Goal: Information Seeking & Learning: Learn about a topic

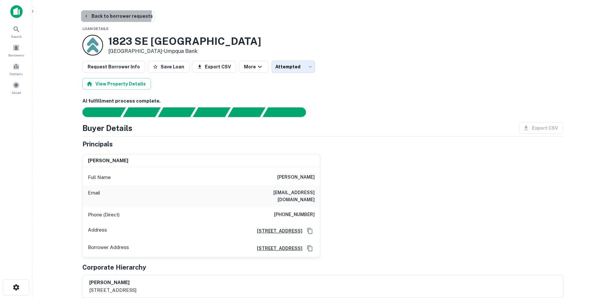
click at [85, 12] on button "Back to borrower requests" at bounding box center [118, 16] width 74 height 12
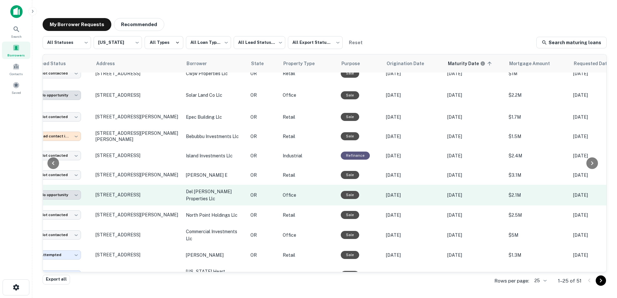
scroll to position [243, 0]
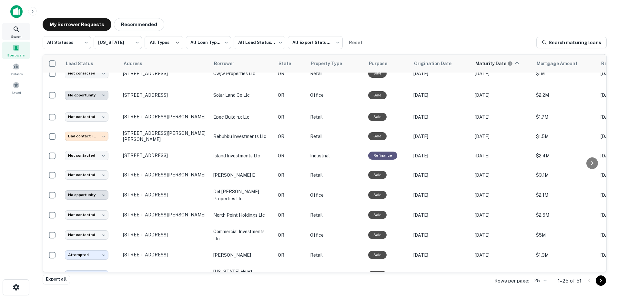
click at [15, 31] on icon at bounding box center [17, 30] width 8 height 8
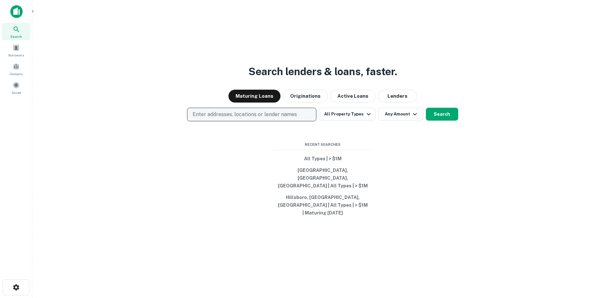
click at [256, 118] on p "Enter addresses, locations or lender names" at bounding box center [244, 115] width 104 height 8
type input "*****"
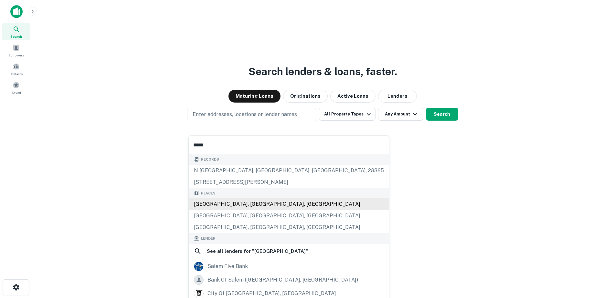
click at [230, 204] on div "Salem, OR, USA" at bounding box center [289, 205] width 200 height 12
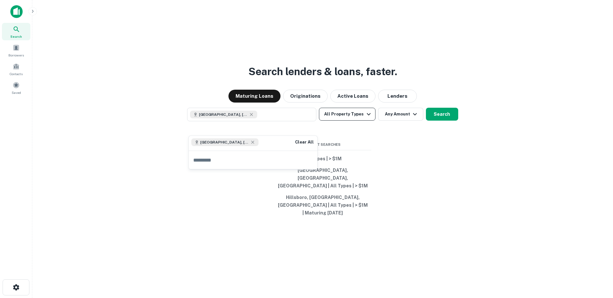
click at [363, 121] on button "All Property Types" at bounding box center [347, 114] width 56 height 13
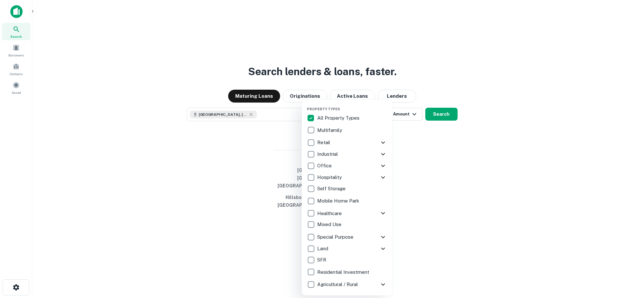
click at [342, 117] on p "All Property Types" at bounding box center [339, 118] width 44 height 8
click at [320, 144] on p "Retail" at bounding box center [324, 143] width 14 height 8
click at [433, 193] on div at bounding box center [308, 149] width 617 height 298
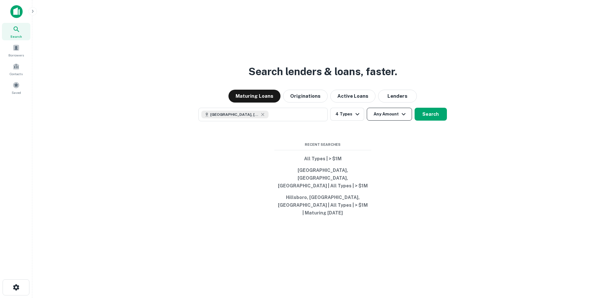
click at [399, 118] on icon "button" at bounding box center [403, 114] width 8 height 8
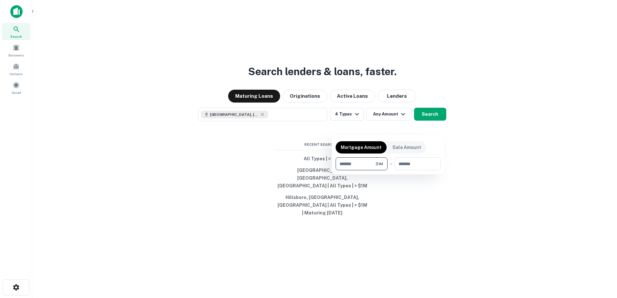
type input "*******"
click at [431, 121] on div at bounding box center [308, 149] width 617 height 298
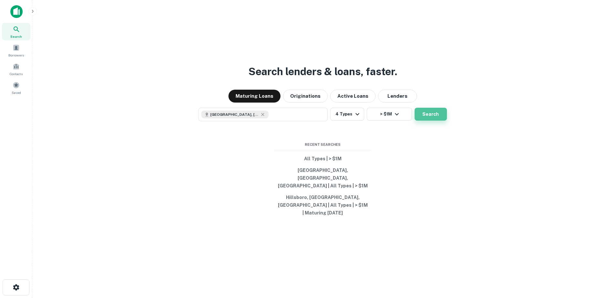
click at [432, 121] on button "Search" at bounding box center [430, 114] width 32 height 13
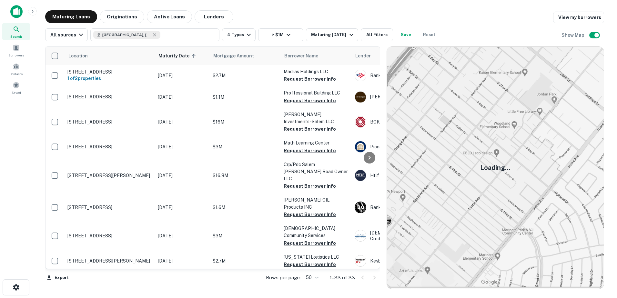
scroll to position [243, 0]
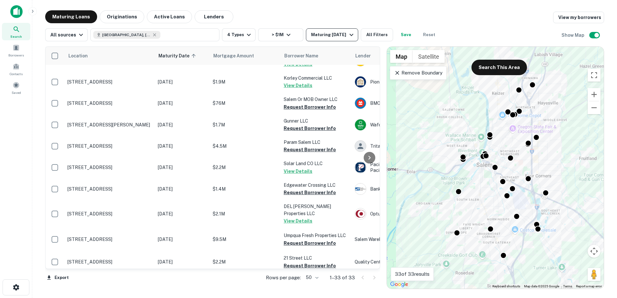
click at [329, 35] on div "Maturing [DATE]" at bounding box center [333, 35] width 44 height 8
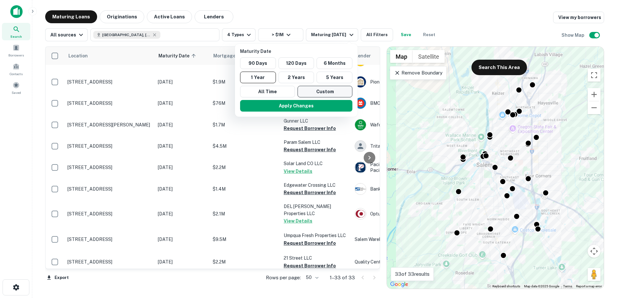
click at [318, 91] on button "Custom" at bounding box center [325, 92] width 55 height 12
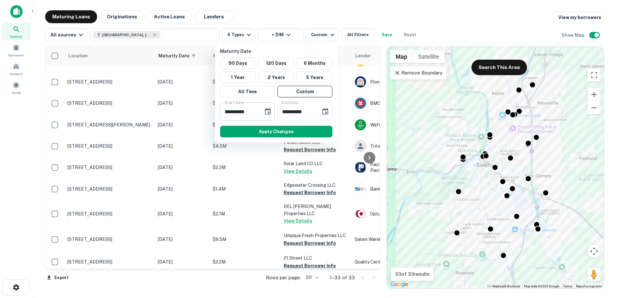
click at [269, 107] on button "Choose date, selected date is Oct 6, 2025" at bounding box center [268, 111] width 13 height 13
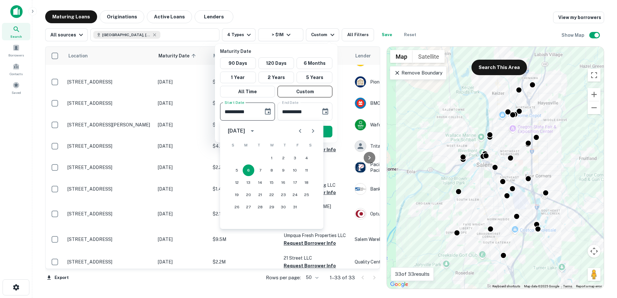
click at [313, 130] on icon "Next month" at bounding box center [313, 131] width 8 height 8
click at [312, 131] on icon "Next month" at bounding box center [313, 131] width 8 height 8
click at [313, 132] on icon "Next month" at bounding box center [313, 131] width 8 height 8
click at [234, 157] on button "1" at bounding box center [237, 158] width 12 height 12
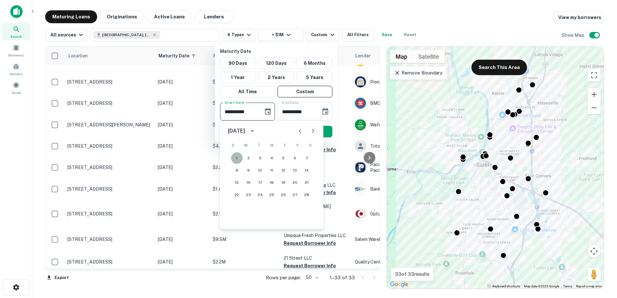
type input "**********"
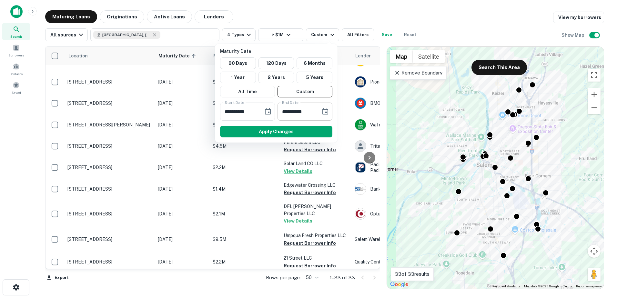
click at [325, 113] on icon "Choose date, selected date is Apr 4, 2026" at bounding box center [326, 112] width 8 height 8
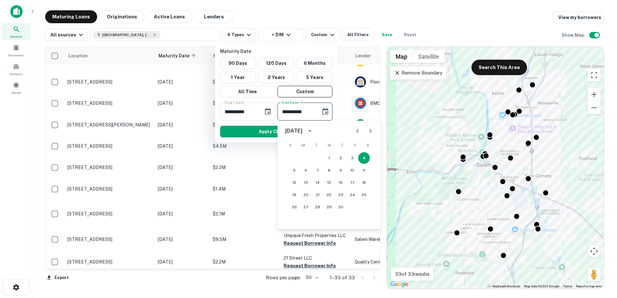
click at [324, 113] on icon "Choose date, selected date is Apr 4, 2026" at bounding box center [326, 112] width 8 height 8
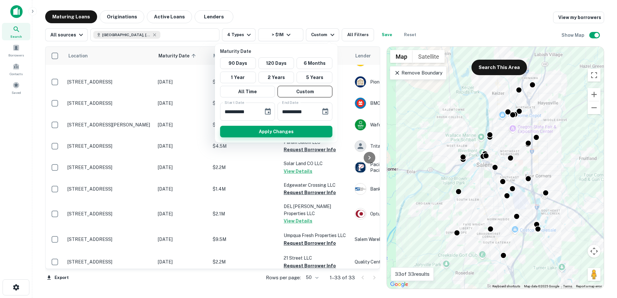
click at [307, 132] on button "Apply Changes" at bounding box center [276, 132] width 112 height 12
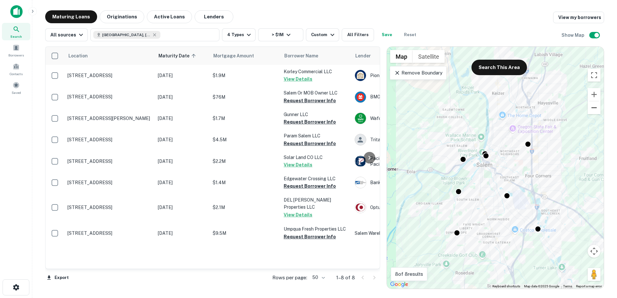
click at [598, 107] on button "Zoom out" at bounding box center [594, 107] width 13 height 13
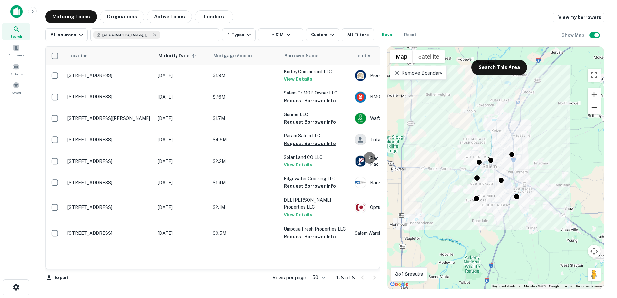
click at [597, 108] on button "Zoom out" at bounding box center [594, 107] width 13 height 13
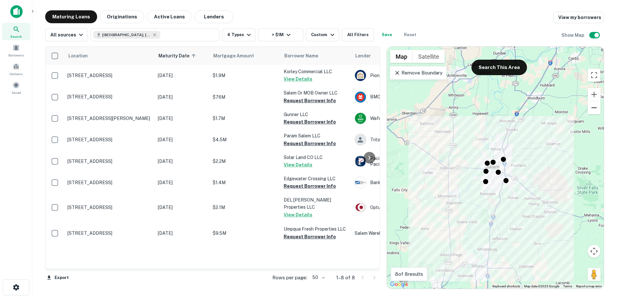
click at [597, 108] on button "Zoom out" at bounding box center [594, 107] width 13 height 13
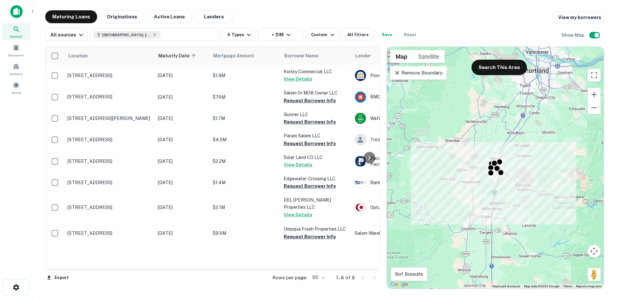
click at [416, 77] on div "Remove Boundary" at bounding box center [418, 73] width 57 height 14
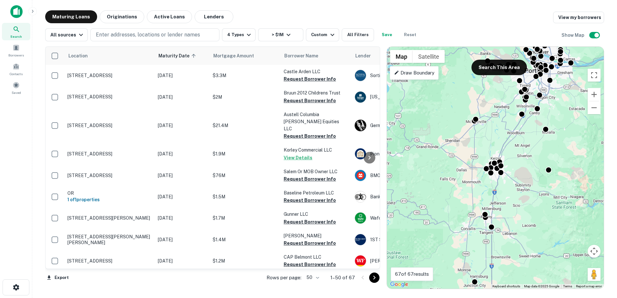
click at [427, 74] on p "Draw Boundary" at bounding box center [414, 73] width 40 height 8
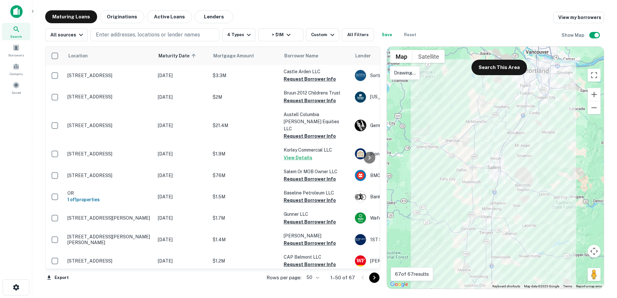
click at [492, 158] on div at bounding box center [495, 168] width 217 height 242
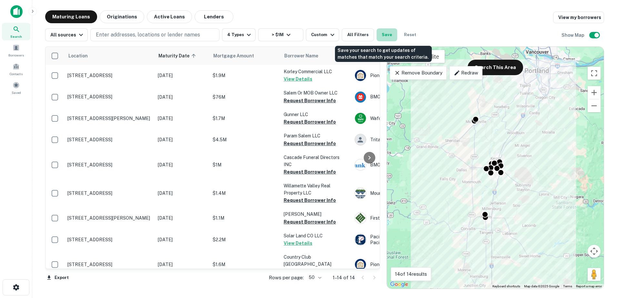
click at [385, 37] on button "Save" at bounding box center [387, 34] width 21 height 13
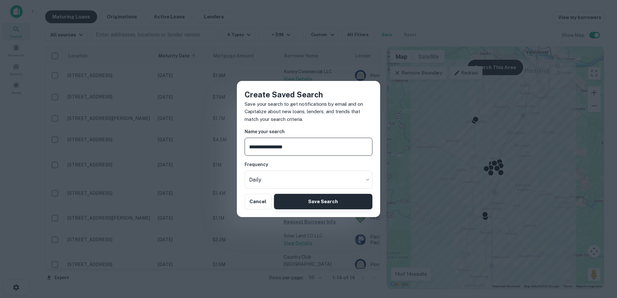
type input "**********"
click at [334, 205] on button "Save Search" at bounding box center [323, 201] width 98 height 15
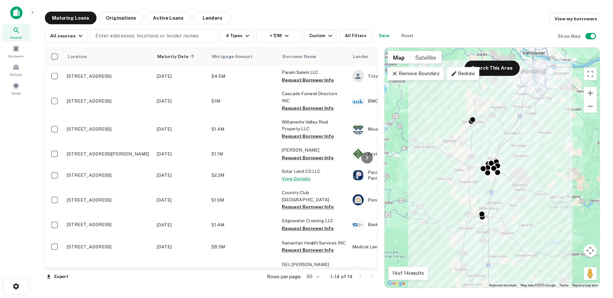
scroll to position [67, 0]
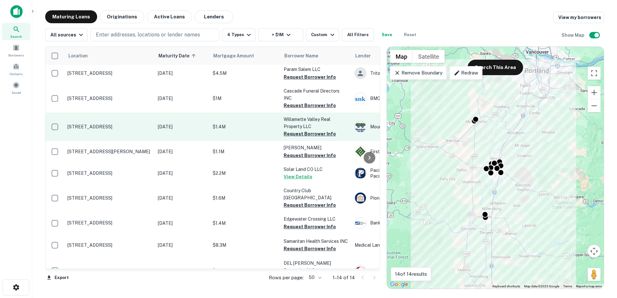
click at [105, 124] on p "950 29th Ave Sw Albany, OR 97321" at bounding box center [109, 127] width 84 height 6
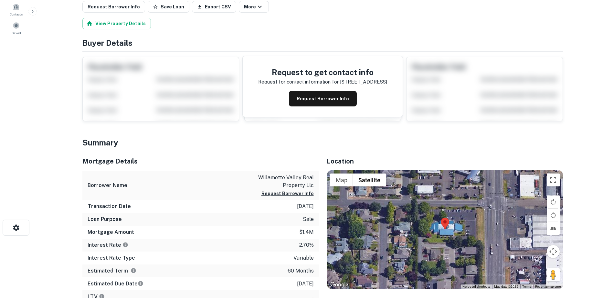
scroll to position [114, 0]
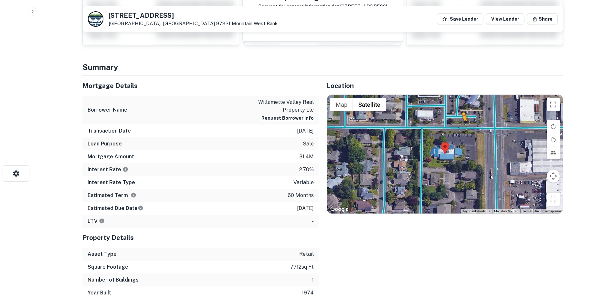
drag, startPoint x: 551, startPoint y: 202, endPoint x: 462, endPoint y: 128, distance: 115.9
click at [462, 128] on div "To activate drag with keyboard, press Alt + Enter. Once in keyboard drag state,…" at bounding box center [445, 154] width 236 height 119
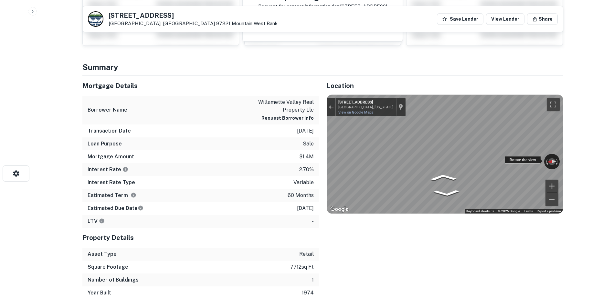
click at [337, 161] on div "← Move left → Move right ↑ Move up ↓ Move down + Zoom in - Zoom out 950 29th Av…" at bounding box center [445, 154] width 236 height 119
click at [366, 114] on link "View on Google Maps" at bounding box center [355, 112] width 35 height 4
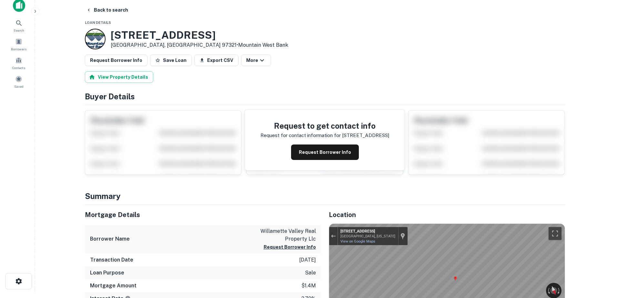
scroll to position [0, 0]
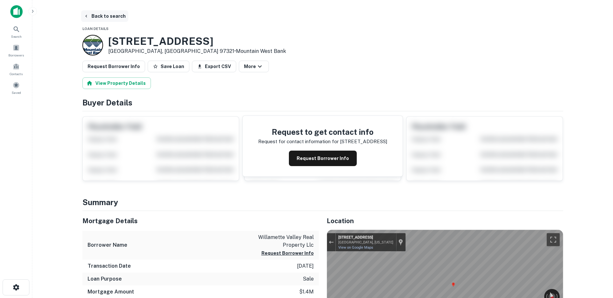
click at [98, 14] on button "Back to search" at bounding box center [104, 16] width 47 height 12
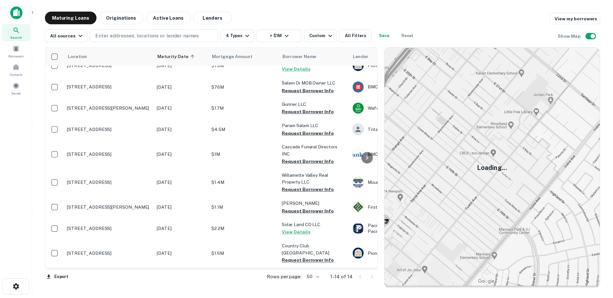
scroll to position [12, 0]
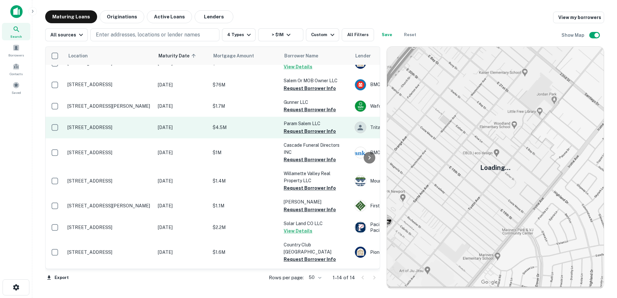
click at [122, 128] on p "3304 Market St Ne Salem, OR 97301" at bounding box center [109, 128] width 84 height 6
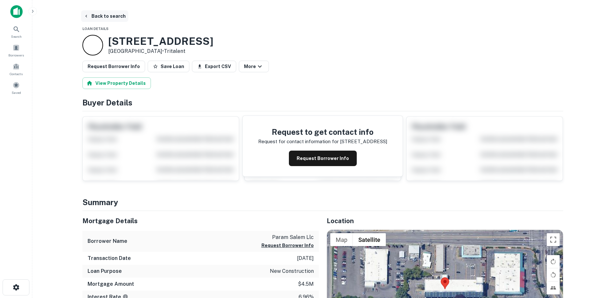
click at [104, 17] on button "Back to search" at bounding box center [104, 16] width 47 height 12
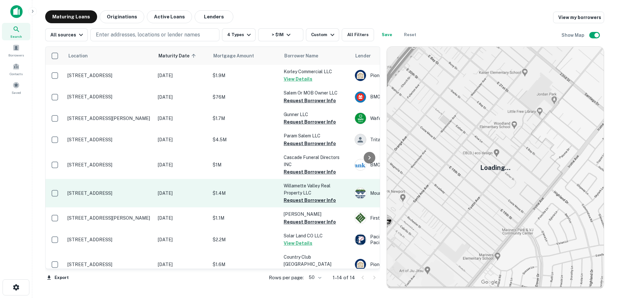
click at [235, 190] on p "$1.4M" at bounding box center [245, 193] width 65 height 7
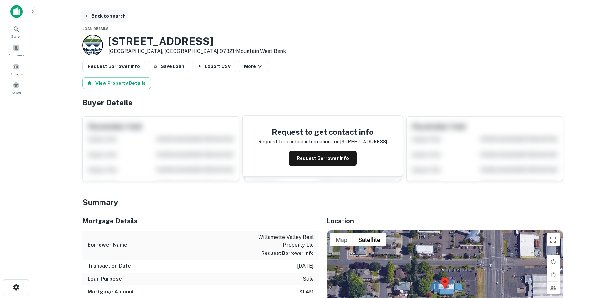
click at [108, 19] on button "Back to search" at bounding box center [104, 16] width 47 height 12
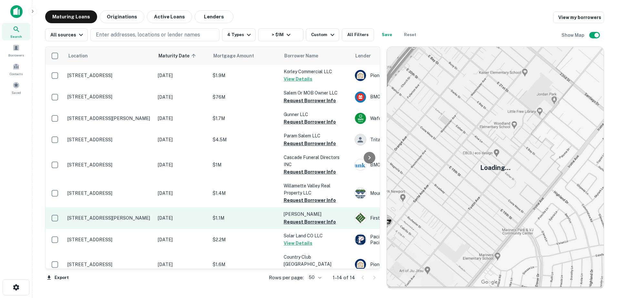
click at [238, 215] on p "$1.1M" at bounding box center [245, 218] width 65 height 7
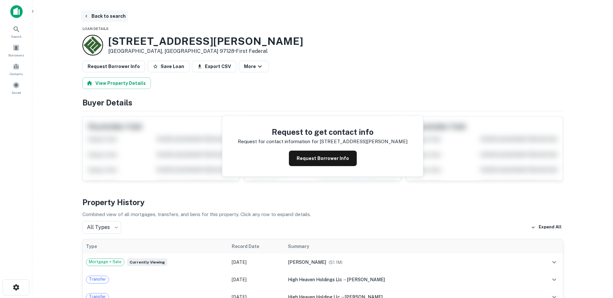
click at [112, 14] on button "Back to search" at bounding box center [104, 16] width 47 height 12
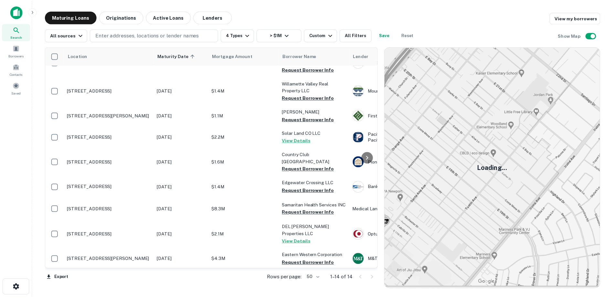
scroll to position [109, 0]
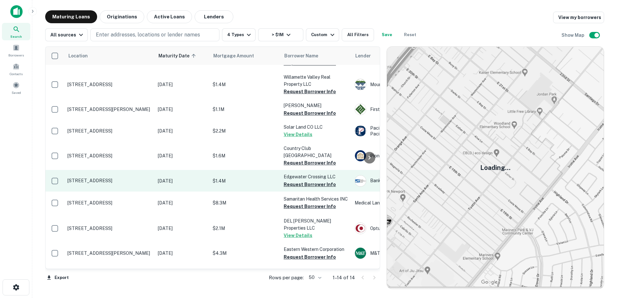
click at [121, 178] on p "1554 Edgewater St Nw Ste 100 Salem, OR 97304" at bounding box center [109, 181] width 84 height 6
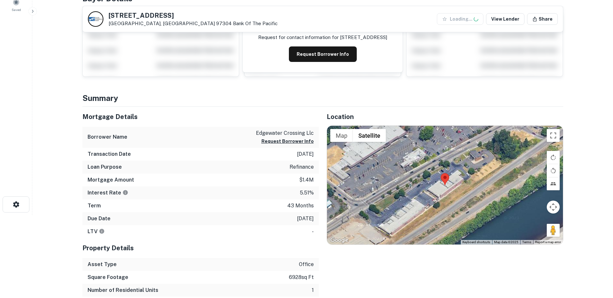
scroll to position [84, 0]
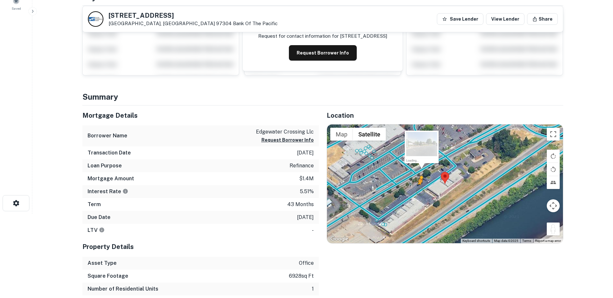
drag, startPoint x: 550, startPoint y: 229, endPoint x: 418, endPoint y: 191, distance: 137.1
click at [418, 191] on div "To activate drag with keyboard, press Alt + Enter. Once in keyboard drag state,…" at bounding box center [445, 184] width 236 height 119
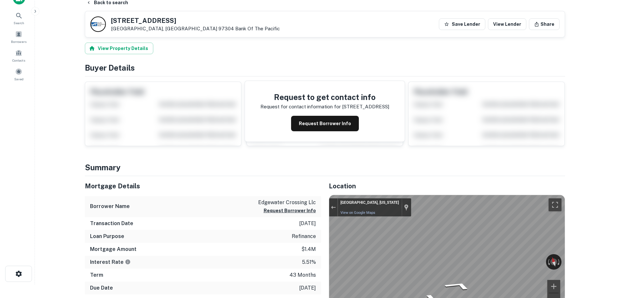
scroll to position [0, 0]
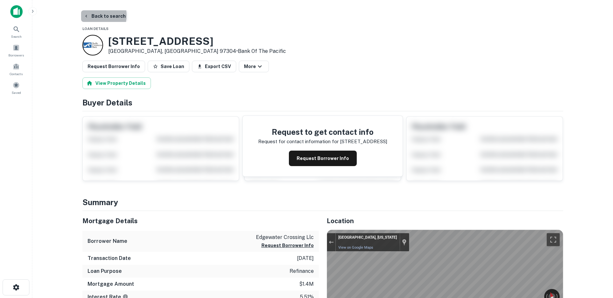
click at [94, 15] on button "Back to search" at bounding box center [104, 16] width 47 height 12
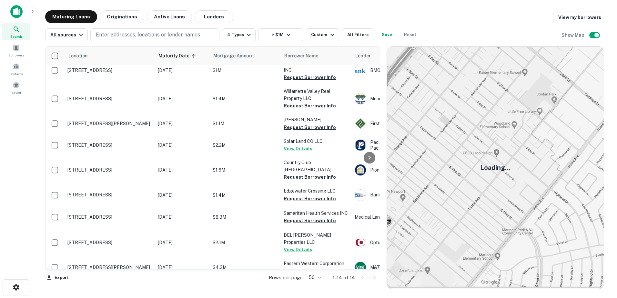
scroll to position [106, 0]
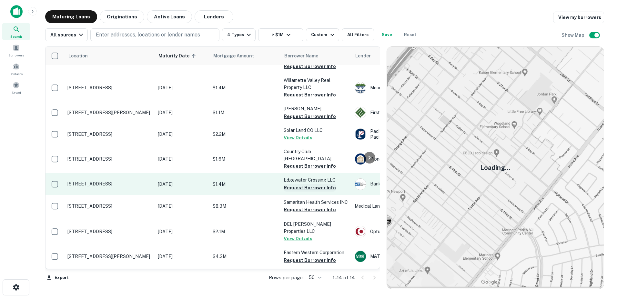
click at [309, 184] on button "Request Borrower Info" at bounding box center [310, 188] width 52 height 8
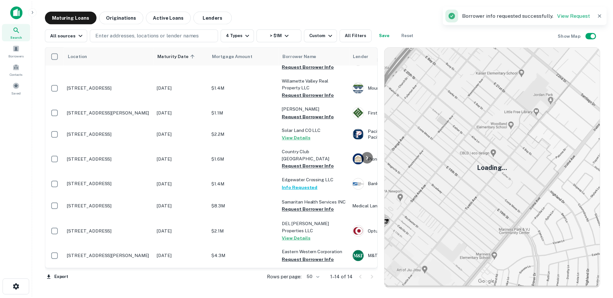
scroll to position [116, 0]
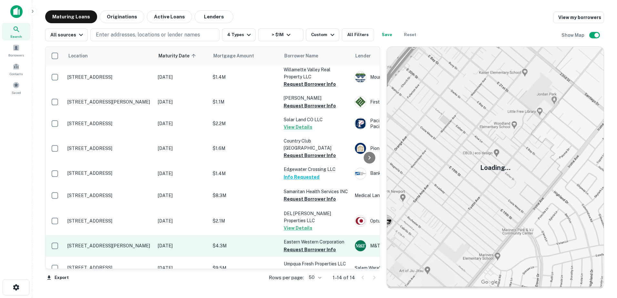
click at [123, 243] on p "603 Sw Baker St Mcminnville, OR 97128" at bounding box center [109, 246] width 84 height 6
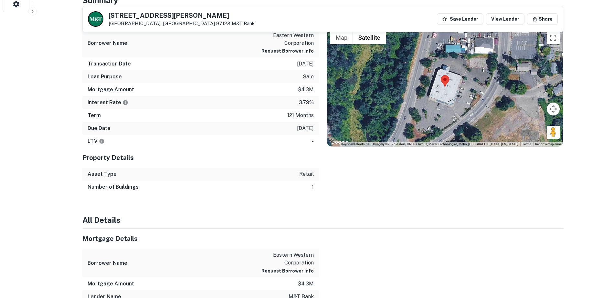
scroll to position [246, 0]
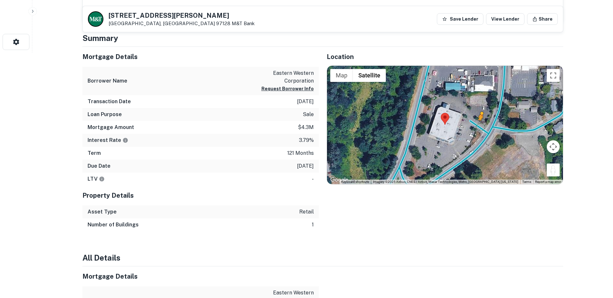
drag, startPoint x: 553, startPoint y: 171, endPoint x: 480, endPoint y: 127, distance: 85.5
click at [480, 127] on div "To activate drag with keyboard, press Alt + Enter. Once in keyboard drag state,…" at bounding box center [445, 125] width 236 height 119
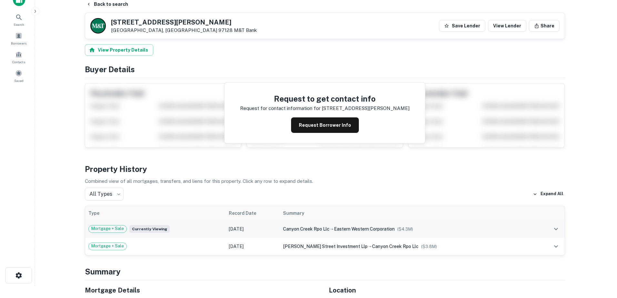
scroll to position [0, 0]
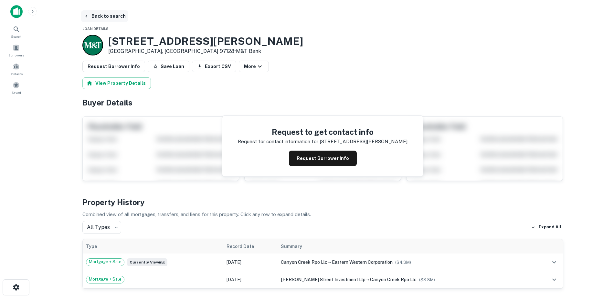
click at [98, 15] on button "Back to search" at bounding box center [104, 16] width 47 height 12
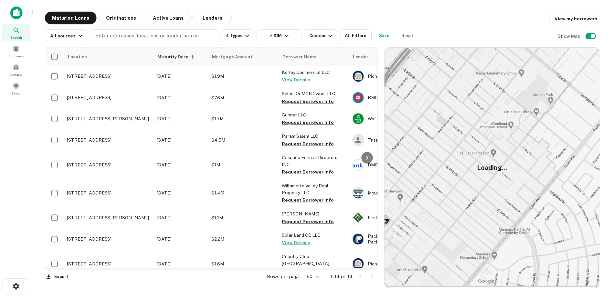
scroll to position [116, 0]
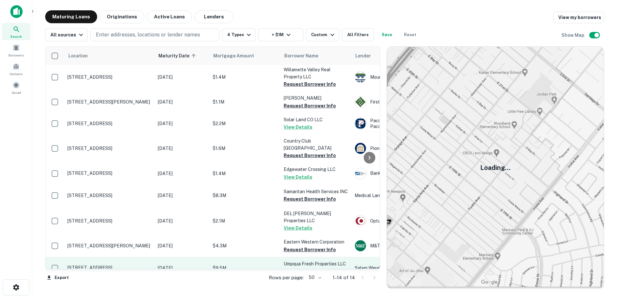
click at [239, 265] on p "$9.5M" at bounding box center [245, 268] width 65 height 7
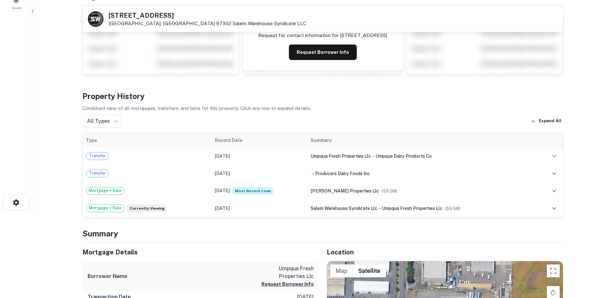
scroll to position [233, 0]
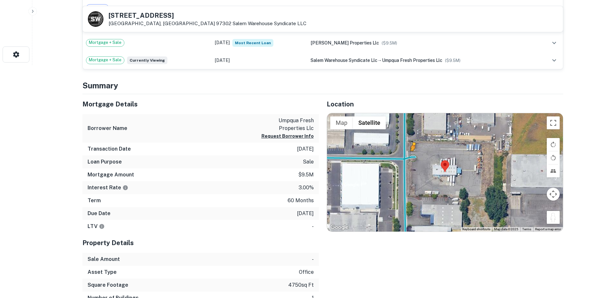
drag, startPoint x: 552, startPoint y: 218, endPoint x: 412, endPoint y: 156, distance: 153.1
click at [412, 156] on div "To activate drag with keyboard, press Alt + Enter. Once in keyboard drag state,…" at bounding box center [445, 172] width 236 height 119
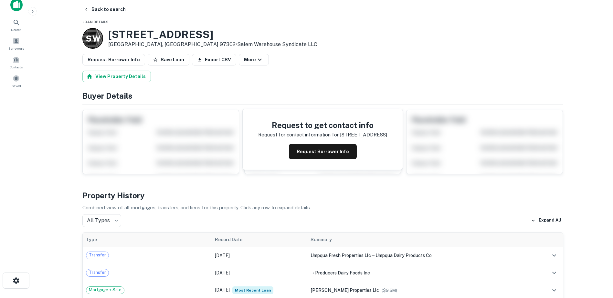
scroll to position [0, 0]
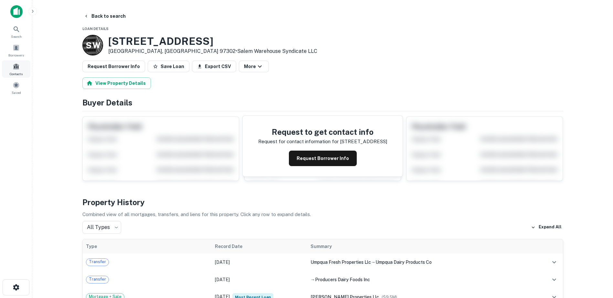
click at [12, 63] on div "Contacts" at bounding box center [16, 68] width 28 height 17
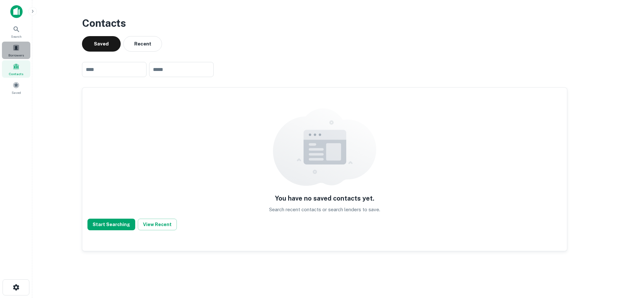
click at [15, 50] on span at bounding box center [16, 47] width 7 height 7
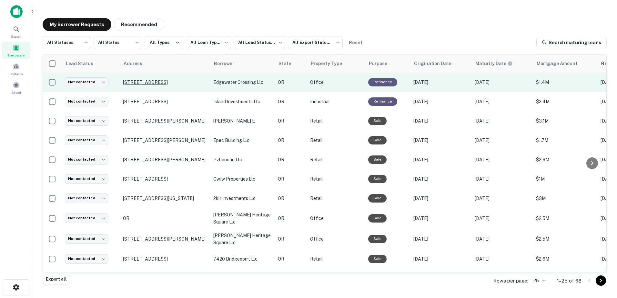
click at [174, 81] on p "1554 Edgewater St Nw Ste 100 Salem, OR 97304" at bounding box center [165, 82] width 84 height 6
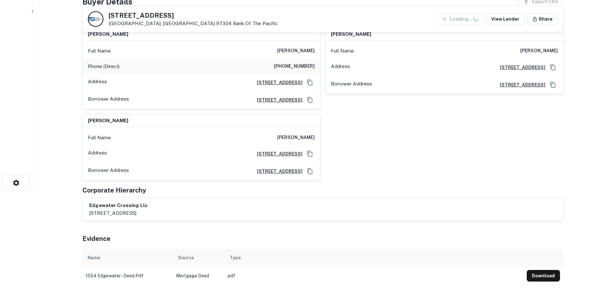
scroll to position [97, 0]
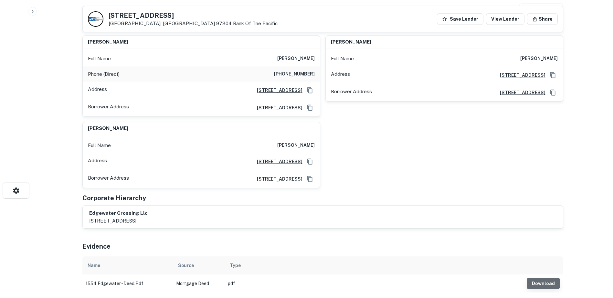
click at [545, 287] on button "Download" at bounding box center [542, 284] width 33 height 12
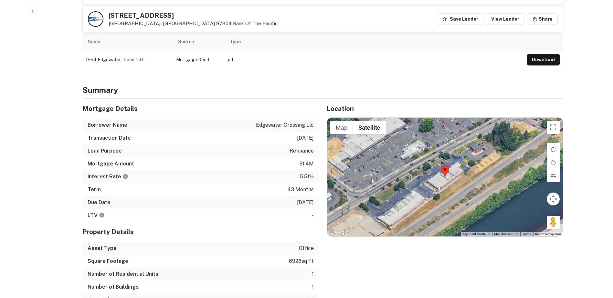
scroll to position [320, 0]
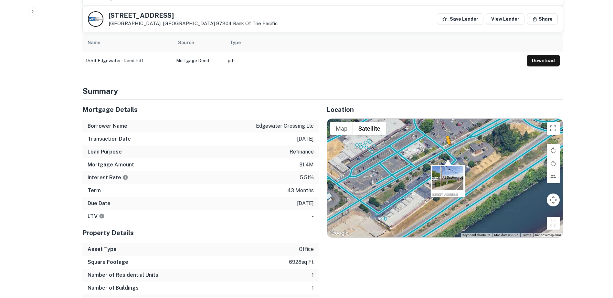
drag, startPoint x: 551, startPoint y: 221, endPoint x: 446, endPoint y: 151, distance: 126.6
click at [446, 151] on div "To activate drag with keyboard, press Alt + Enter. Once in keyboard drag state,…" at bounding box center [445, 178] width 236 height 119
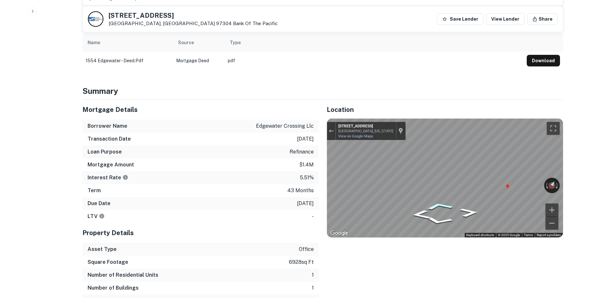
click at [439, 204] on icon "Go Southeast" at bounding box center [439, 207] width 45 height 12
click at [439, 207] on icon "Go Southeast" at bounding box center [435, 207] width 46 height 13
click at [459, 211] on icon "Go Southwest" at bounding box center [457, 211] width 48 height 14
click at [359, 137] on link "View on Google Maps" at bounding box center [355, 136] width 35 height 4
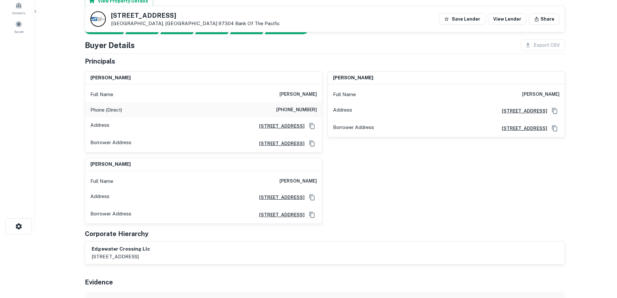
scroll to position [0, 0]
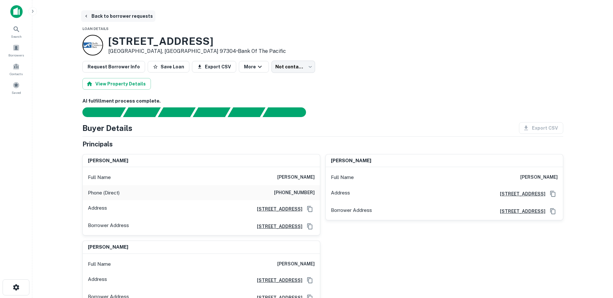
click at [89, 15] on button "Back to borrower requests" at bounding box center [118, 16] width 74 height 12
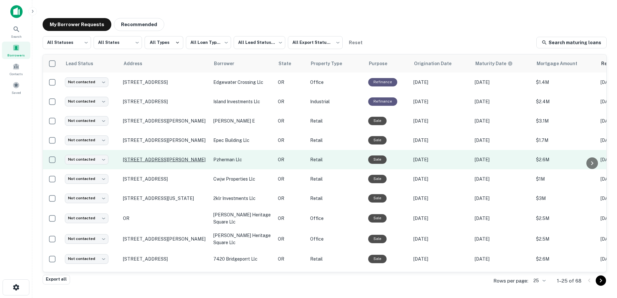
click at [150, 157] on p "10350 Sw Herman Rd Tualatin, OR 97062" at bounding box center [165, 160] width 84 height 6
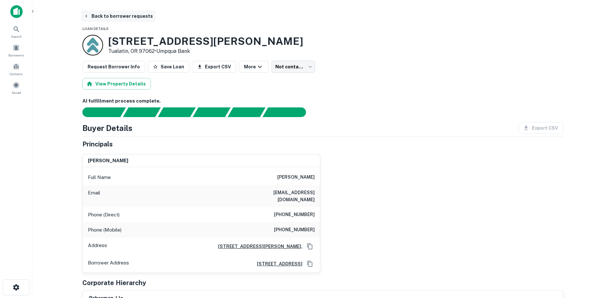
click at [90, 20] on button "Back to borrower requests" at bounding box center [118, 16] width 74 height 12
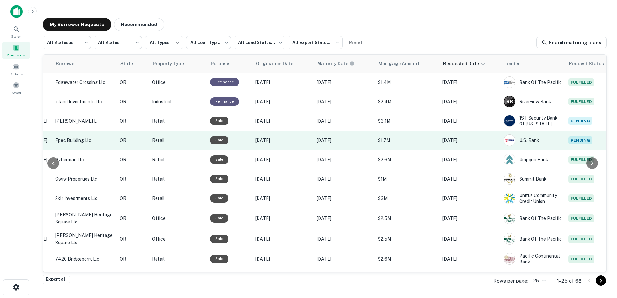
scroll to position [0, 158]
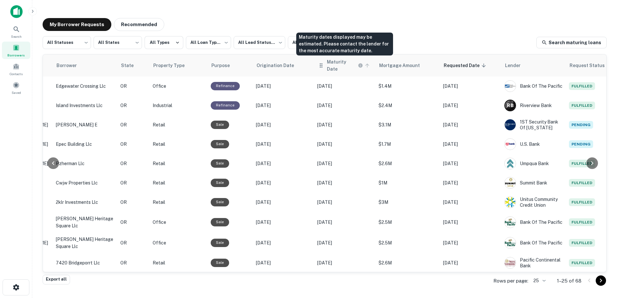
click at [335, 63] on h6 "Maturity Date" at bounding box center [342, 65] width 30 height 14
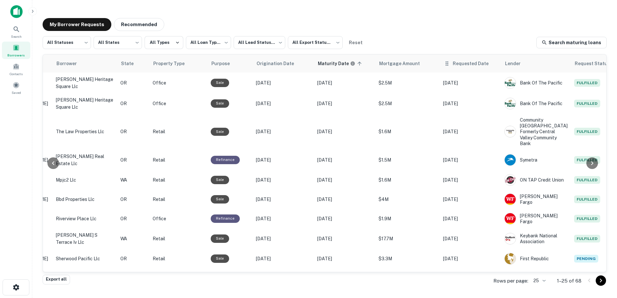
click at [461, 67] on th "Requested Date" at bounding box center [470, 64] width 61 height 18
click at [460, 64] on span "Requested Date" at bounding box center [475, 64] width 44 height 8
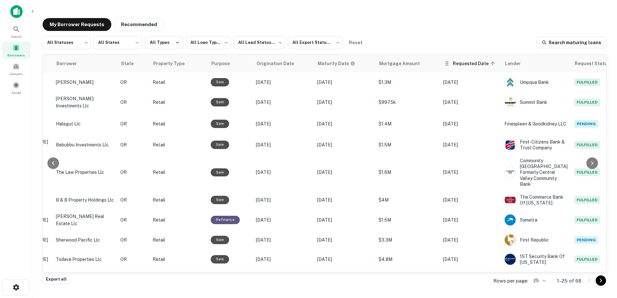
click at [459, 65] on span "Requested Date sorted ascending" at bounding box center [475, 64] width 44 height 8
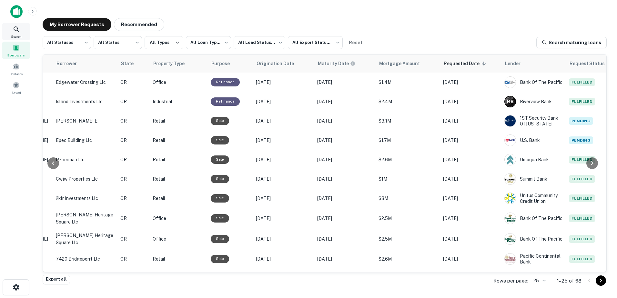
click at [13, 27] on icon at bounding box center [17, 30] width 8 height 8
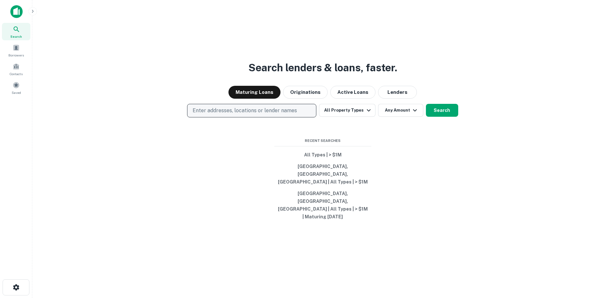
click at [284, 115] on p "Enter addresses, locations or lender names" at bounding box center [244, 111] width 104 height 8
type input "**"
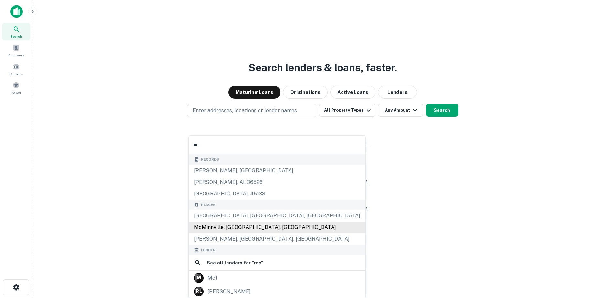
click at [251, 228] on div "McMinnville, [GEOGRAPHIC_DATA], [GEOGRAPHIC_DATA]" at bounding box center [277, 228] width 177 height 12
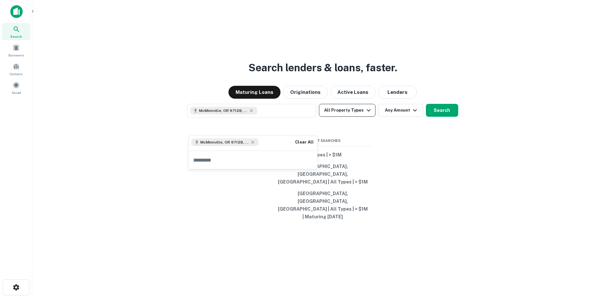
click at [353, 117] on button "All Property Types" at bounding box center [347, 110] width 56 height 13
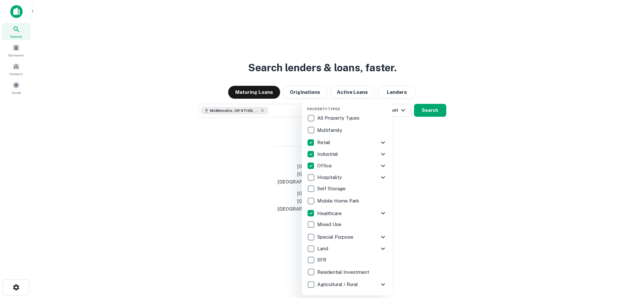
click at [383, 211] on icon at bounding box center [383, 214] width 8 height 8
click at [379, 213] on icon at bounding box center [383, 214] width 8 height 8
click at [471, 173] on div at bounding box center [308, 149] width 617 height 298
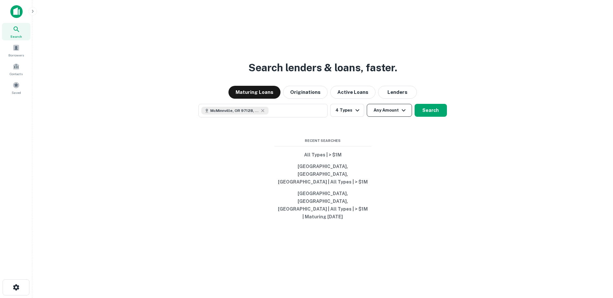
click at [399, 114] on icon "button" at bounding box center [403, 111] width 8 height 8
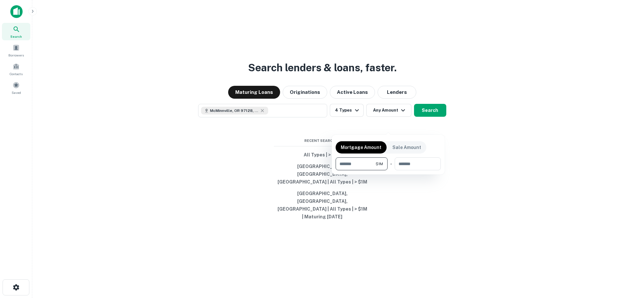
type input "*******"
click at [439, 123] on div at bounding box center [308, 149] width 617 height 298
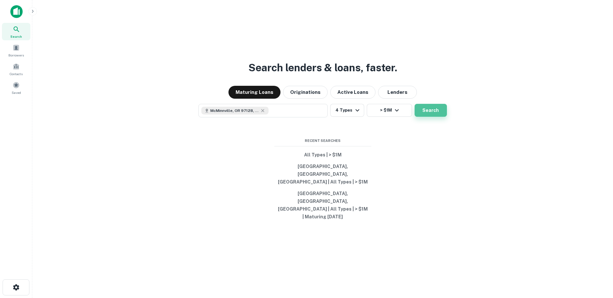
click at [437, 117] on button "Search" at bounding box center [430, 110] width 32 height 13
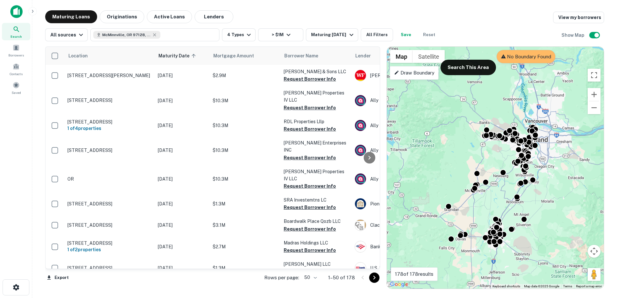
drag, startPoint x: 523, startPoint y: 167, endPoint x: 500, endPoint y: 192, distance: 35.2
click at [500, 192] on div "To activate drag with keyboard, press Alt + Enter. Once in keyboard drag state,…" at bounding box center [495, 168] width 217 height 242
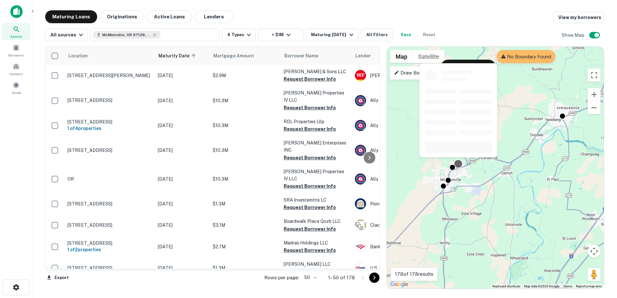
click at [459, 166] on div at bounding box center [458, 164] width 9 height 9
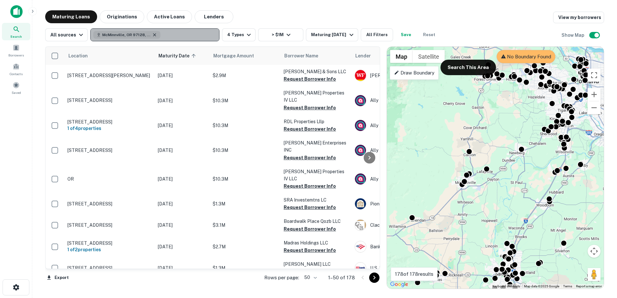
click at [154, 33] on icon "button" at bounding box center [154, 34] width 5 height 5
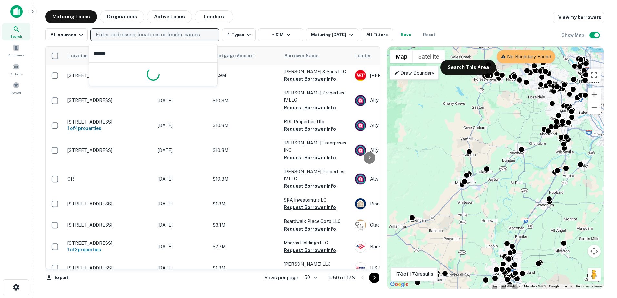
type input "*******"
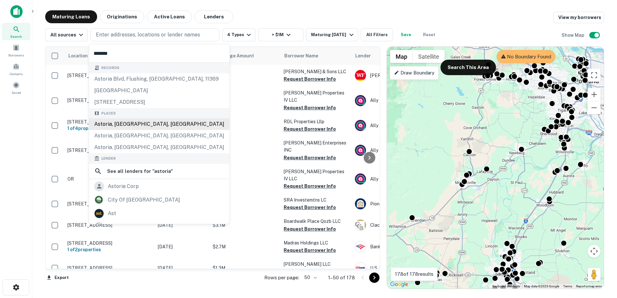
click at [144, 126] on div "Astoria, OR, USA" at bounding box center [159, 124] width 140 height 12
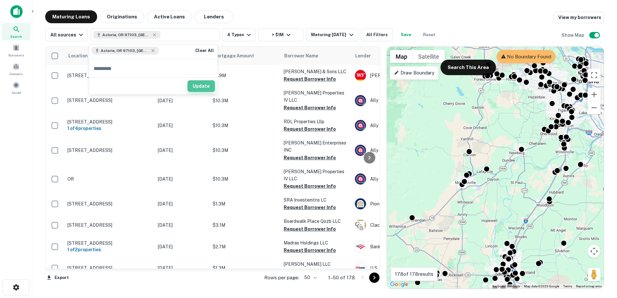
click at [201, 90] on button "Update" at bounding box center [201, 86] width 27 height 12
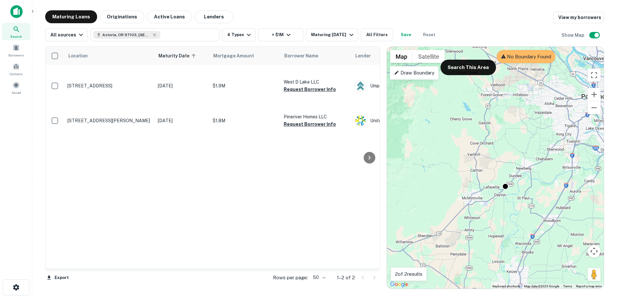
drag, startPoint x: 440, startPoint y: 125, endPoint x: 518, endPoint y: 221, distance: 123.9
click at [518, 221] on div "To activate drag with keyboard, press Alt + Enter. Once in keyboard drag state,…" at bounding box center [495, 168] width 217 height 242
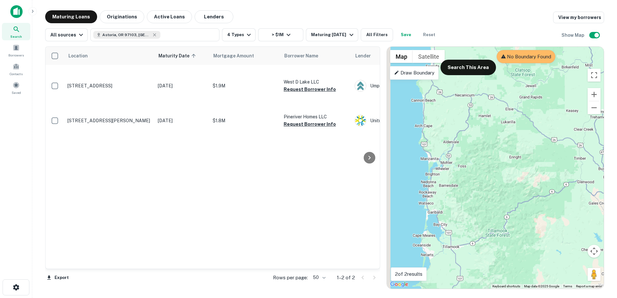
drag, startPoint x: 444, startPoint y: 143, endPoint x: 561, endPoint y: 231, distance: 145.6
click at [561, 231] on div "To activate drag with keyboard, press Alt + Enter. Once in keyboard drag state,…" at bounding box center [495, 168] width 217 height 242
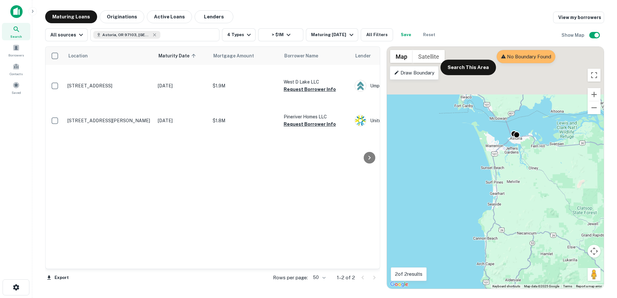
drag, startPoint x: 499, startPoint y: 158, endPoint x: 468, endPoint y: 235, distance: 83.3
click at [468, 235] on div "To activate drag with keyboard, press Alt + Enter. Once in keyboard drag state,…" at bounding box center [495, 168] width 217 height 242
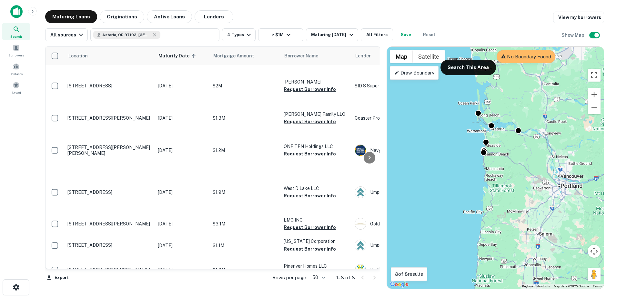
drag, startPoint x: 511, startPoint y: 213, endPoint x: 509, endPoint y: 164, distance: 49.1
click at [509, 164] on div "To activate drag with keyboard, press Alt + Enter. Once in keyboard drag state,…" at bounding box center [495, 168] width 217 height 242
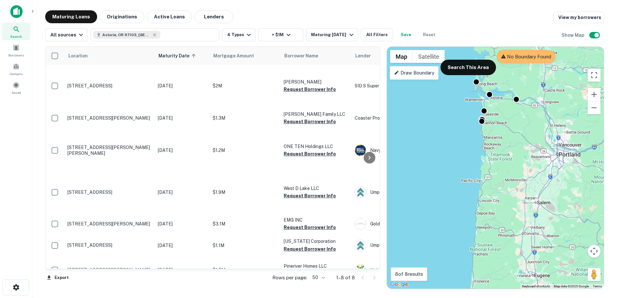
drag, startPoint x: 506, startPoint y: 173, endPoint x: 505, endPoint y: 166, distance: 7.2
click at [505, 166] on div "To activate drag with keyboard, press Alt + Enter. Once in keyboard drag state,…" at bounding box center [495, 168] width 217 height 242
click at [405, 73] on p "Draw Boundary" at bounding box center [414, 73] width 40 height 8
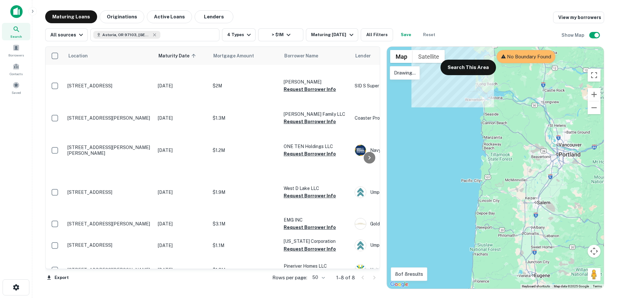
click at [405, 76] on p "Drawing..." at bounding box center [405, 73] width 22 height 8
click at [452, 81] on div at bounding box center [495, 168] width 217 height 242
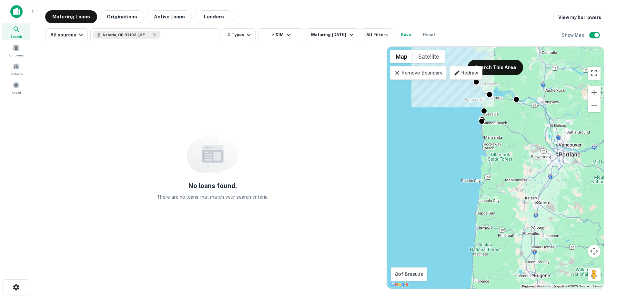
click at [428, 73] on p "Remove Boundary" at bounding box center [418, 73] width 48 height 8
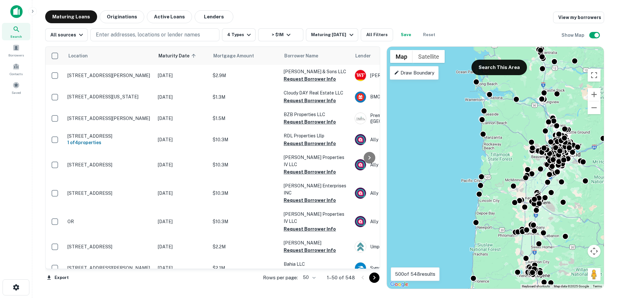
click at [415, 75] on p "Draw Boundary" at bounding box center [414, 73] width 40 height 8
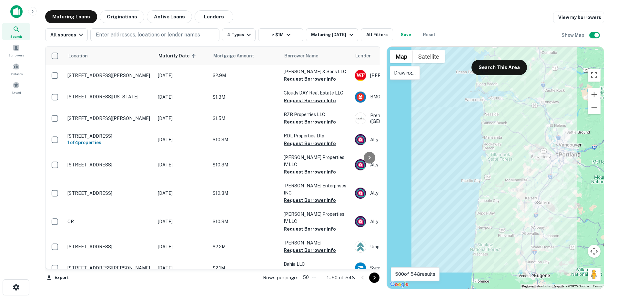
click at [479, 91] on div at bounding box center [495, 168] width 217 height 242
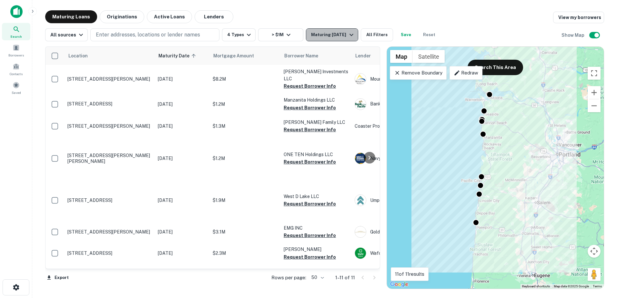
click at [336, 38] on div "Maturing In 1 Year" at bounding box center [333, 35] width 44 height 8
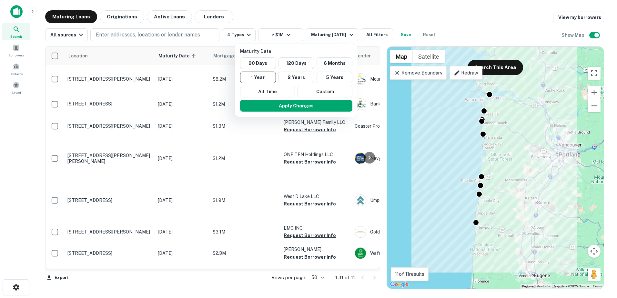
click at [283, 20] on div at bounding box center [308, 149] width 617 height 298
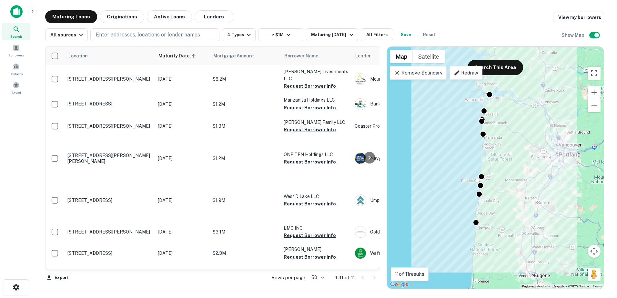
click at [402, 32] on button "Save" at bounding box center [406, 34] width 21 height 13
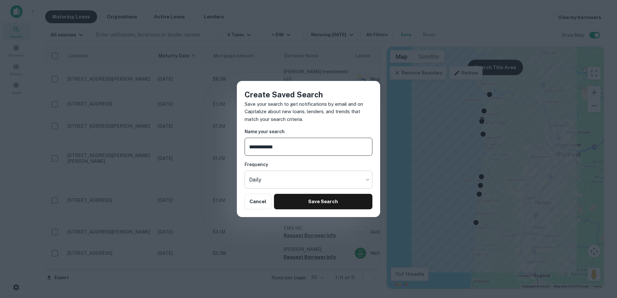
type input "**********"
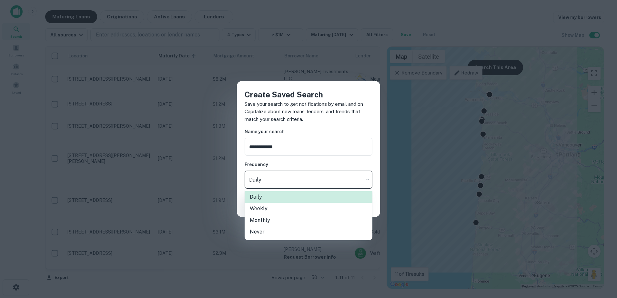
click at [316, 175] on body "Search Borrowers Contacts Saved Maturing Loans Originations Active Loans Lender…" at bounding box center [308, 149] width 617 height 298
click at [274, 219] on li "Monthly" at bounding box center [309, 221] width 128 height 12
type input "*******"
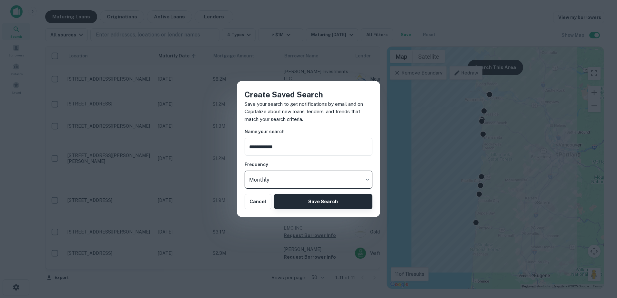
click at [287, 201] on button "Save Search" at bounding box center [323, 201] width 98 height 15
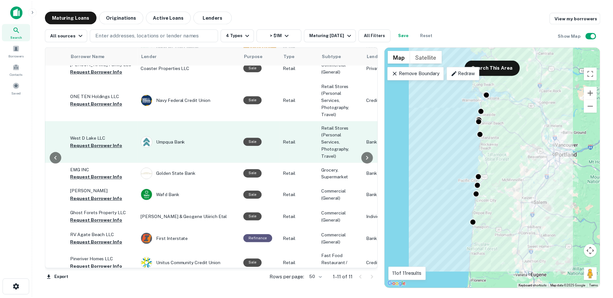
scroll to position [58, 0]
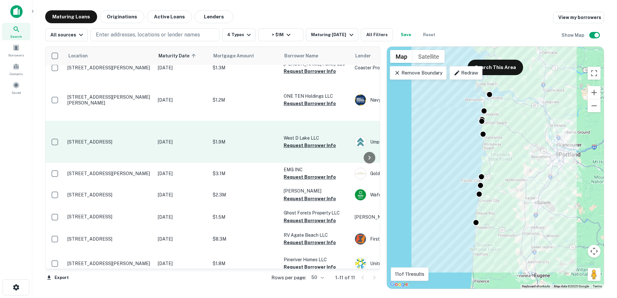
click at [116, 142] on td "1365 Commercial St Astoria, OR 97103" at bounding box center [109, 142] width 90 height 42
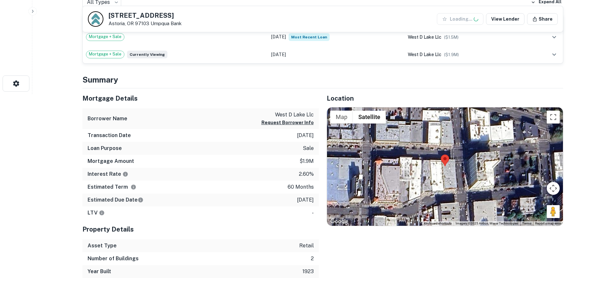
scroll to position [206, 0]
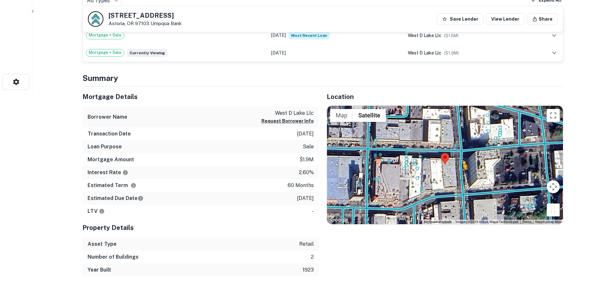
drag, startPoint x: 552, startPoint y: 212, endPoint x: 459, endPoint y: 175, distance: 100.7
click at [459, 175] on div "To activate drag with keyboard, press Alt + Enter. Once in keyboard drag state,…" at bounding box center [445, 165] width 236 height 119
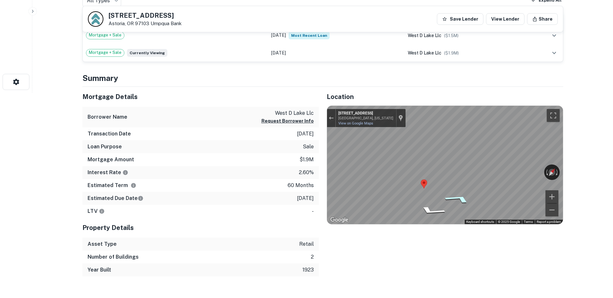
click at [458, 199] on icon "Go North, 14th St" at bounding box center [458, 199] width 48 height 14
click at [458, 199] on icon "Go North, 14th St" at bounding box center [459, 199] width 48 height 14
click at [470, 192] on icon "Go North, 14th St" at bounding box center [468, 190] width 36 height 15
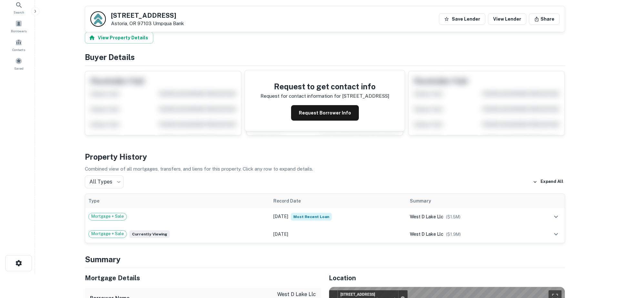
scroll to position [0, 0]
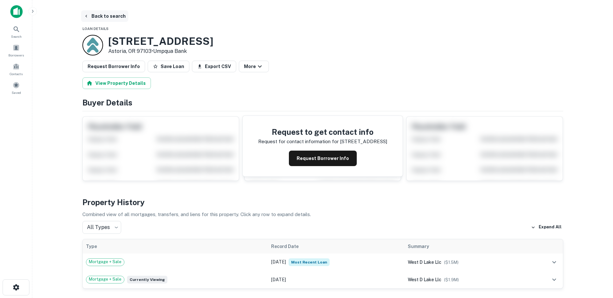
click at [91, 18] on button "Back to search" at bounding box center [104, 16] width 47 height 12
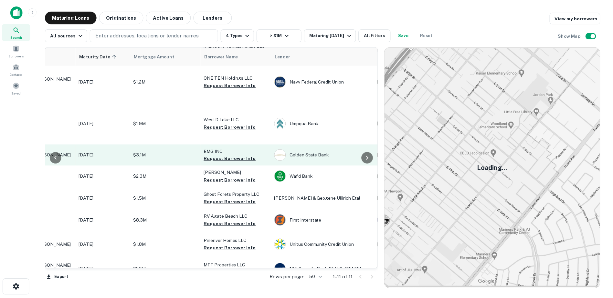
scroll to position [77, 0]
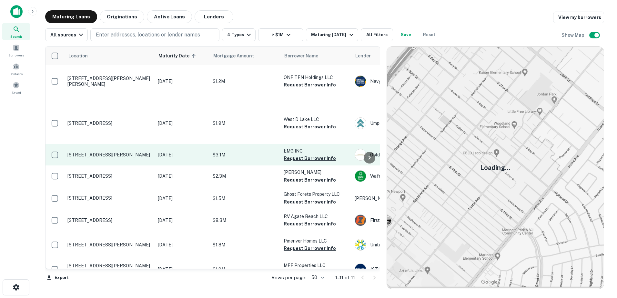
click at [198, 151] on p "Feb 11, 2026" at bounding box center [182, 154] width 48 height 7
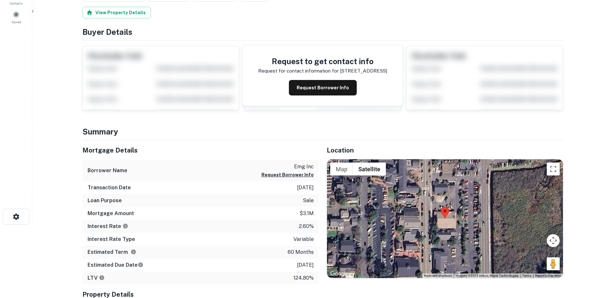
scroll to position [75, 0]
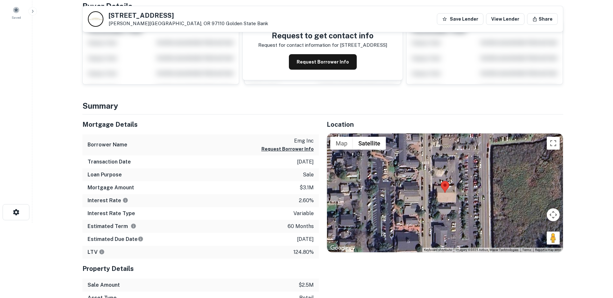
drag, startPoint x: 554, startPoint y: 241, endPoint x: 441, endPoint y: 194, distance: 122.2
click at [441, 194] on div "Map Terrain Satellite Labels Keyboard shortcuts Map Data Imagery ©2025 Airbus, …" at bounding box center [445, 193] width 236 height 119
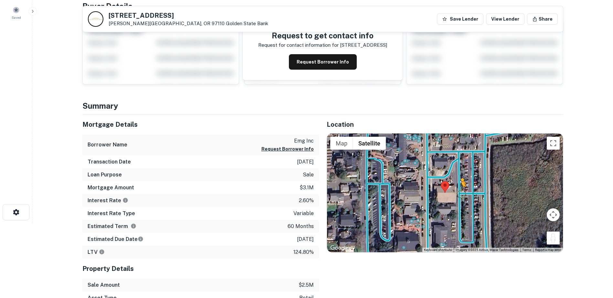
drag, startPoint x: 550, startPoint y: 237, endPoint x: 460, endPoint y: 194, distance: 99.5
click at [460, 194] on div "To activate drag with keyboard, press Alt + Enter. Once in keyboard drag state,…" at bounding box center [445, 193] width 236 height 119
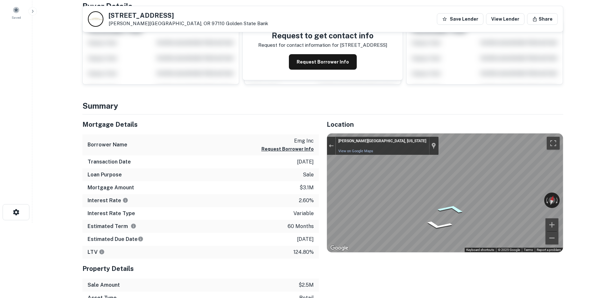
click at [453, 208] on icon "Go North" at bounding box center [450, 208] width 45 height 13
click at [528, 200] on div "← Move left → Move right ↑ Move up ↓ Move down + Zoom in - Zoom out Cannon Beac…" at bounding box center [445, 193] width 236 height 119
click at [460, 230] on icon "Go North" at bounding box center [462, 229] width 47 height 15
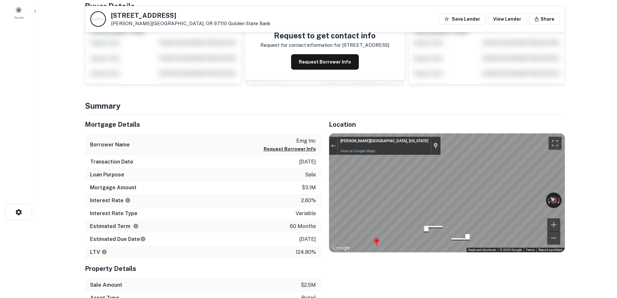
scroll to position [0, 0]
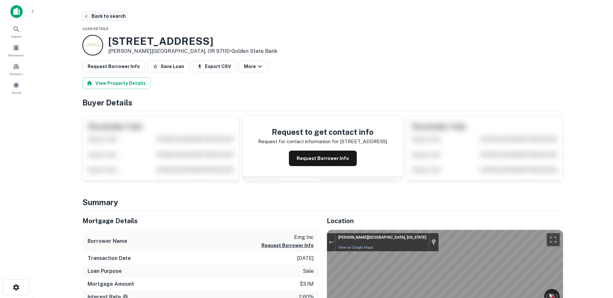
click at [88, 15] on icon "button" at bounding box center [86, 16] width 5 height 5
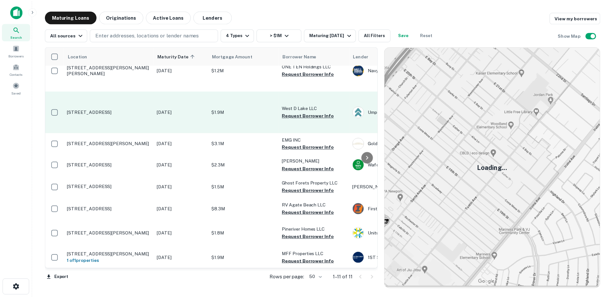
scroll to position [90, 0]
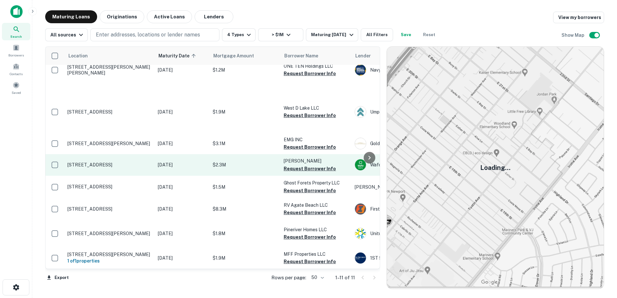
click at [122, 162] on p "[STREET_ADDRESS]" at bounding box center [109, 165] width 84 height 6
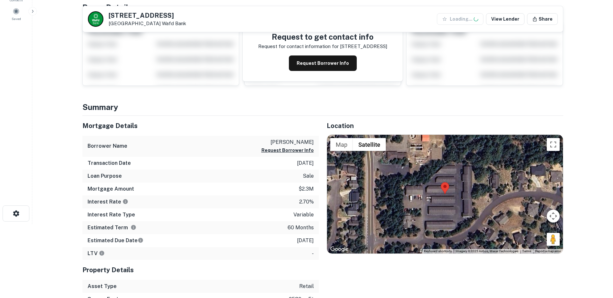
scroll to position [74, 0]
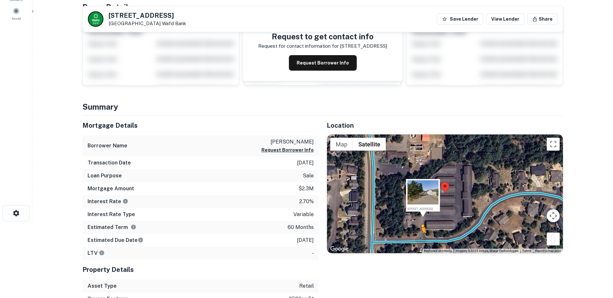
drag, startPoint x: 555, startPoint y: 241, endPoint x: 421, endPoint y: 240, distance: 134.0
click at [421, 240] on div "To activate drag with keyboard, press Alt + Enter. Once in keyboard drag state,…" at bounding box center [445, 194] width 236 height 119
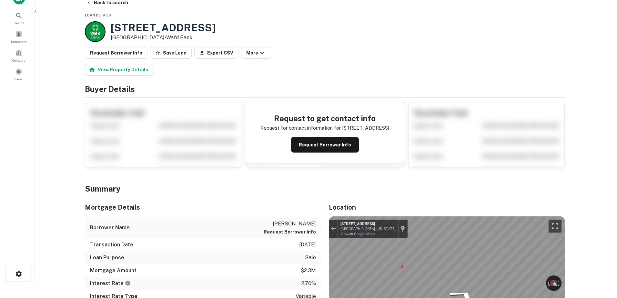
scroll to position [0, 0]
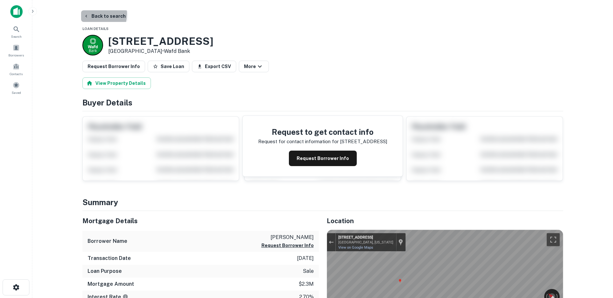
click at [91, 14] on button "Back to search" at bounding box center [104, 16] width 47 height 12
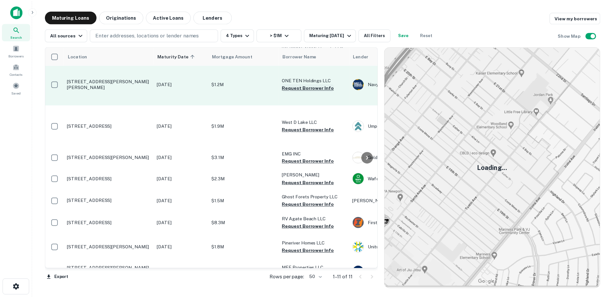
scroll to position [80, 0]
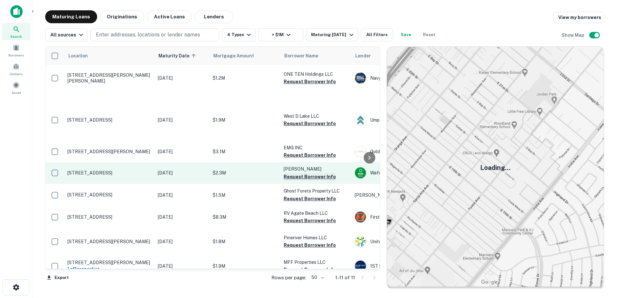
click at [299, 173] on button "Request Borrower Info" at bounding box center [310, 177] width 52 height 8
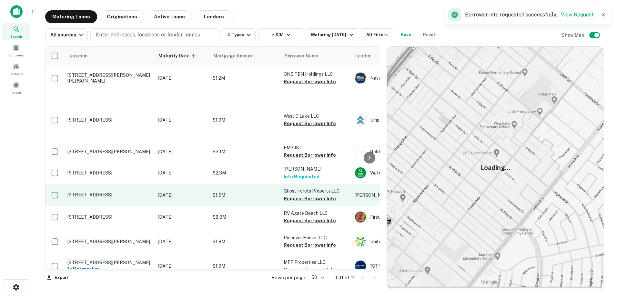
click at [240, 192] on p "$1.5M" at bounding box center [245, 195] width 65 height 7
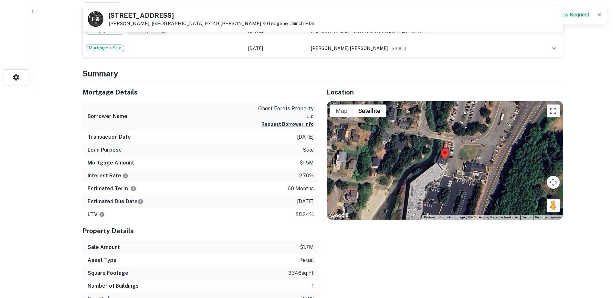
scroll to position [211, 0]
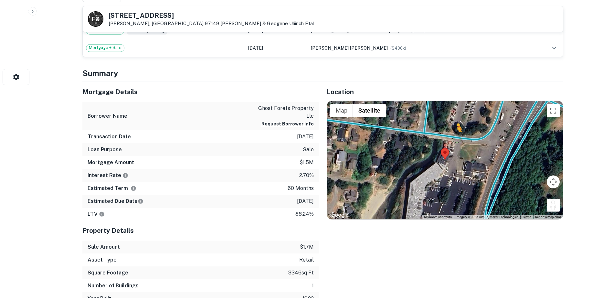
drag, startPoint x: 552, startPoint y: 207, endPoint x: 455, endPoint y: 139, distance: 118.6
click at [455, 139] on div "To activate drag with keyboard, press Alt + Enter. Once in keyboard drag state,…" at bounding box center [445, 160] width 236 height 119
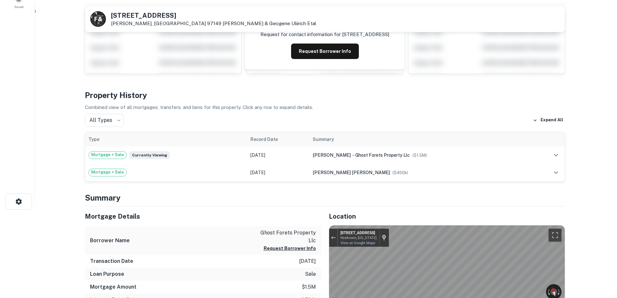
scroll to position [0, 0]
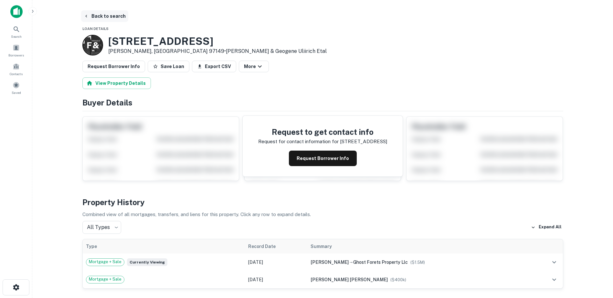
click at [92, 15] on button "Back to search" at bounding box center [104, 16] width 47 height 12
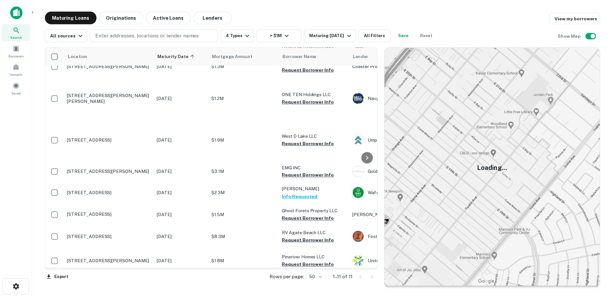
scroll to position [90, 0]
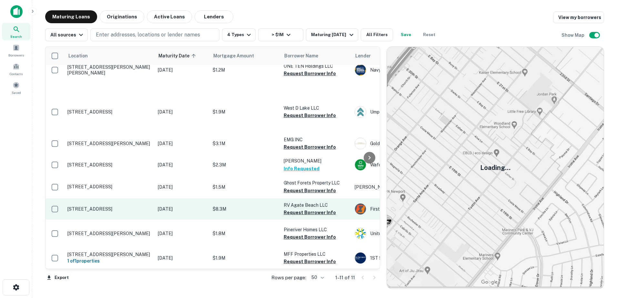
click at [235, 206] on p "$8.3M" at bounding box center [245, 209] width 65 height 7
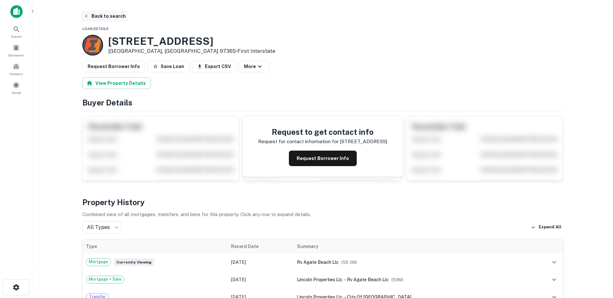
click at [87, 15] on icon "button" at bounding box center [86, 16] width 5 height 5
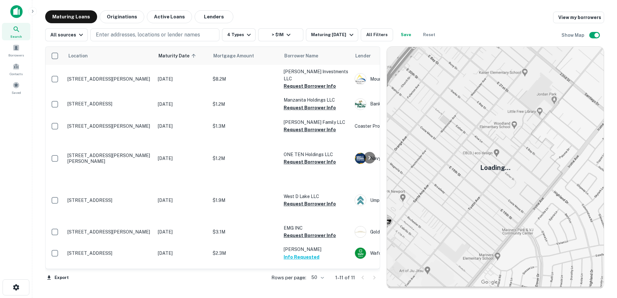
click at [238, 180] on td "$1.9M" at bounding box center [245, 201] width 71 height 42
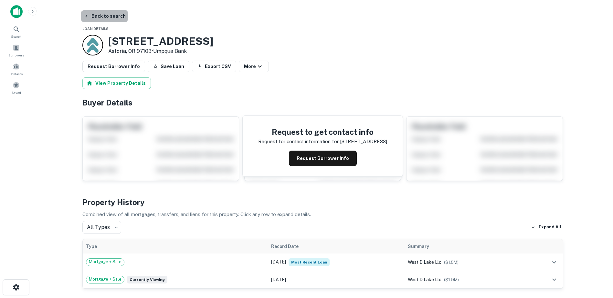
click at [104, 16] on button "Back to search" at bounding box center [104, 16] width 47 height 12
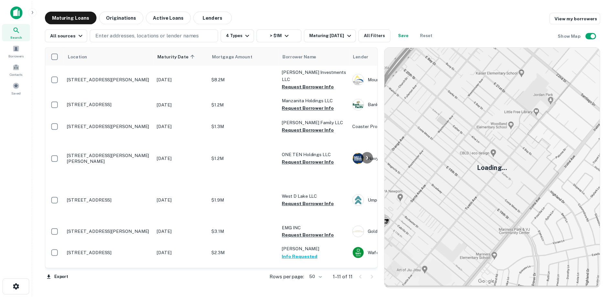
scroll to position [90, 0]
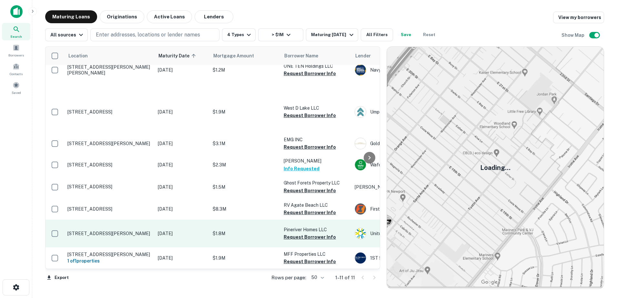
click at [229, 230] on p "$1.8M" at bounding box center [245, 233] width 65 height 7
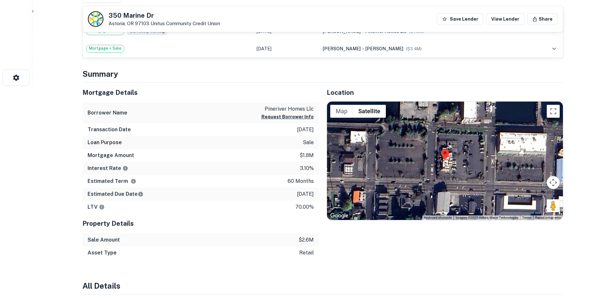
scroll to position [209, 0]
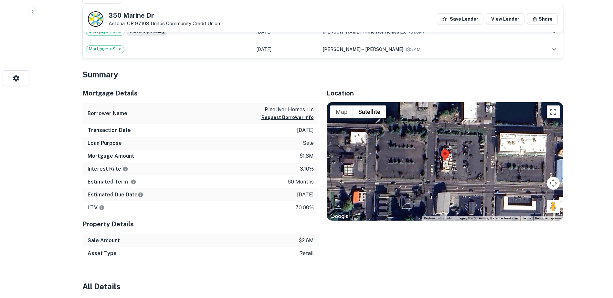
drag, startPoint x: 549, startPoint y: 206, endPoint x: 417, endPoint y: 152, distance: 142.2
click at [417, 152] on div "Map Terrain Satellite Labels Keyboard shortcuts Map Data Imagery ©2025 Airbus, …" at bounding box center [445, 161] width 236 height 119
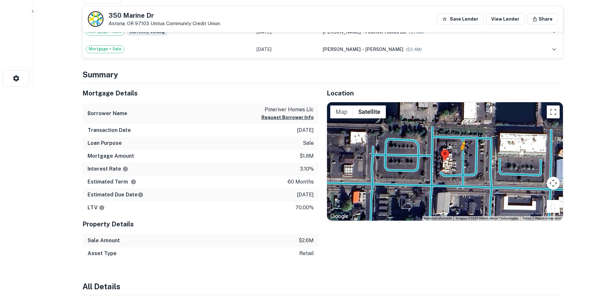
drag, startPoint x: 552, startPoint y: 206, endPoint x: 461, endPoint y: 157, distance: 103.0
click at [461, 157] on div "To activate drag with keyboard, press Alt + Enter. Once in keyboard drag state,…" at bounding box center [445, 161] width 236 height 119
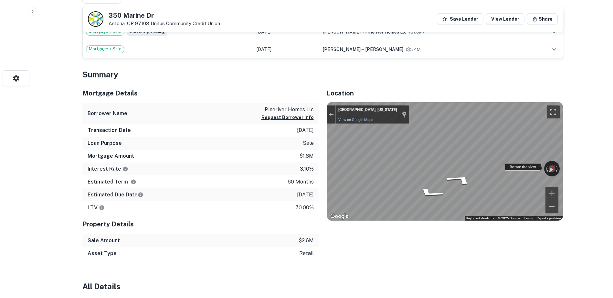
click at [527, 168] on div "← Move left → Move right ↑ Move up ↓ Move down + Zoom in - Zoom out Astoria, Or…" at bounding box center [445, 161] width 236 height 119
click at [548, 173] on div "← Move left → Move right ↑ Move up ↓ Move down + Zoom in - Zoom out Astoria, Or…" at bounding box center [445, 161] width 236 height 119
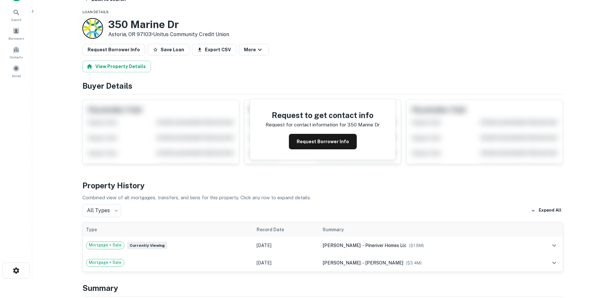
scroll to position [14, 0]
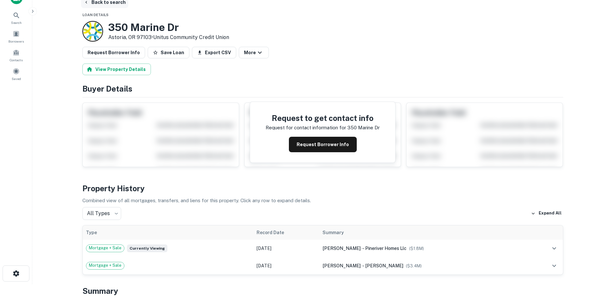
click at [92, 2] on button "Back to search" at bounding box center [104, 2] width 47 height 12
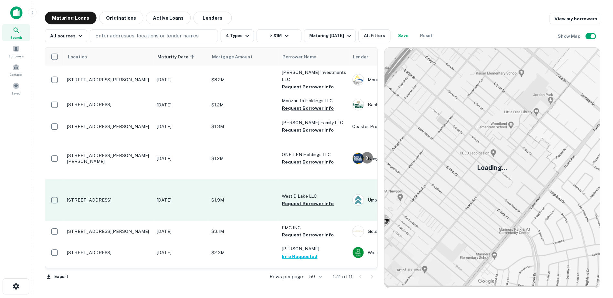
scroll to position [90, 0]
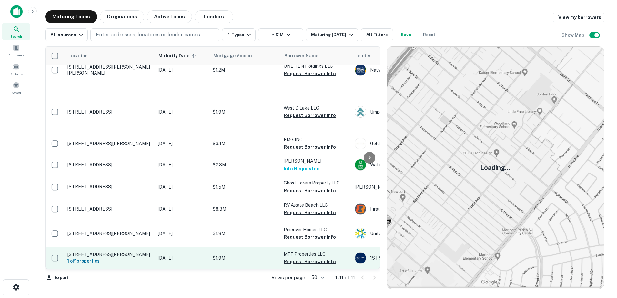
click at [200, 255] on p "[DATE]" at bounding box center [182, 258] width 48 height 7
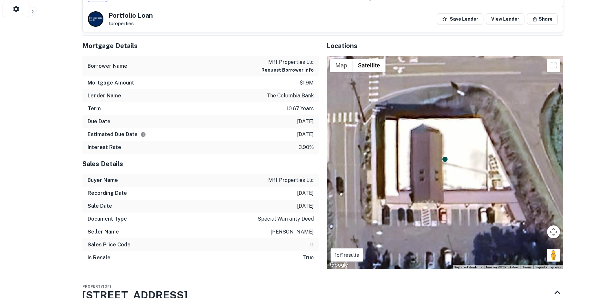
scroll to position [293, 0]
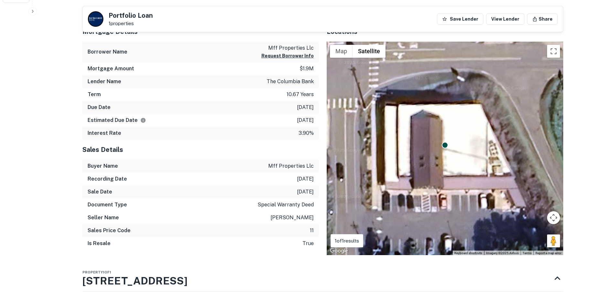
click at [551, 179] on div "To activate drag with keyboard, press Alt + Enter. Once in keyboard drag state,…" at bounding box center [444, 149] width 236 height 214
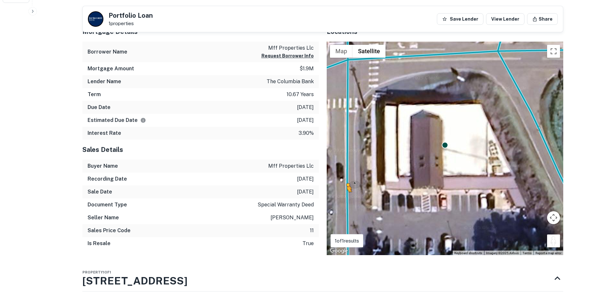
drag, startPoint x: 551, startPoint y: 242, endPoint x: 347, endPoint y: 199, distance: 209.2
click at [347, 199] on div "To activate drag with keyboard, press Alt + Enter. Once in keyboard drag state,…" at bounding box center [444, 149] width 236 height 214
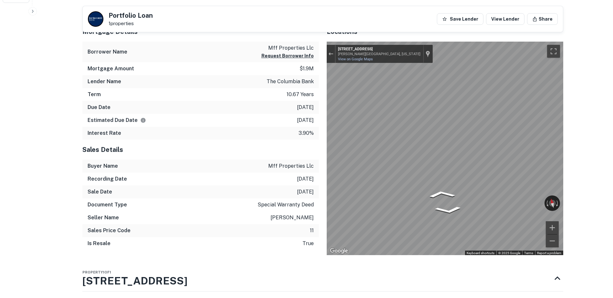
click at [298, 160] on div "Mortgage Details Borrower Name mff properties llc Request Borrower Info Mortgag…" at bounding box center [319, 139] width 488 height 234
click at [467, 221] on icon "Go South, S Hemlock St" at bounding box center [468, 221] width 34 height 13
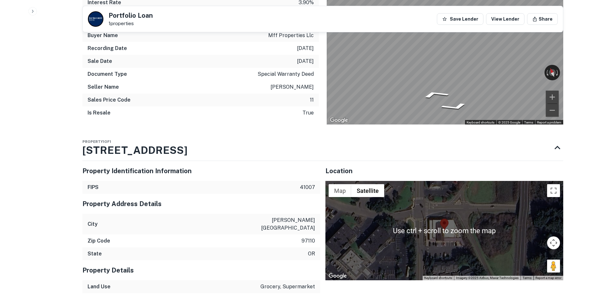
scroll to position [450, 0]
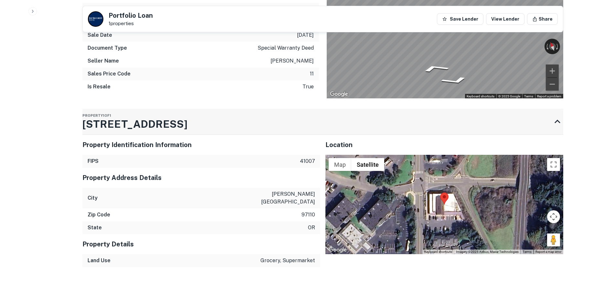
drag, startPoint x: 82, startPoint y: 125, endPoint x: 166, endPoint y: 125, distance: 84.0
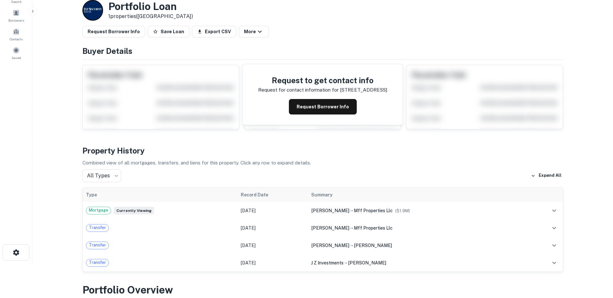
scroll to position [11, 0]
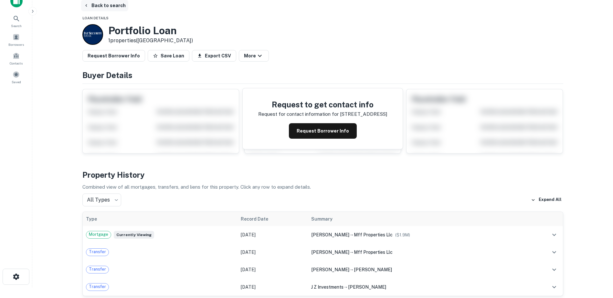
click at [98, 5] on button "Back to search" at bounding box center [104, 6] width 47 height 12
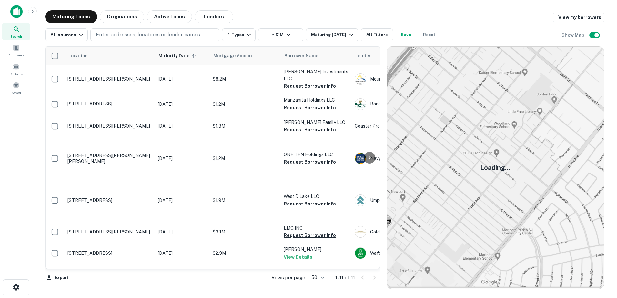
scroll to position [90, 0]
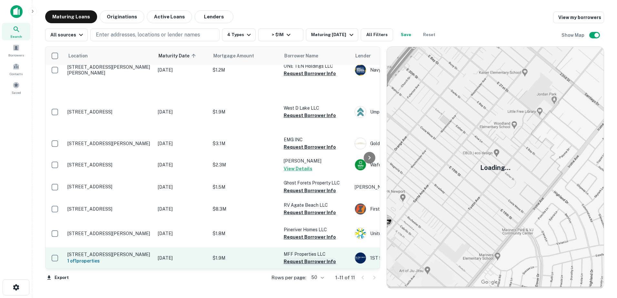
click at [292, 258] on button "Request Borrower Info" at bounding box center [310, 262] width 52 height 8
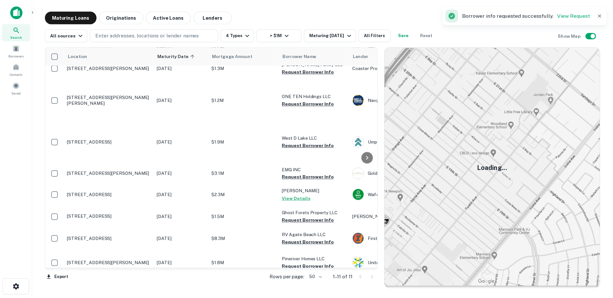
scroll to position [58, 0]
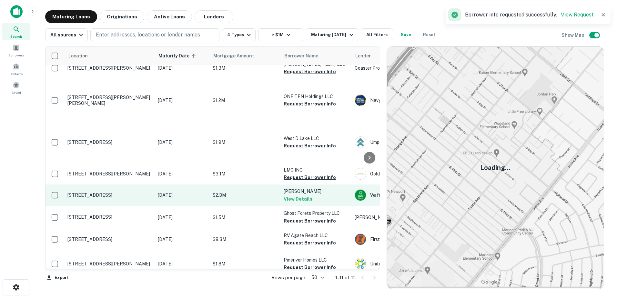
click at [289, 195] on button "View Details" at bounding box center [298, 199] width 29 height 8
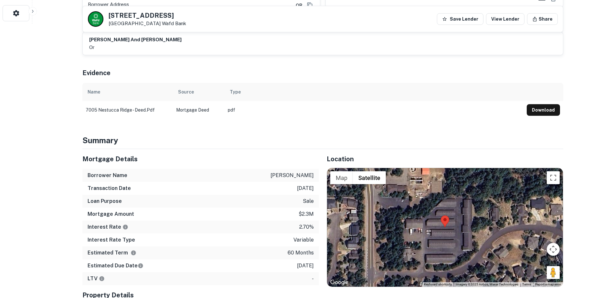
scroll to position [287, 0]
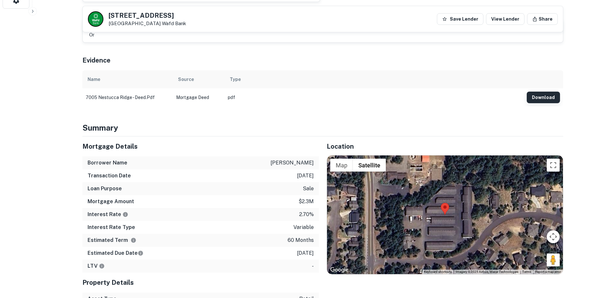
click at [542, 92] on button "Download" at bounding box center [542, 98] width 33 height 12
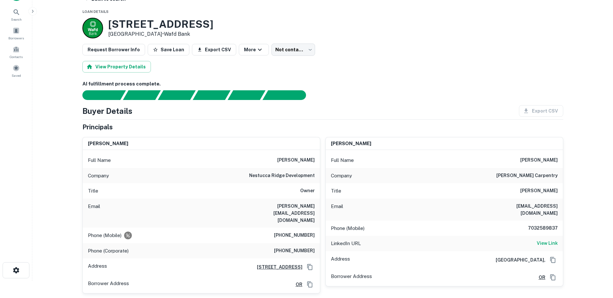
scroll to position [24, 0]
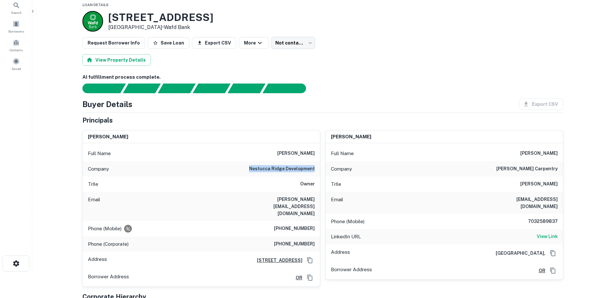
drag, startPoint x: 250, startPoint y: 167, endPoint x: 317, endPoint y: 165, distance: 67.5
click at [317, 165] on div "Company nestucca ridge development" at bounding box center [201, 168] width 237 height 15
copy h6 "nestucca ridge development"
drag, startPoint x: 109, startPoint y: 19, endPoint x: 215, endPoint y: 17, distance: 105.3
click at [213, 17] on h3 "7005 Nestucca Ridge Rd" at bounding box center [160, 17] width 105 height 12
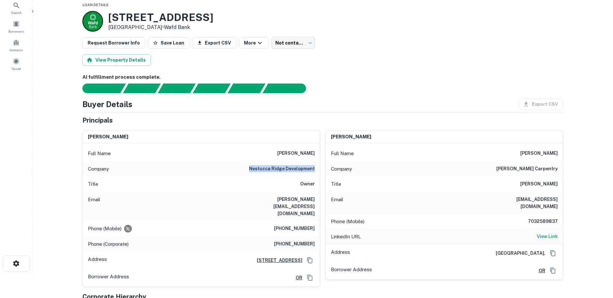
copy h3 "7005 Nestucca Ridge"
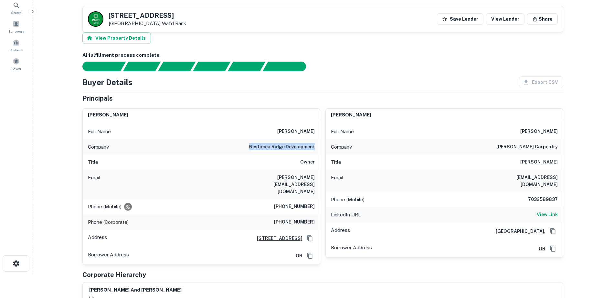
scroll to position [210, 0]
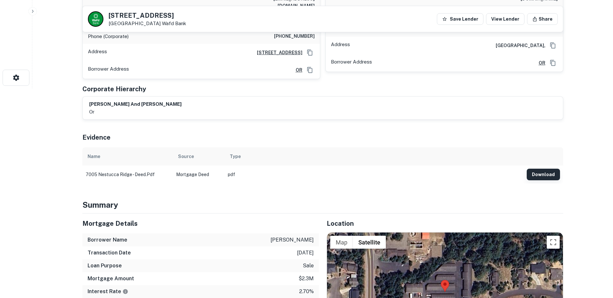
click at [552, 169] on button "Download" at bounding box center [542, 175] width 33 height 12
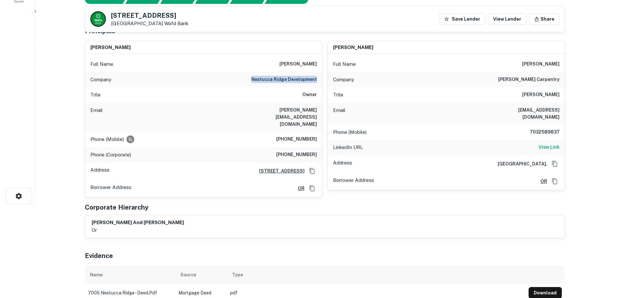
scroll to position [0, 0]
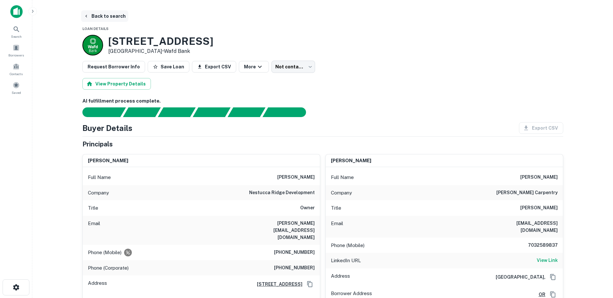
click at [104, 21] on button "Back to search" at bounding box center [104, 16] width 47 height 12
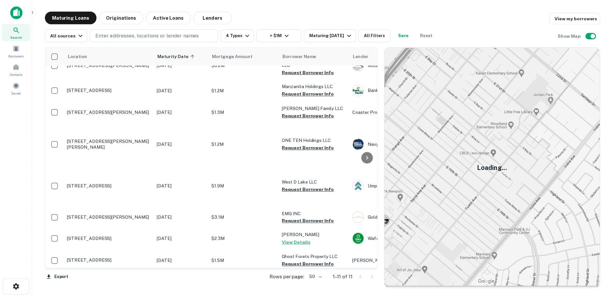
scroll to position [90, 0]
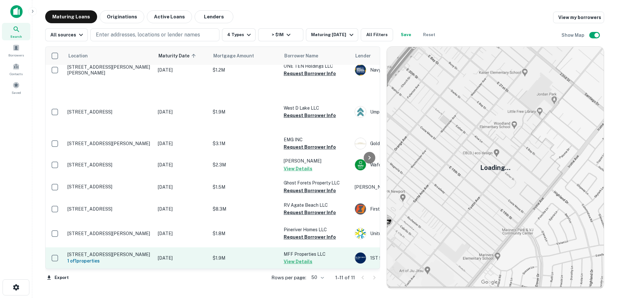
click at [301, 258] on button "View Details" at bounding box center [298, 262] width 29 height 8
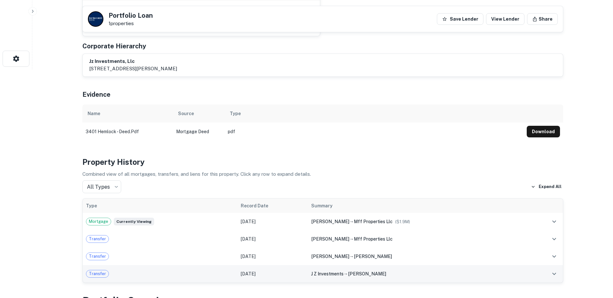
scroll to position [226, 0]
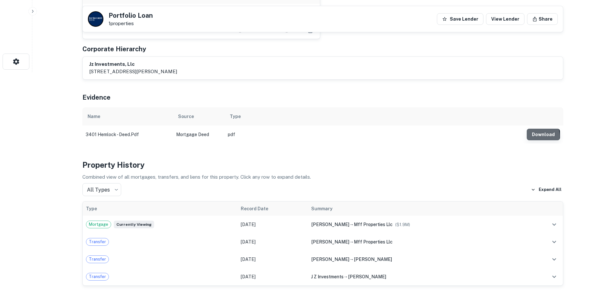
click at [536, 129] on button "Download" at bounding box center [542, 135] width 33 height 12
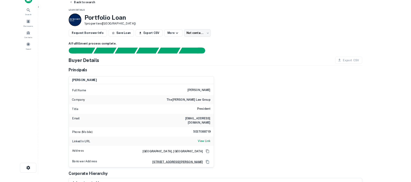
scroll to position [0, 0]
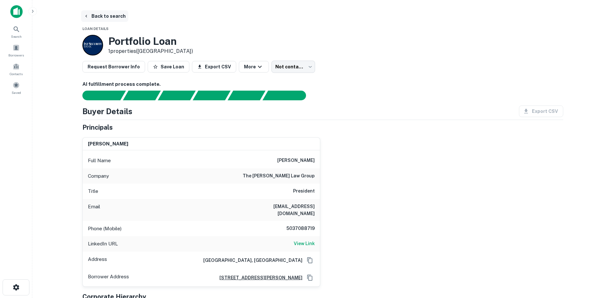
click at [91, 14] on button "Back to search" at bounding box center [104, 16] width 47 height 12
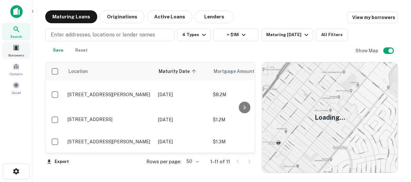
click at [13, 52] on div "Borrowers" at bounding box center [16, 50] width 28 height 17
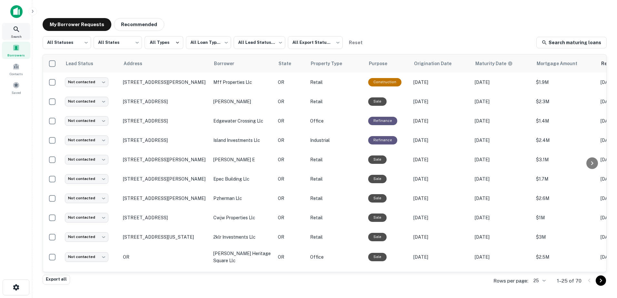
click at [10, 34] on div "Search" at bounding box center [16, 31] width 28 height 17
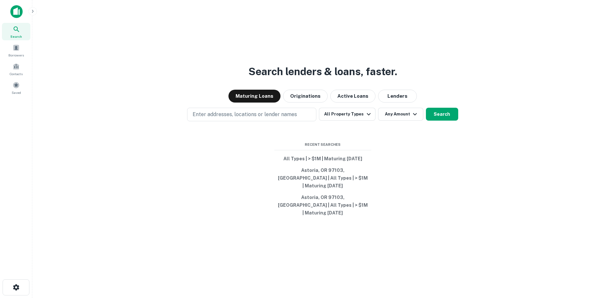
click at [240, 121] on button "Enter addresses, locations or lender names" at bounding box center [251, 115] width 129 height 14
type input "********"
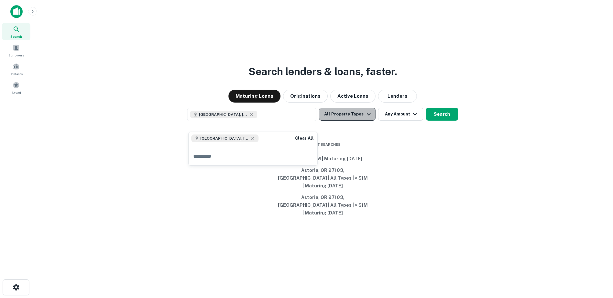
click at [361, 121] on button "All Property Types" at bounding box center [347, 114] width 56 height 13
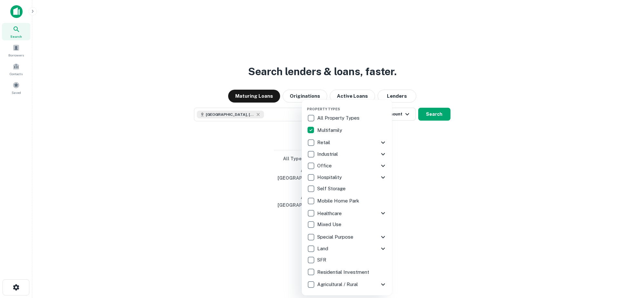
click at [437, 160] on div at bounding box center [308, 149] width 617 height 298
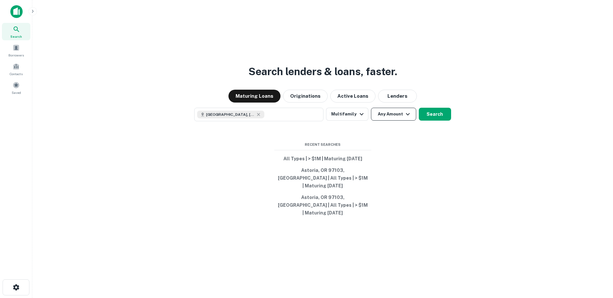
click at [400, 121] on button "Any Amount" at bounding box center [393, 114] width 45 height 13
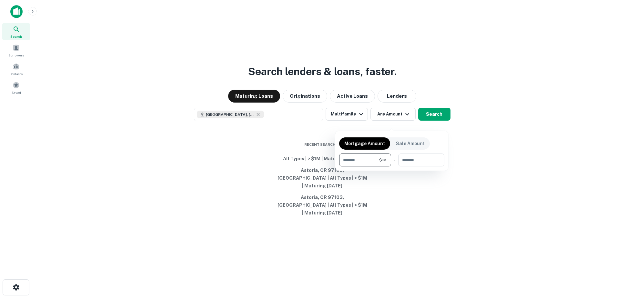
type input "*******"
click at [426, 121] on div at bounding box center [308, 149] width 617 height 298
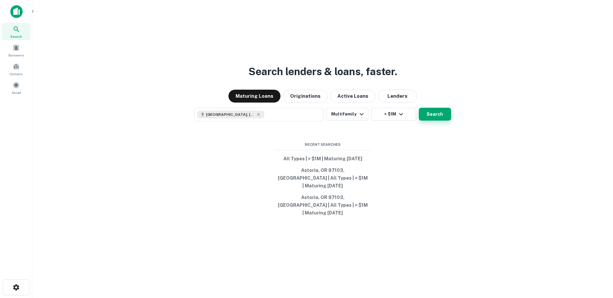
click at [426, 121] on button "Search" at bounding box center [434, 114] width 32 height 13
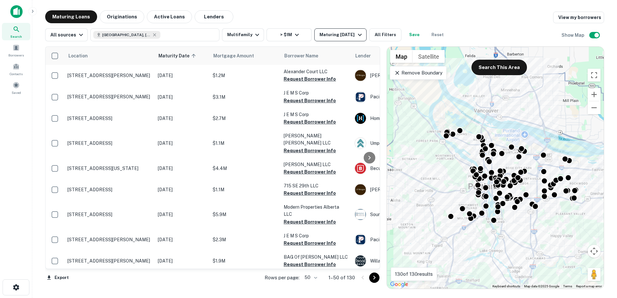
click at [325, 32] on div "Maturing [DATE]" at bounding box center [342, 35] width 44 height 8
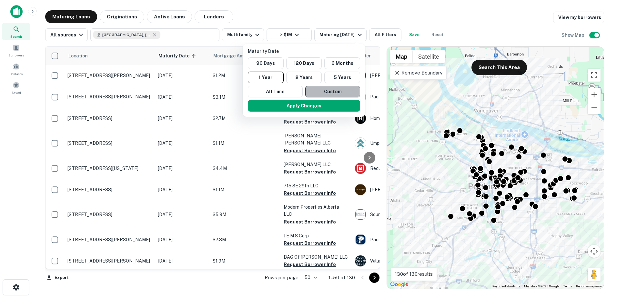
click at [321, 94] on button "Custom" at bounding box center [332, 92] width 55 height 12
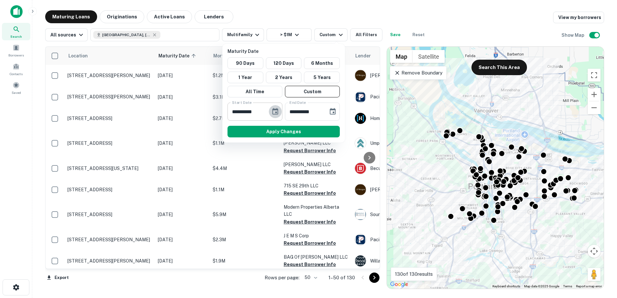
click at [277, 112] on icon "Choose date, selected date is Oct 6, 2025" at bounding box center [276, 111] width 6 height 6
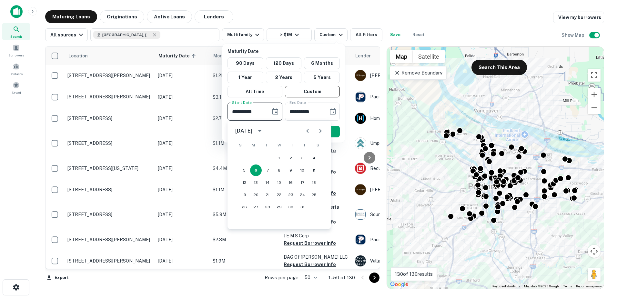
click at [322, 131] on icon "Next month" at bounding box center [321, 131] width 2 height 4
click at [321, 131] on icon "Next month" at bounding box center [321, 131] width 2 height 4
click at [247, 159] on button "1" at bounding box center [245, 158] width 12 height 12
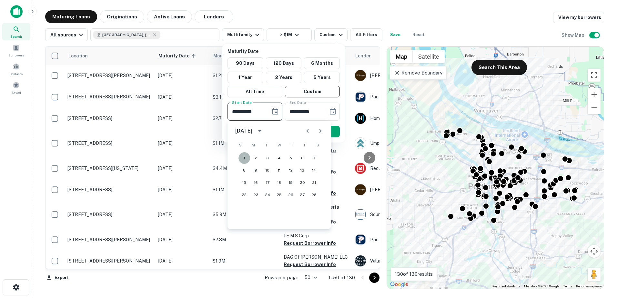
type input "**********"
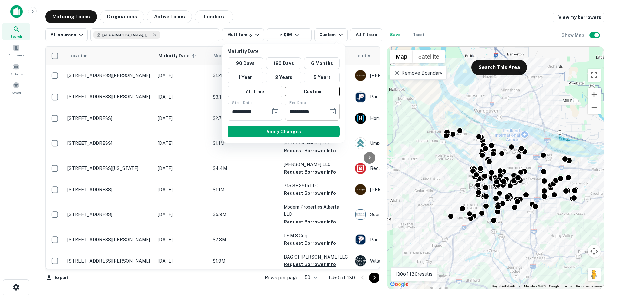
click at [330, 114] on icon "Choose date, selected date is Apr 4, 2026" at bounding box center [333, 111] width 6 height 6
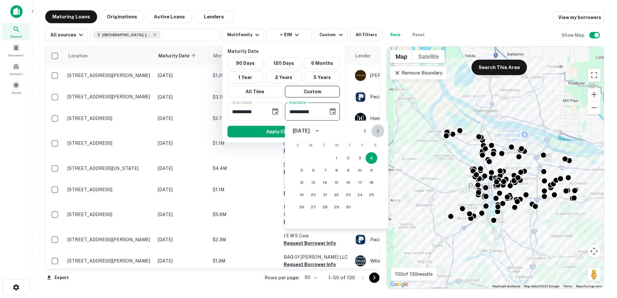
click at [377, 134] on icon "Next month" at bounding box center [378, 131] width 8 height 8
click at [361, 134] on button "Previous month" at bounding box center [365, 131] width 13 height 13
click at [348, 207] on button "30" at bounding box center [349, 207] width 12 height 12
type input "**********"
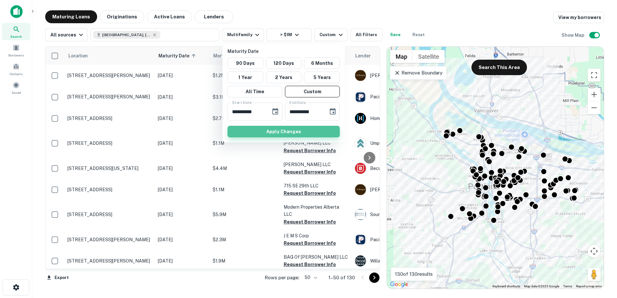
click at [310, 134] on button "Apply Changes" at bounding box center [284, 132] width 112 height 12
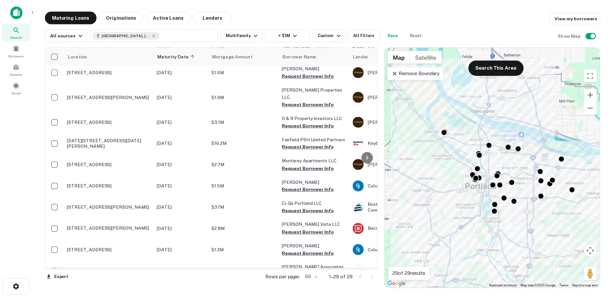
scroll to position [417, 0]
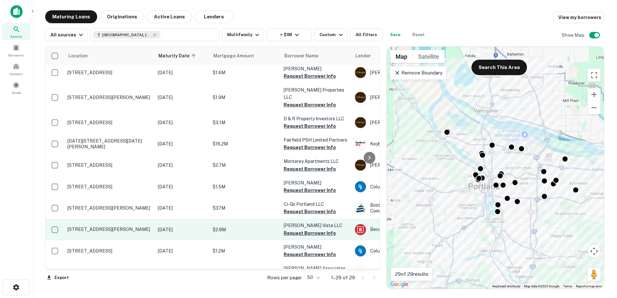
click at [122, 227] on p "[STREET_ADDRESS][PERSON_NAME]" at bounding box center [109, 230] width 84 height 6
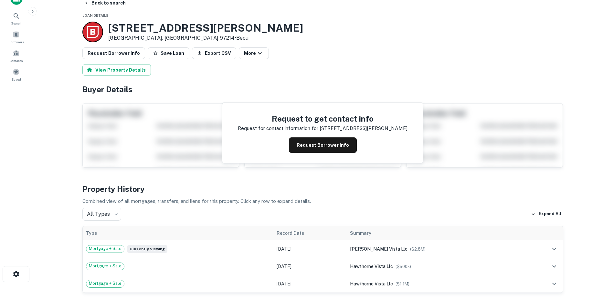
scroll to position [13, 0]
click at [96, 4] on button "Back to search" at bounding box center [104, 3] width 47 height 12
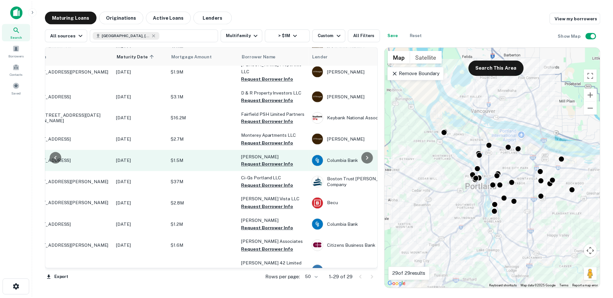
scroll to position [444, 41]
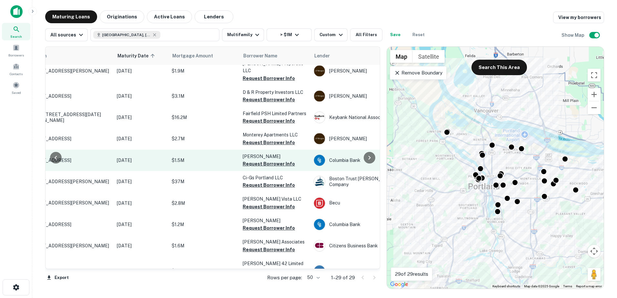
click at [189, 157] on p "$1.5M" at bounding box center [204, 160] width 65 height 7
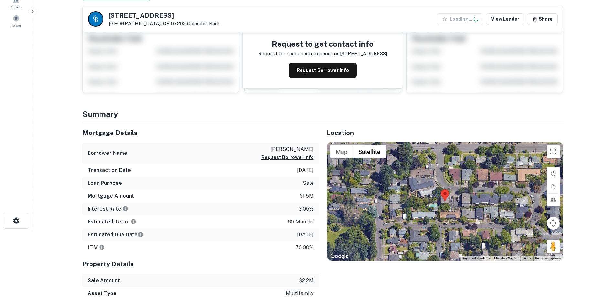
scroll to position [74, 0]
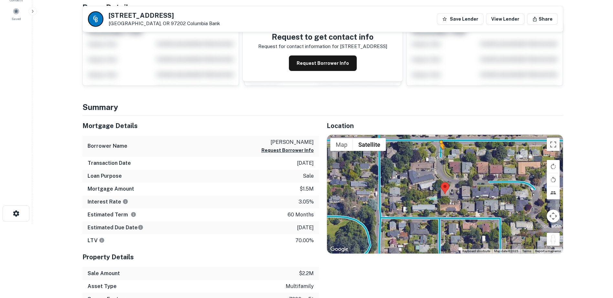
drag, startPoint x: 547, startPoint y: 239, endPoint x: 439, endPoint y: 156, distance: 136.2
click at [439, 156] on div "To activate drag with keyboard, press Alt + Enter. Once in keyboard drag state,…" at bounding box center [445, 194] width 236 height 119
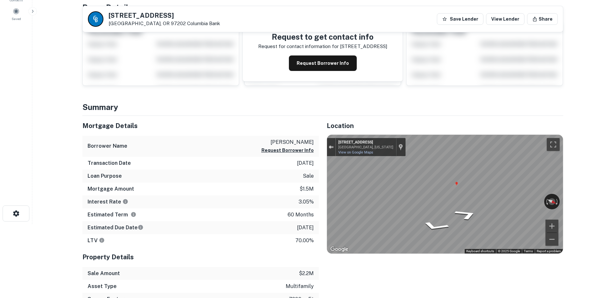
click at [332, 147] on div "Exit the Street View" at bounding box center [330, 147] width 5 height 4
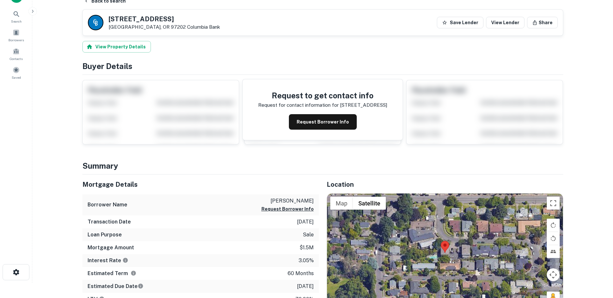
scroll to position [0, 0]
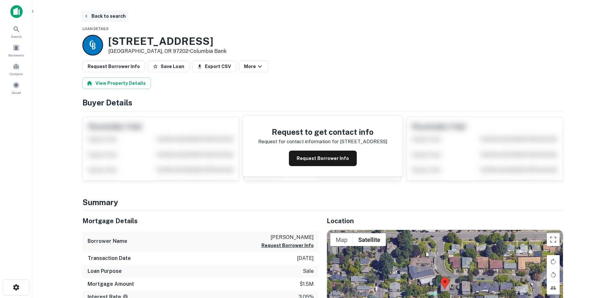
click at [88, 12] on button "Back to search" at bounding box center [104, 16] width 47 height 12
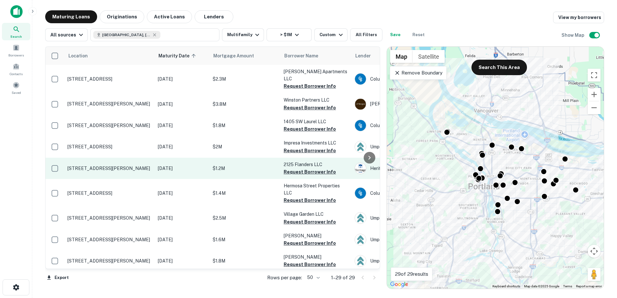
click at [247, 165] on p "$1.2M" at bounding box center [245, 168] width 65 height 7
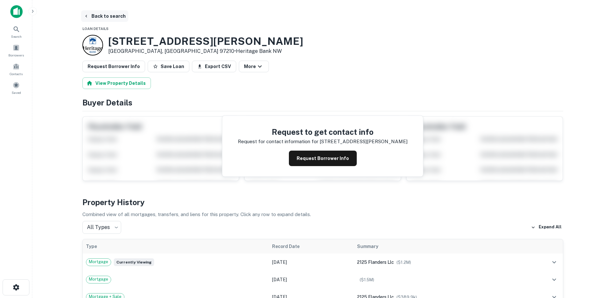
click at [91, 14] on button "Back to search" at bounding box center [104, 16] width 47 height 12
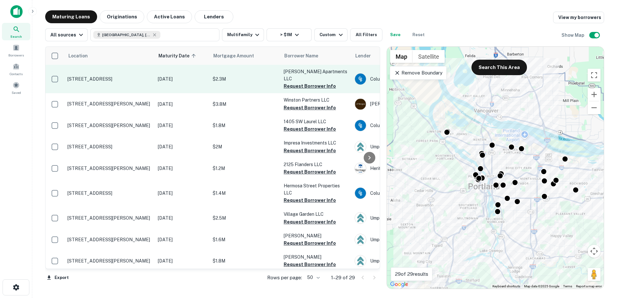
click at [125, 77] on p "406 Ne Dekum St Portland, OR 97211" at bounding box center [109, 79] width 84 height 6
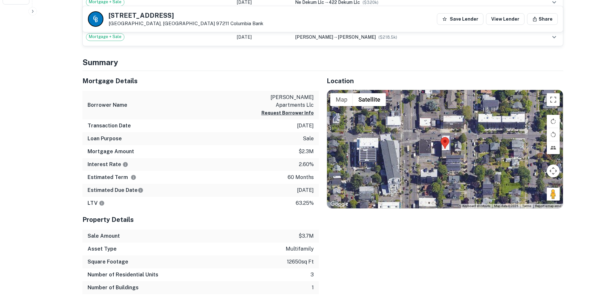
scroll to position [291, 0]
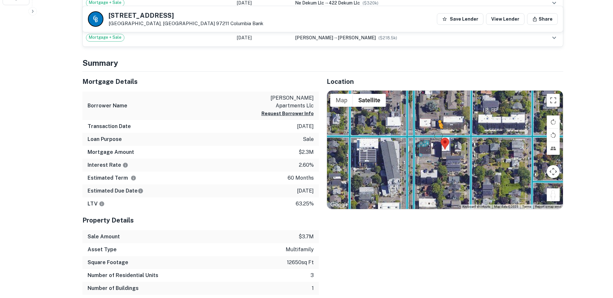
drag, startPoint x: 550, startPoint y: 194, endPoint x: 437, endPoint y: 136, distance: 126.9
click at [437, 136] on div "To activate drag with keyboard, press Alt + Enter. Once in keyboard drag state,…" at bounding box center [445, 150] width 236 height 119
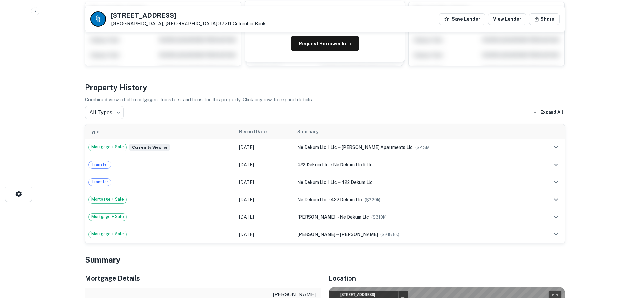
scroll to position [0, 0]
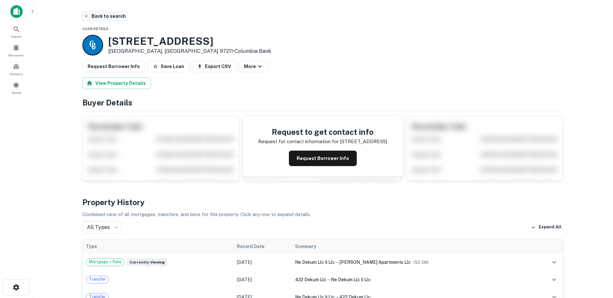
click at [90, 13] on button "Back to search" at bounding box center [104, 16] width 47 height 12
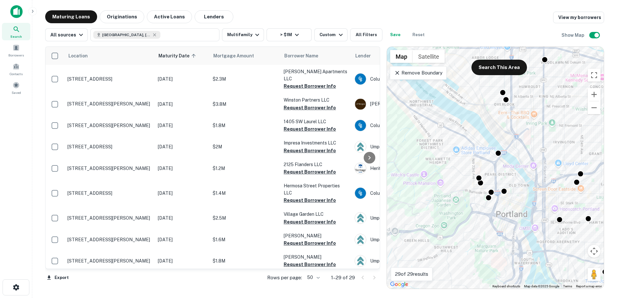
drag, startPoint x: 567, startPoint y: 203, endPoint x: 488, endPoint y: 160, distance: 90.1
click at [488, 160] on div "To activate drag with keyboard, press Alt + Enter. Once in keyboard drag state,…" at bounding box center [495, 168] width 217 height 242
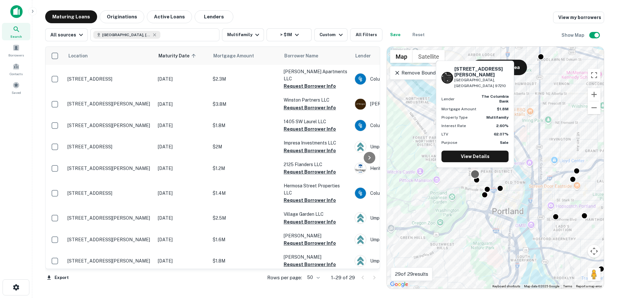
click at [475, 174] on div at bounding box center [474, 174] width 9 height 9
click at [466, 157] on link "View Details" at bounding box center [475, 157] width 67 height 12
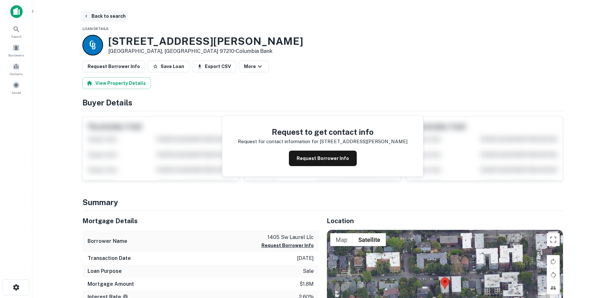
click at [87, 16] on icon "button" at bounding box center [86, 16] width 5 height 5
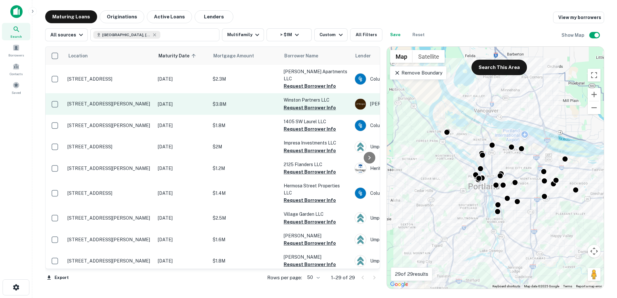
click at [174, 101] on p "[DATE]" at bounding box center [182, 104] width 48 height 7
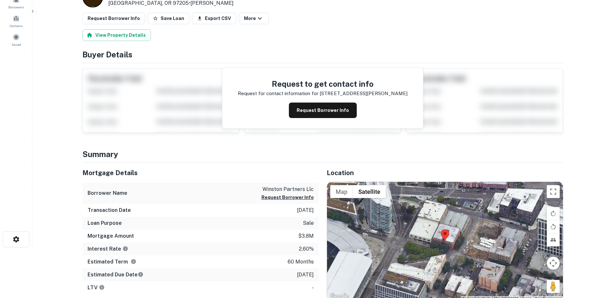
scroll to position [48, 0]
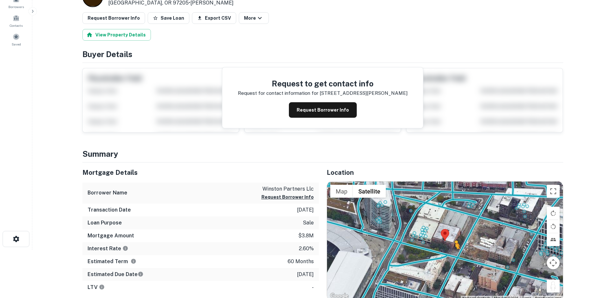
drag, startPoint x: 557, startPoint y: 285, endPoint x: 452, endPoint y: 256, distance: 108.5
click at [452, 256] on div "To activate drag with keyboard, press Alt + Enter. Once in keyboard drag state,…" at bounding box center [445, 241] width 236 height 119
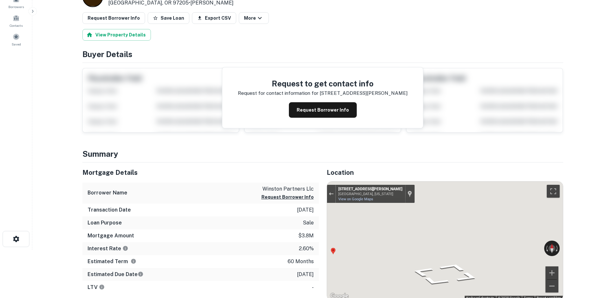
scroll to position [51, 0]
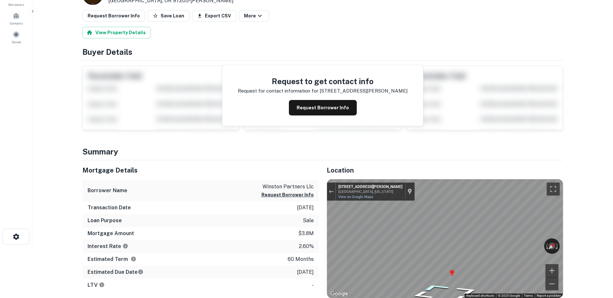
click at [429, 288] on icon "Go West, SW Morrison St" at bounding box center [434, 287] width 47 height 11
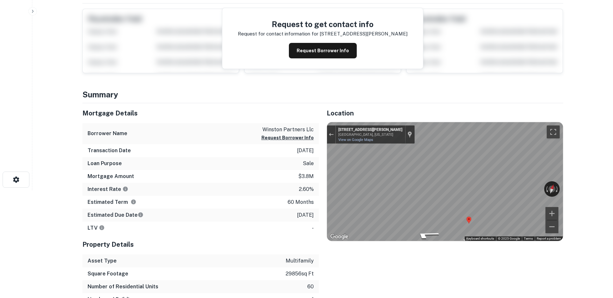
scroll to position [0, 0]
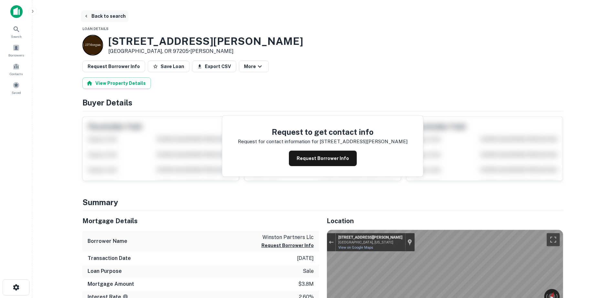
click at [89, 19] on button "Back to search" at bounding box center [104, 16] width 47 height 12
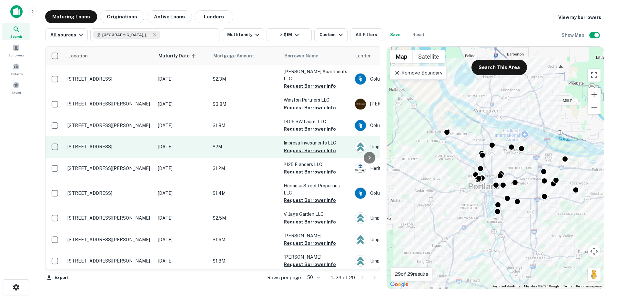
click at [134, 144] on p "[STREET_ADDRESS]" at bounding box center [109, 147] width 84 height 6
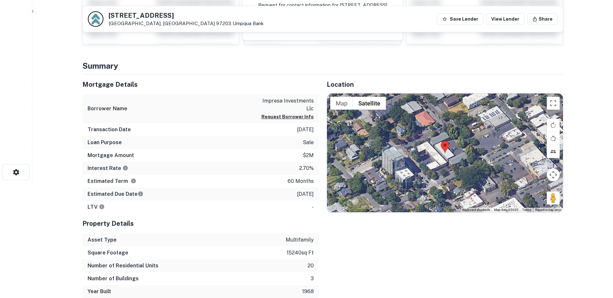
scroll to position [116, 0]
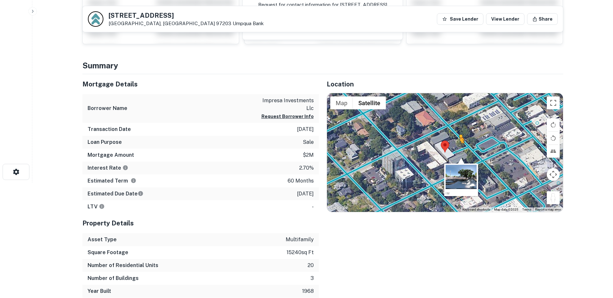
drag, startPoint x: 553, startPoint y: 196, endPoint x: 457, endPoint y: 150, distance: 106.3
click at [457, 150] on div "To activate drag with keyboard, press Alt + Enter. Once in keyboard drag state,…" at bounding box center [445, 152] width 236 height 119
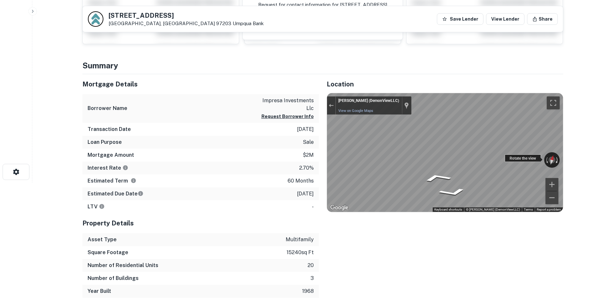
click at [553, 160] on div "← Move left → Move right ↑ Move up ↓ Move down + Zoom in - Zoom out [PERSON_NAM…" at bounding box center [445, 152] width 236 height 119
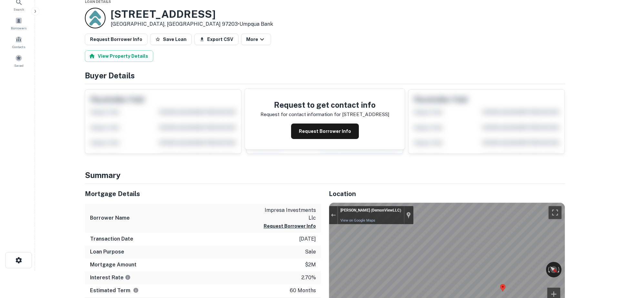
scroll to position [0, 0]
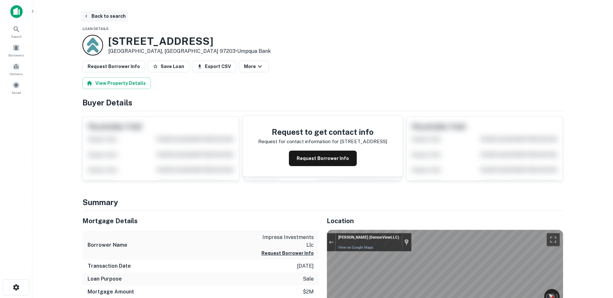
click at [96, 13] on button "Back to search" at bounding box center [104, 16] width 47 height 12
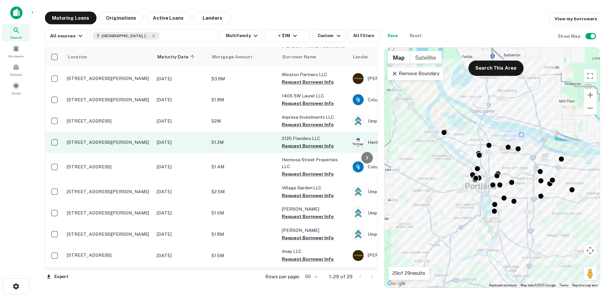
scroll to position [26, 0]
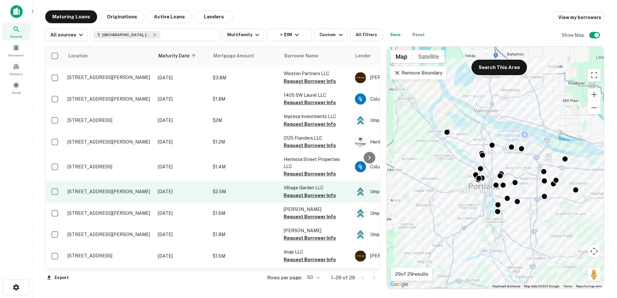
click at [233, 188] on p "$2.5M" at bounding box center [245, 191] width 65 height 7
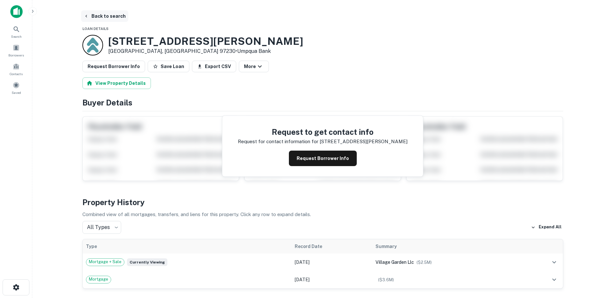
click at [96, 17] on button "Back to search" at bounding box center [104, 16] width 47 height 12
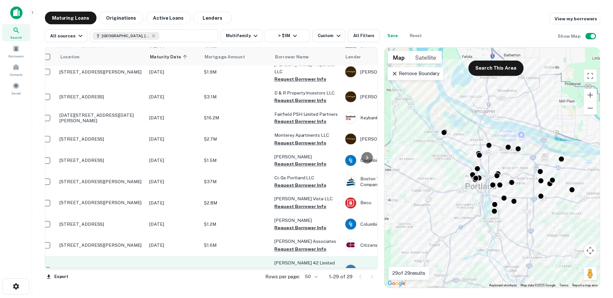
scroll to position [444, 7]
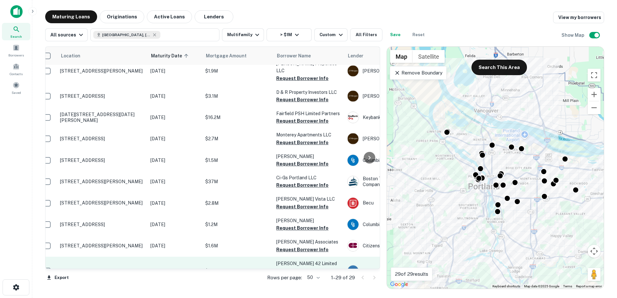
click at [120, 268] on p "[STREET_ADDRESS]" at bounding box center [102, 271] width 84 height 6
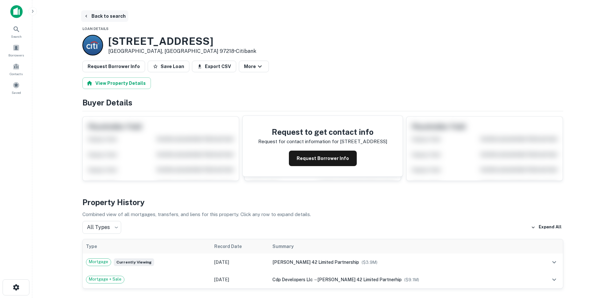
click at [84, 16] on icon "button" at bounding box center [86, 16] width 5 height 5
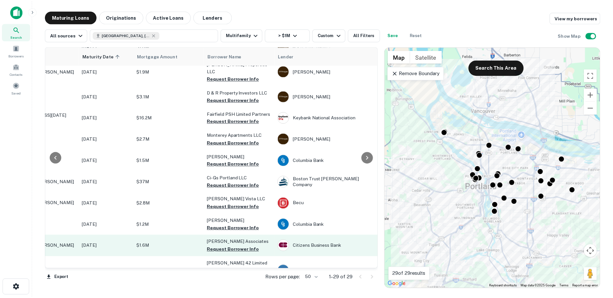
scroll to position [444, 0]
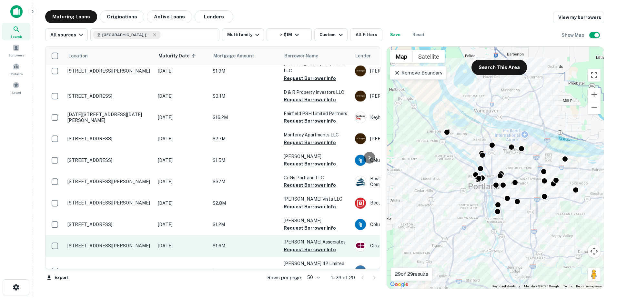
click at [236, 242] on p "$1.6M" at bounding box center [245, 245] width 65 height 7
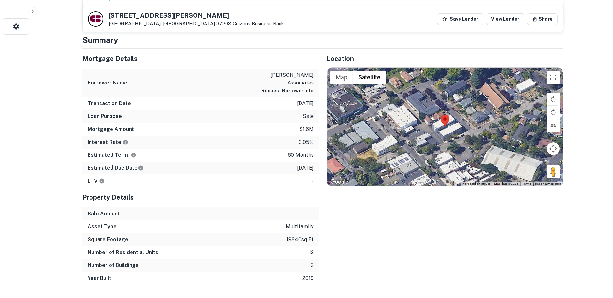
scroll to position [262, 0]
click at [552, 153] on button "Map camera controls" at bounding box center [552, 148] width 13 height 13
click at [533, 164] on button "Zoom out" at bounding box center [536, 164] width 13 height 13
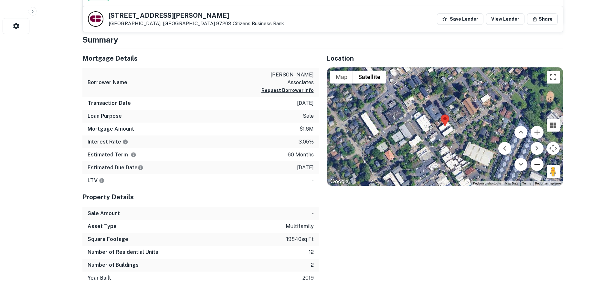
click at [533, 164] on button "Zoom out" at bounding box center [536, 164] width 13 height 13
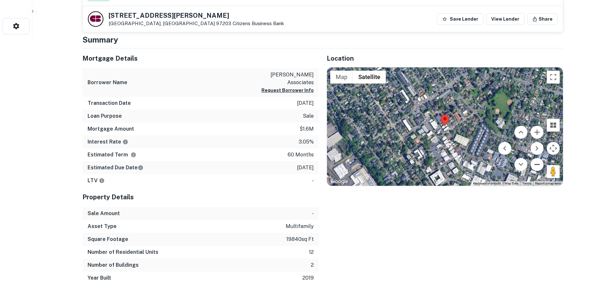
click at [533, 164] on button "Zoom out" at bounding box center [536, 164] width 13 height 13
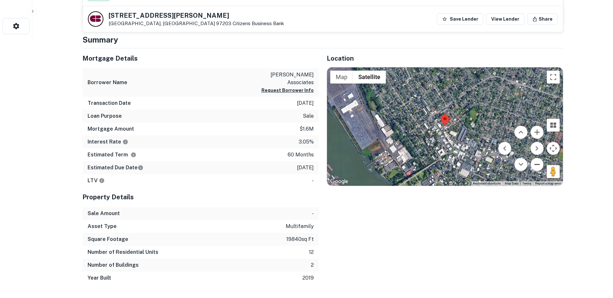
click at [533, 164] on button "Zoom out" at bounding box center [536, 164] width 13 height 13
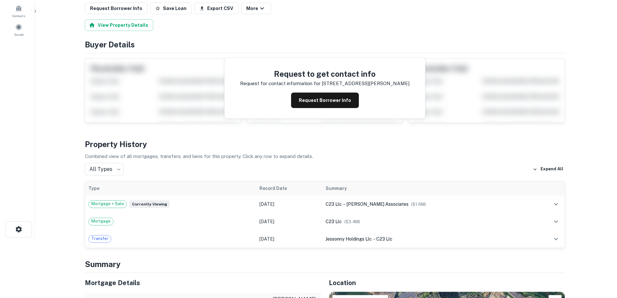
scroll to position [0, 0]
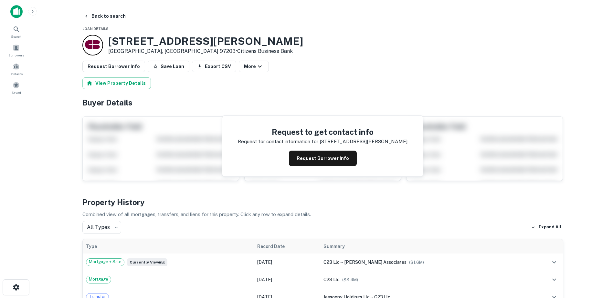
click at [91, 17] on button "Back to search" at bounding box center [104, 16] width 47 height 12
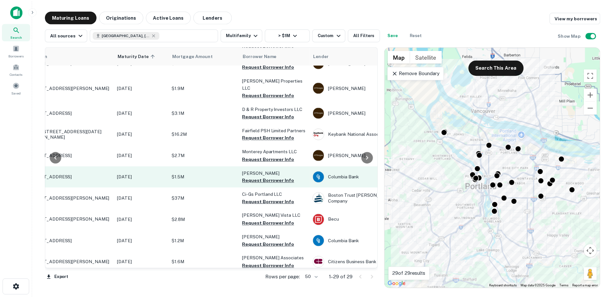
scroll to position [427, 40]
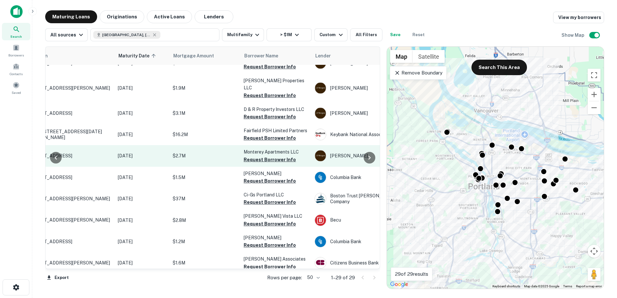
click at [191, 152] on p "$2.7M" at bounding box center [205, 155] width 65 height 7
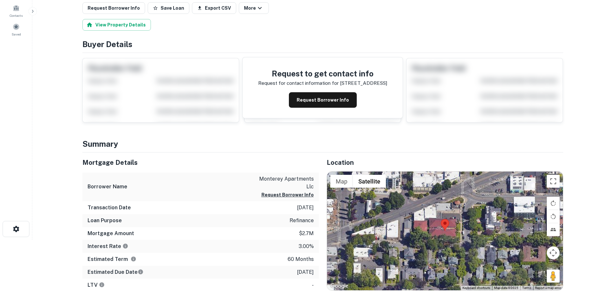
scroll to position [59, 0]
click at [490, 221] on div at bounding box center [445, 230] width 236 height 119
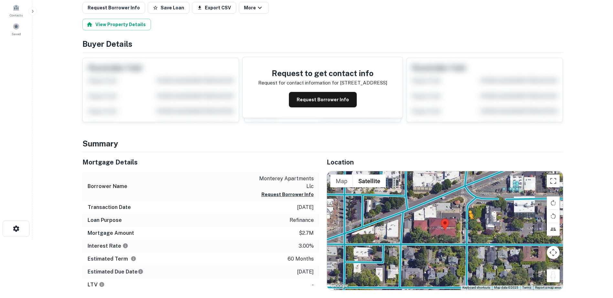
drag, startPoint x: 551, startPoint y: 275, endPoint x: 465, endPoint y: 223, distance: 101.1
click at [465, 223] on div "To activate drag with keyboard, press Alt + Enter. Once in keyboard drag state,…" at bounding box center [445, 230] width 236 height 119
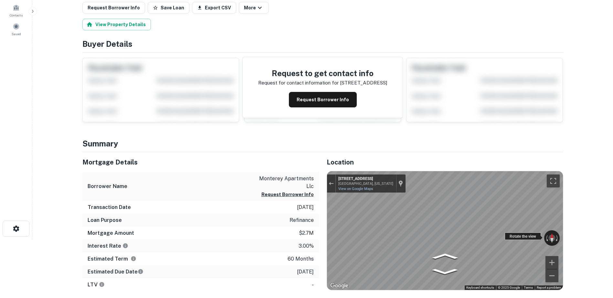
click at [519, 233] on div "← Move left → Move right ↑ Move up ↓ Move down + Zoom in - Zoom out 411 NE 22nd…" at bounding box center [445, 230] width 236 height 119
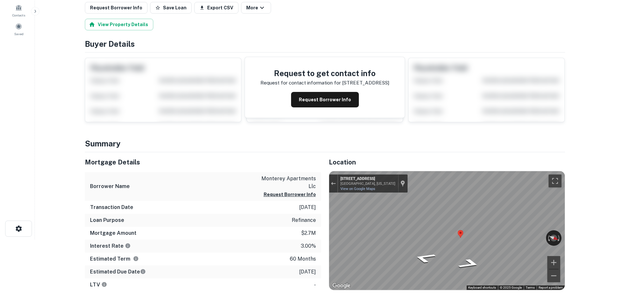
scroll to position [0, 0]
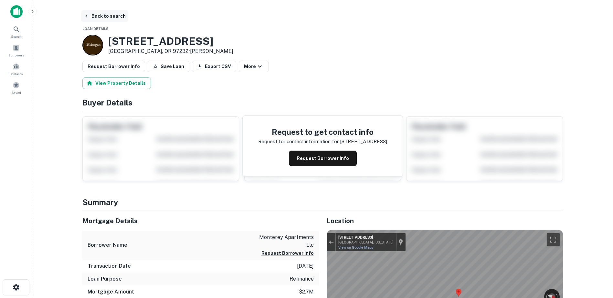
click at [100, 17] on button "Back to search" at bounding box center [104, 16] width 47 height 12
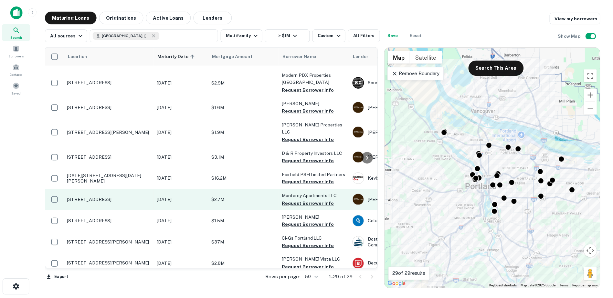
scroll to position [382, 0]
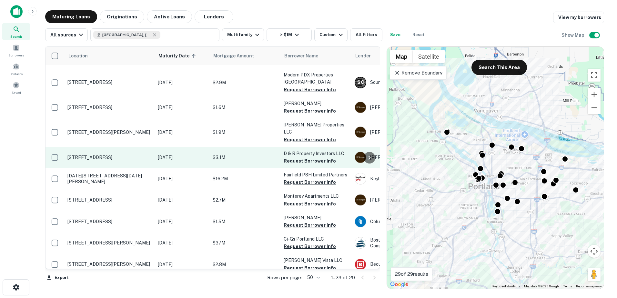
click at [115, 155] on p "2322 Ne Pacific St Portland, OR 97232" at bounding box center [109, 158] width 84 height 6
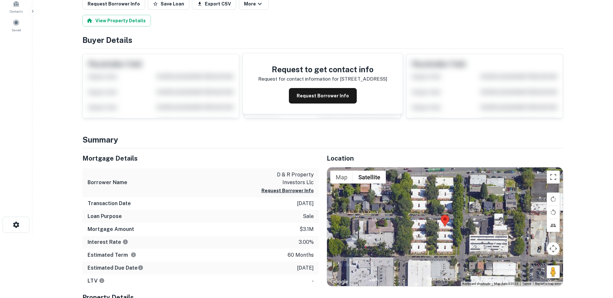
scroll to position [77, 0]
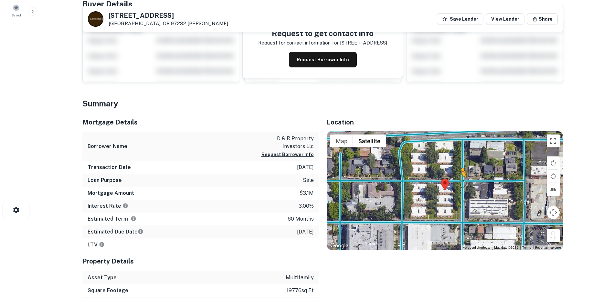
drag, startPoint x: 550, startPoint y: 235, endPoint x: 459, endPoint y: 183, distance: 104.0
click at [459, 183] on div "To activate drag with keyboard, press Alt + Enter. Once in keyboard drag state,…" at bounding box center [445, 190] width 236 height 119
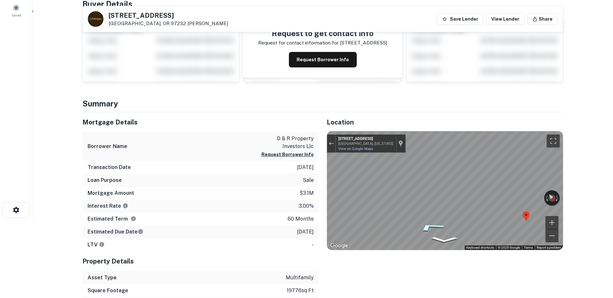
click at [428, 226] on icon "Go South, NE 24th Ave" at bounding box center [430, 228] width 48 height 14
click at [433, 225] on icon "Go South, NE 24th Ave" at bounding box center [430, 228] width 48 height 14
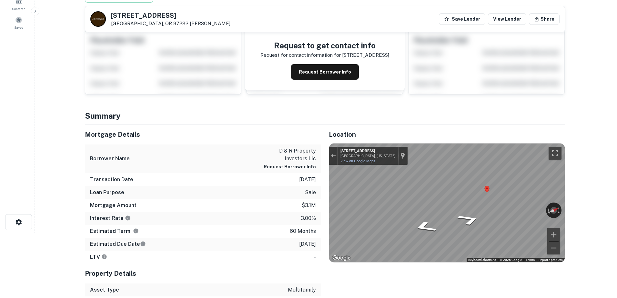
scroll to position [0, 0]
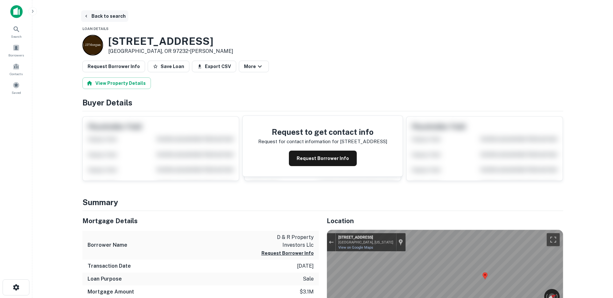
click at [88, 17] on icon "button" at bounding box center [86, 16] width 5 height 5
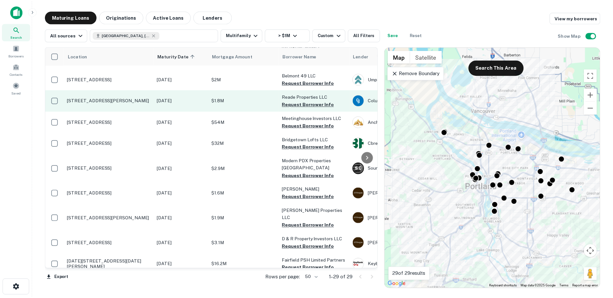
scroll to position [311, 0]
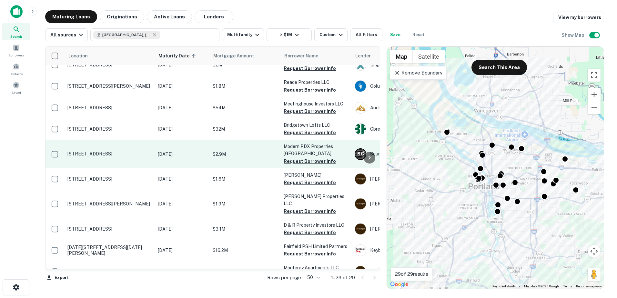
click at [117, 151] on p "1535 N Alberta St Portland, OR 97217" at bounding box center [109, 154] width 84 height 6
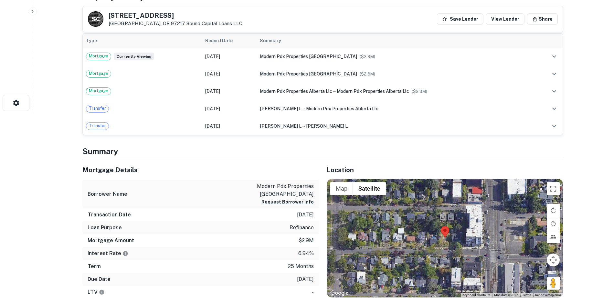
scroll to position [213, 0]
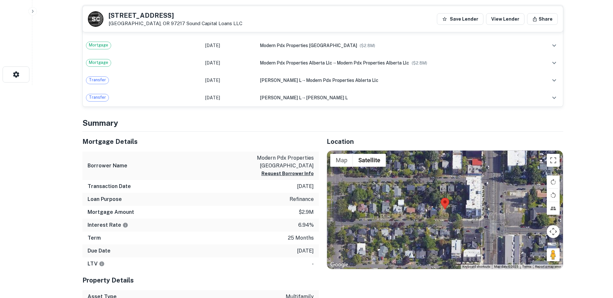
drag, startPoint x: 550, startPoint y: 255, endPoint x: 485, endPoint y: 221, distance: 73.5
click at [485, 221] on div "Map Terrain Satellite Labels Keyboard shortcuts Map Data Map data ©2025 Map dat…" at bounding box center [445, 210] width 236 height 119
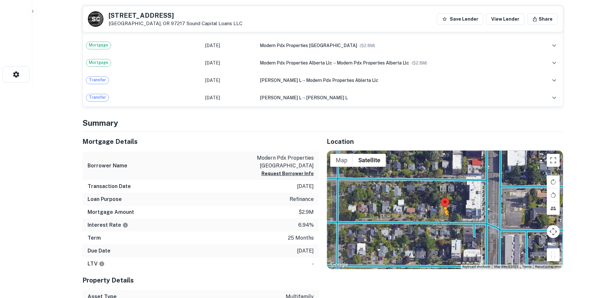
drag, startPoint x: 550, startPoint y: 253, endPoint x: 443, endPoint y: 222, distance: 111.6
click at [443, 222] on div "To activate drag with keyboard, press Alt + Enter. Once in keyboard drag state,…" at bounding box center [445, 210] width 236 height 119
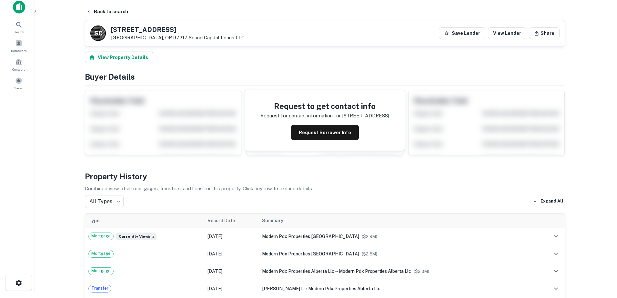
scroll to position [0, 0]
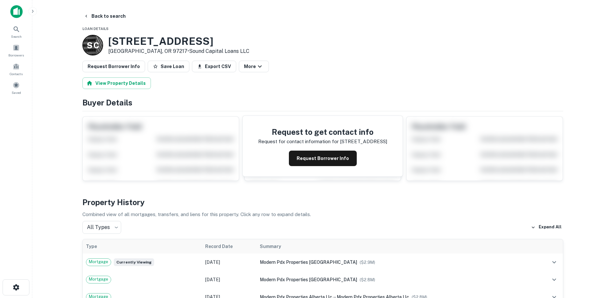
drag, startPoint x: 108, startPoint y: 40, endPoint x: 220, endPoint y: 46, distance: 111.5
click at [220, 46] on div "S C 1535 N ALBERTA ST Portland, OR 97217 • Sound Capital Loans LLC" at bounding box center [322, 45] width 480 height 21
copy h3 "1535 N ALBERTA ST"
click at [109, 20] on button "Back to search" at bounding box center [104, 16] width 47 height 12
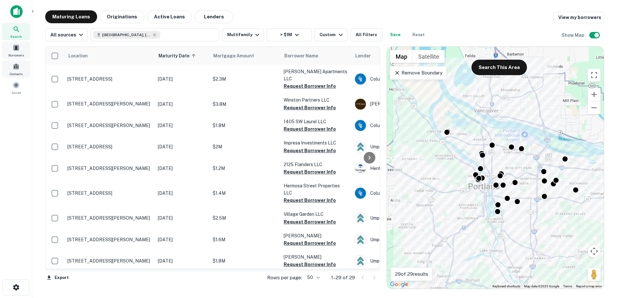
click at [6, 55] on div "Borrowers" at bounding box center [16, 50] width 28 height 17
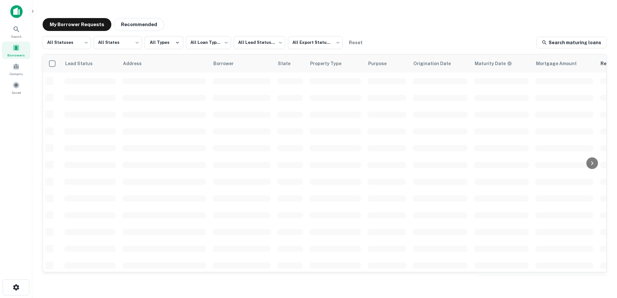
scroll to position [225, 0]
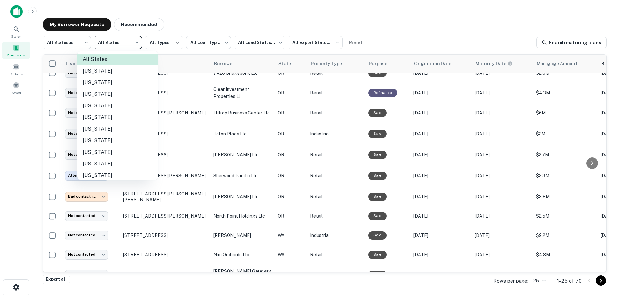
click at [129, 44] on body "**********" at bounding box center [308, 149] width 617 height 298
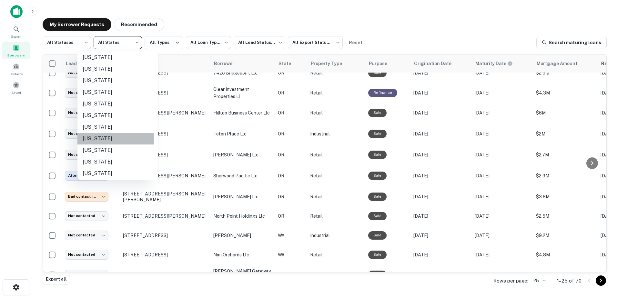
click at [94, 137] on li "[US_STATE]" at bounding box center [117, 139] width 81 height 12
type input "**"
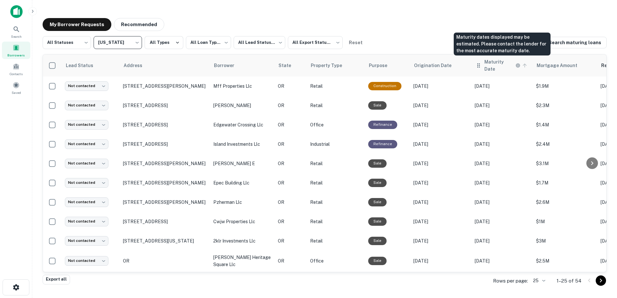
click at [489, 65] on h6 "Maturity Date" at bounding box center [500, 65] width 30 height 14
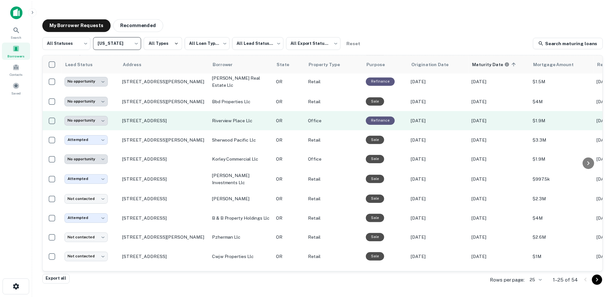
scroll to position [80, 0]
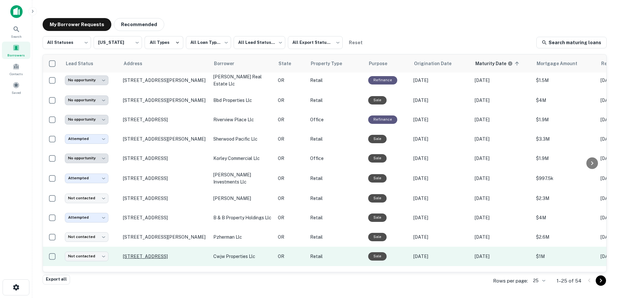
click at [158, 254] on p "[STREET_ADDRESS]" at bounding box center [165, 257] width 84 height 6
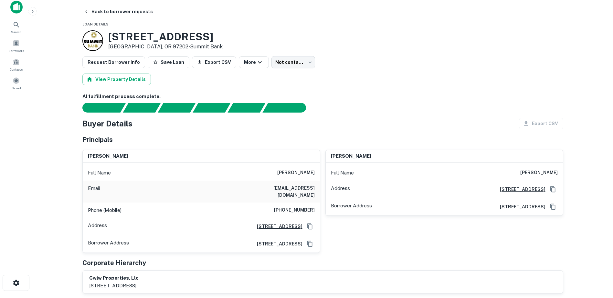
scroll to position [5, 0]
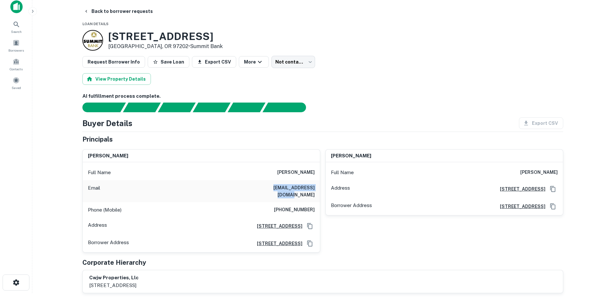
drag, startPoint x: 261, startPoint y: 187, endPoint x: 317, endPoint y: 191, distance: 56.6
click at [317, 191] on div "Email [EMAIL_ADDRESS][DOMAIN_NAME]" at bounding box center [201, 191] width 237 height 22
copy h6 "[EMAIL_ADDRESS][DOMAIN_NAME]"
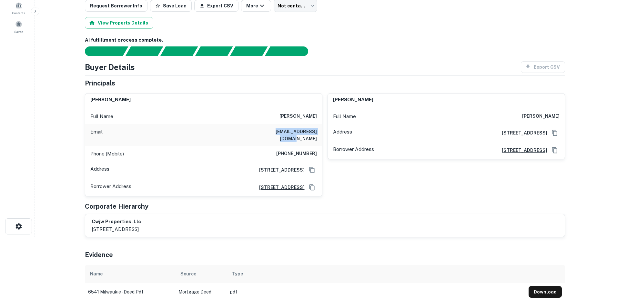
scroll to position [0, 0]
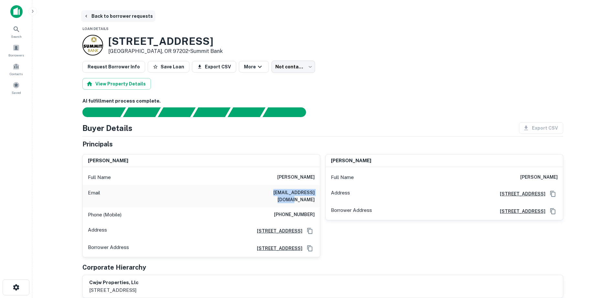
click at [102, 17] on button "Back to borrower requests" at bounding box center [118, 16] width 74 height 12
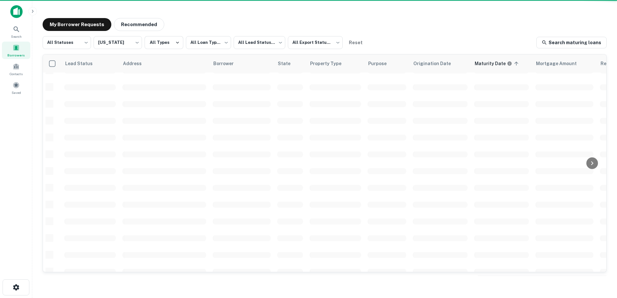
scroll to position [80, 0]
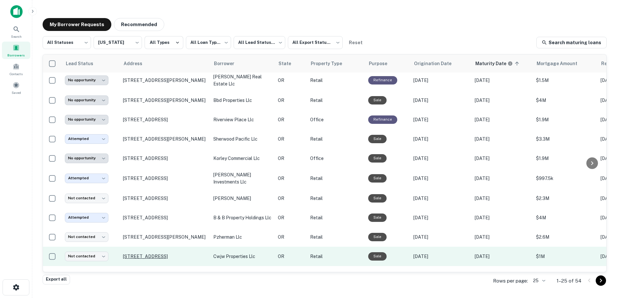
click at [159, 254] on p "[STREET_ADDRESS]" at bounding box center [165, 257] width 84 height 6
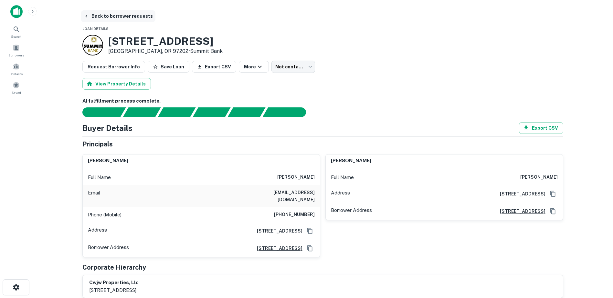
click at [86, 16] on icon "button" at bounding box center [86, 16] width 2 height 3
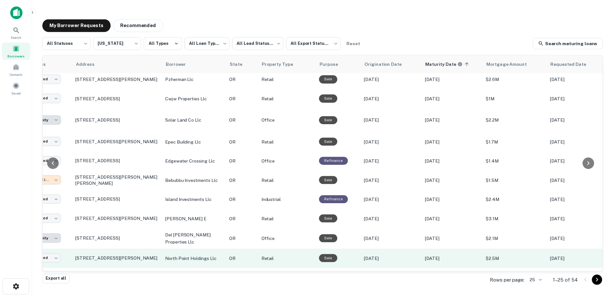
scroll to position [238, 0]
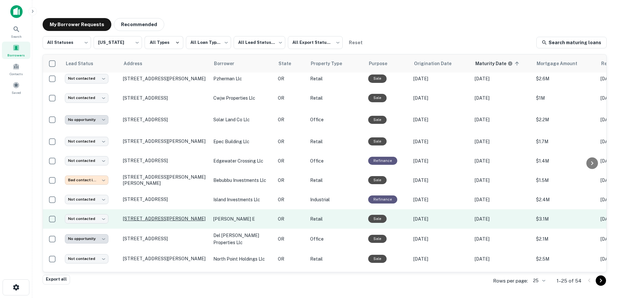
click at [160, 216] on p "1855 Blankenship Rd West Linn, OR 97068" at bounding box center [165, 219] width 84 height 6
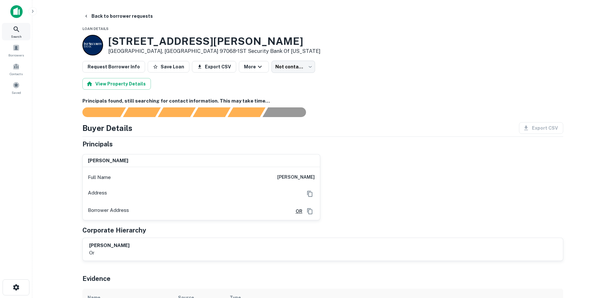
click at [15, 33] on div "Search" at bounding box center [16, 31] width 28 height 17
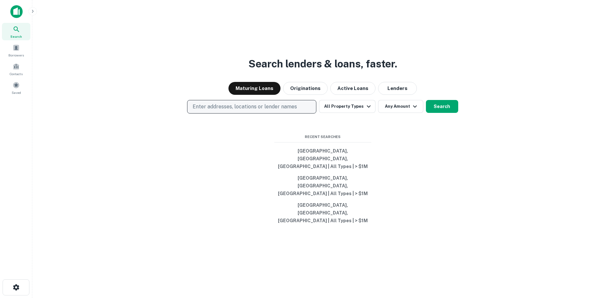
click at [222, 111] on p "Enter addresses, locations or lender names" at bounding box center [244, 107] width 104 height 8
type input "******"
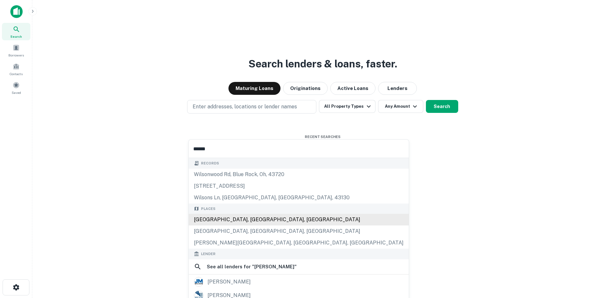
click at [239, 218] on div "[GEOGRAPHIC_DATA], [GEOGRAPHIC_DATA], [GEOGRAPHIC_DATA]" at bounding box center [299, 220] width 220 height 12
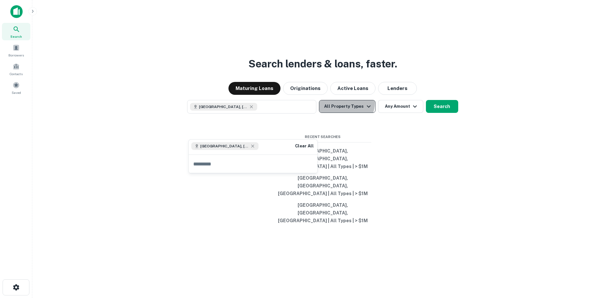
click at [346, 113] on button "All Property Types" at bounding box center [347, 106] width 56 height 13
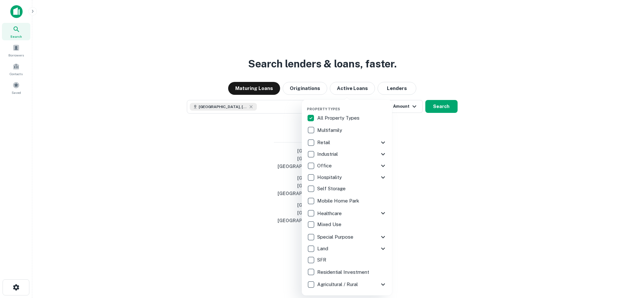
click at [381, 155] on icon at bounding box center [383, 154] width 8 height 8
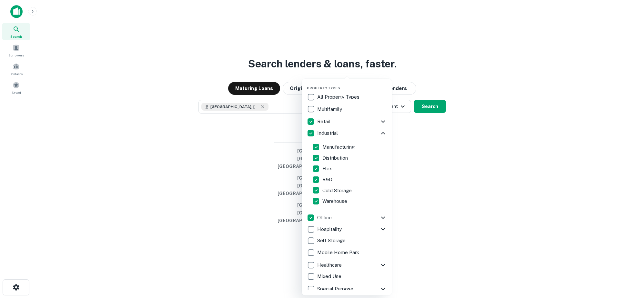
click at [475, 192] on div at bounding box center [308, 149] width 617 height 298
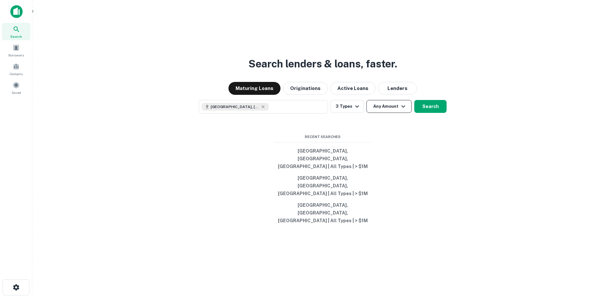
click at [391, 113] on button "Any Amount" at bounding box center [388, 106] width 45 height 13
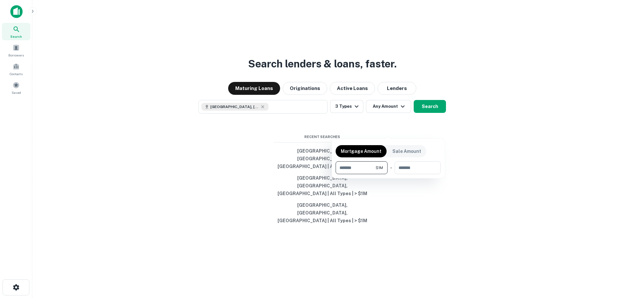
type input "*******"
click at [434, 125] on div at bounding box center [308, 149] width 617 height 298
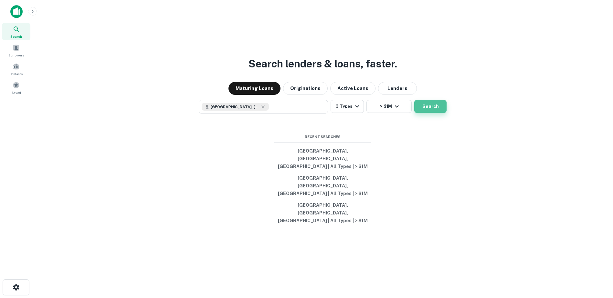
click at [430, 113] on button "Search" at bounding box center [430, 106] width 32 height 13
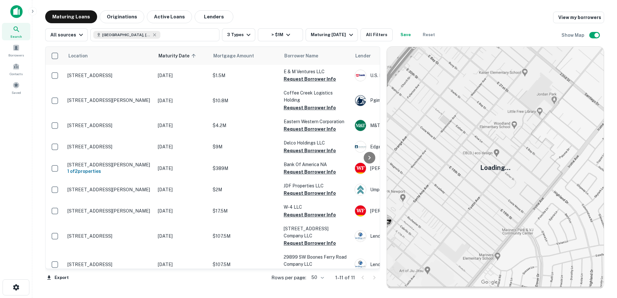
scroll to position [62, 0]
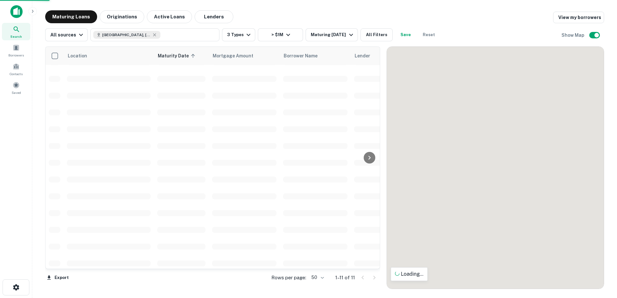
scroll to position [95, 0]
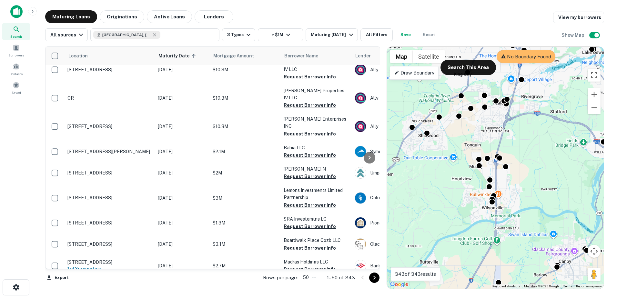
drag, startPoint x: 512, startPoint y: 135, endPoint x: 528, endPoint y: 150, distance: 21.9
click at [528, 150] on div "To activate drag with keyboard, press Alt + Enter. Once in keyboard drag state,…" at bounding box center [495, 168] width 217 height 242
click at [420, 74] on p "Draw Boundary" at bounding box center [414, 73] width 40 height 8
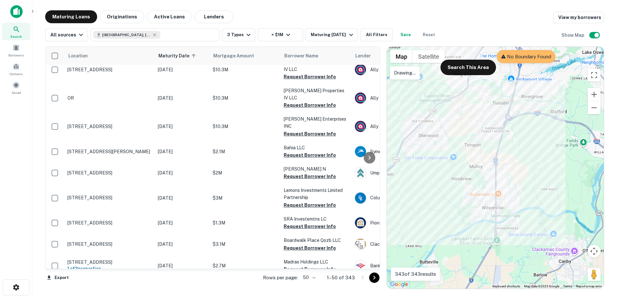
click at [423, 77] on div at bounding box center [495, 168] width 217 height 242
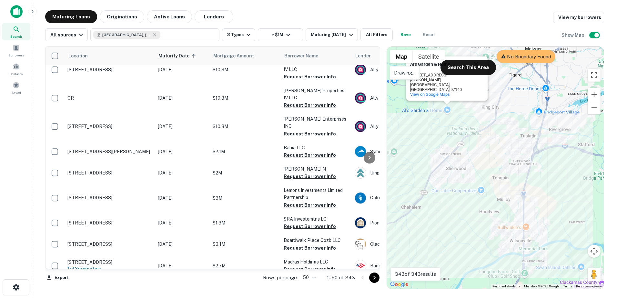
drag, startPoint x: 448, startPoint y: 116, endPoint x: 445, endPoint y: 118, distance: 4.2
click at [448, 116] on div "Al's Garden & Home Al's Garden & Home 16920 SW Roy Rogers Rd Sherwood, OR 97140…" at bounding box center [495, 168] width 217 height 242
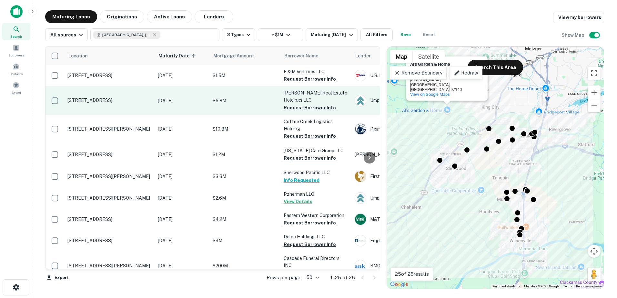
click at [160, 99] on p "Dec 22, 2025" at bounding box center [182, 100] width 48 height 7
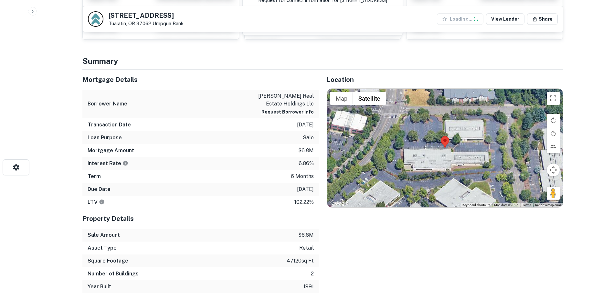
scroll to position [121, 0]
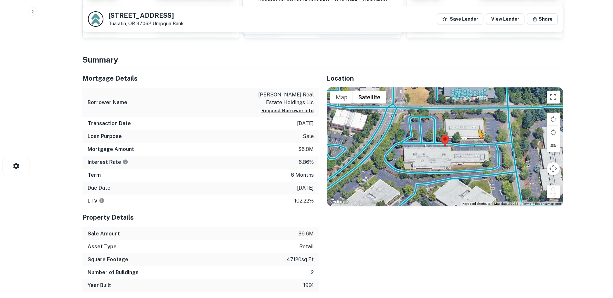
drag, startPoint x: 552, startPoint y: 192, endPoint x: 478, endPoint y: 144, distance: 88.7
click at [478, 144] on div "To activate drag with keyboard, press Alt + Enter. Once in keyboard drag state,…" at bounding box center [445, 147] width 236 height 119
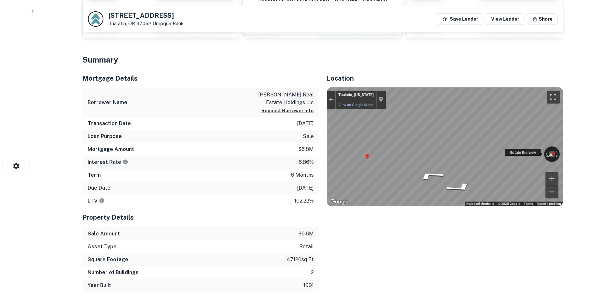
click at [510, 156] on div "← Move left → Move right ↑ Move up ↓ Move down + Zoom in - Zoom out Tualatin, O…" at bounding box center [445, 147] width 236 height 119
click at [539, 152] on div "← Move left → Move right ↑ Move up ↓ Move down + Zoom in - Zoom out Tualatin, O…" at bounding box center [445, 147] width 236 height 119
click at [519, 151] on div "← Move left → Move right ↑ Move up ↓ Move down + Zoom in - Zoom out Tualatin, O…" at bounding box center [445, 147] width 236 height 119
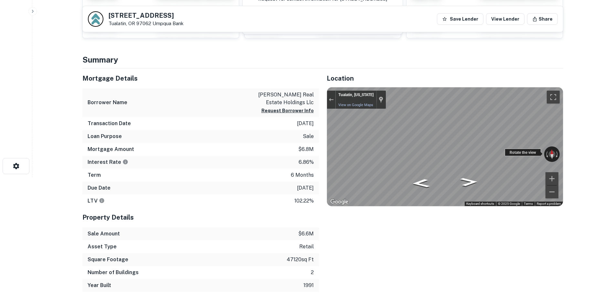
click at [524, 152] on div "← Move left → Move right ↑ Move up ↓ Move down + Zoom in - Zoom out Tualatin, O…" at bounding box center [445, 147] width 236 height 119
click at [331, 100] on div "Exit the Street View" at bounding box center [330, 100] width 5 height 4
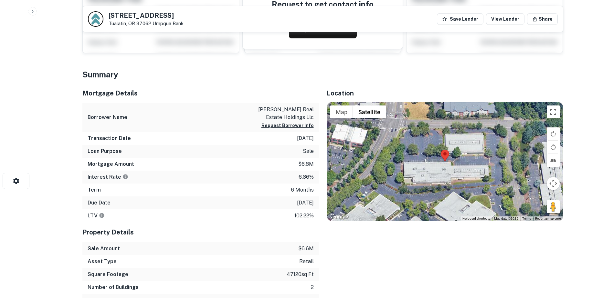
scroll to position [106, 0]
drag, startPoint x: 176, startPoint y: 13, endPoint x: 107, endPoint y: 14, distance: 69.1
click at [107, 14] on div "7565 SW Mohawk St Tualatin, OR 97062 Umpqua Bank" at bounding box center [136, 18] width 96 height 15
copy h5 "7565 SW Mohawk St"
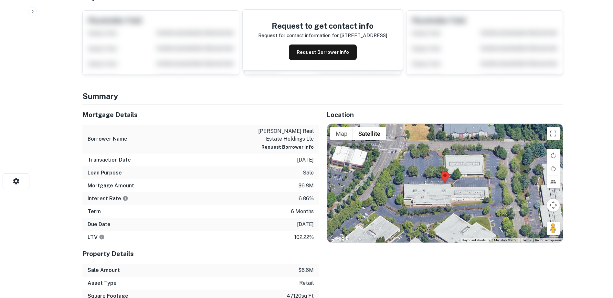
scroll to position [0, 0]
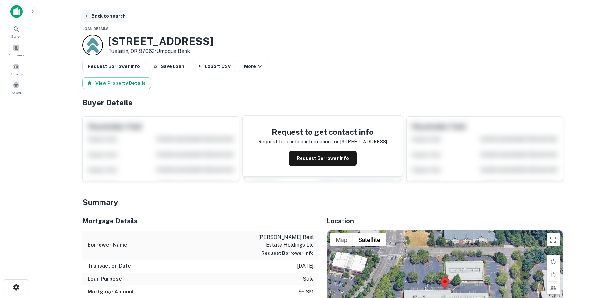
click at [86, 17] on icon "button" at bounding box center [86, 16] width 5 height 5
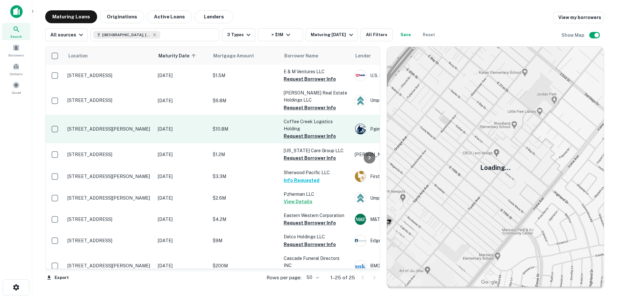
click at [294, 122] on p "Coffee Creek Logistics Holding" at bounding box center [316, 125] width 65 height 14
click at [98, 126] on p "10680 Sw Clutter St Sherwood, OR 97140" at bounding box center [109, 129] width 84 height 6
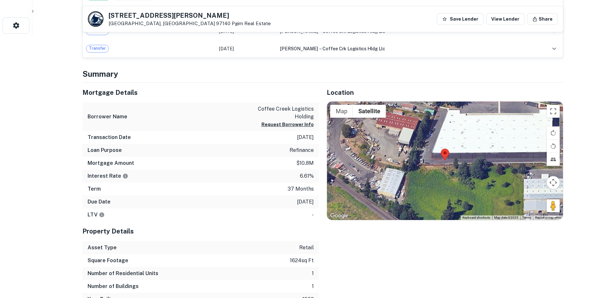
scroll to position [273, 0]
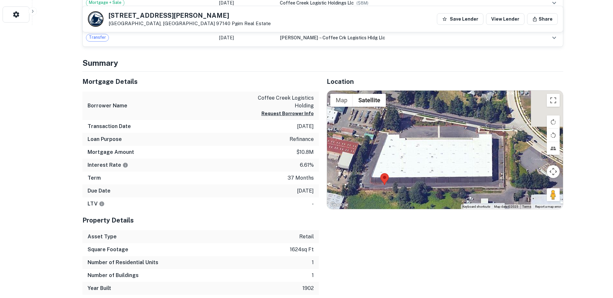
drag, startPoint x: 456, startPoint y: 134, endPoint x: 390, endPoint y: 173, distance: 76.0
click at [390, 173] on div at bounding box center [445, 150] width 236 height 119
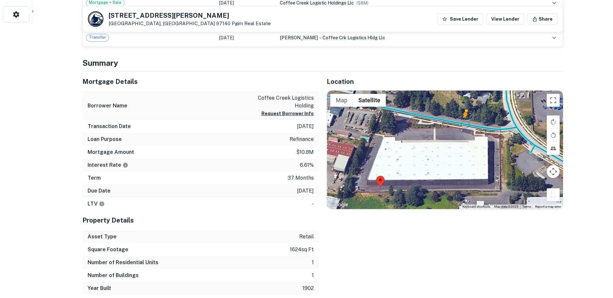
drag, startPoint x: 549, startPoint y: 196, endPoint x: 465, endPoint y: 125, distance: 110.1
click at [465, 125] on div "To activate drag with keyboard, press Alt + Enter. Once in keyboard drag state,…" at bounding box center [445, 150] width 236 height 119
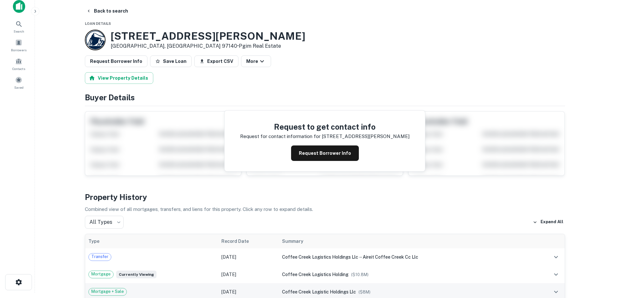
scroll to position [0, 0]
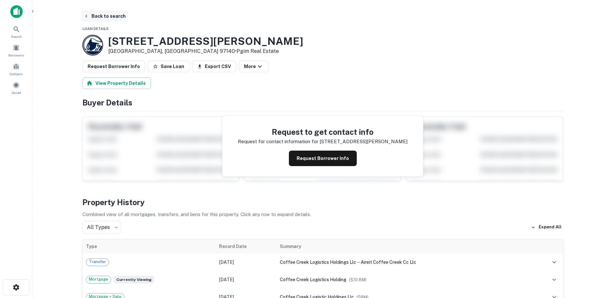
click at [92, 13] on button "Back to search" at bounding box center [104, 16] width 47 height 12
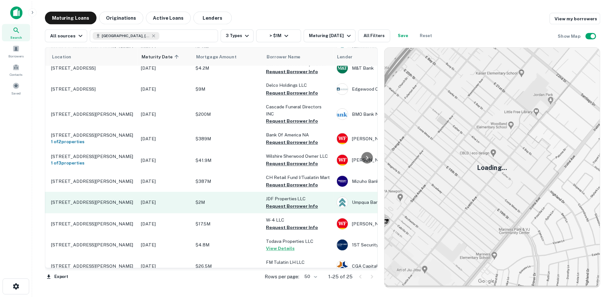
scroll to position [152, 15]
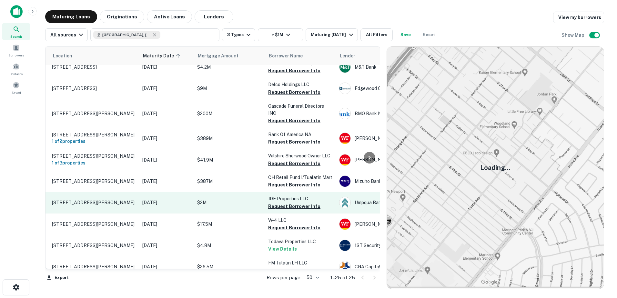
click at [106, 201] on p "25290 Sw Grahams Ferry Rd Sherwood, OR 97140" at bounding box center [94, 203] width 84 height 6
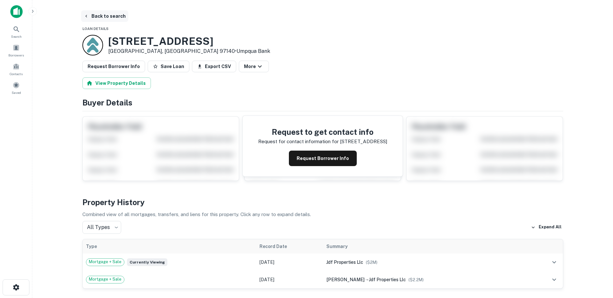
click at [88, 19] on button "Back to search" at bounding box center [104, 16] width 47 height 12
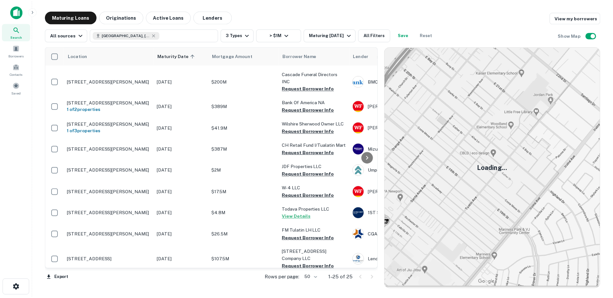
scroll to position [184, 0]
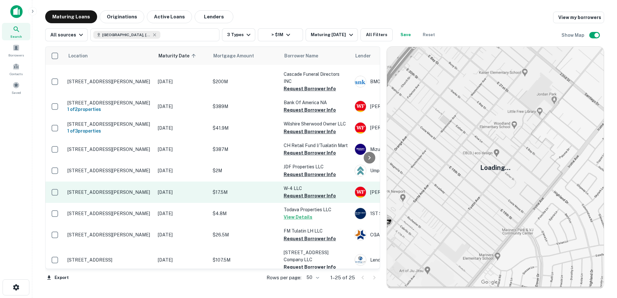
click at [207, 193] on td "May 22, 2026" at bounding box center [182, 192] width 55 height 21
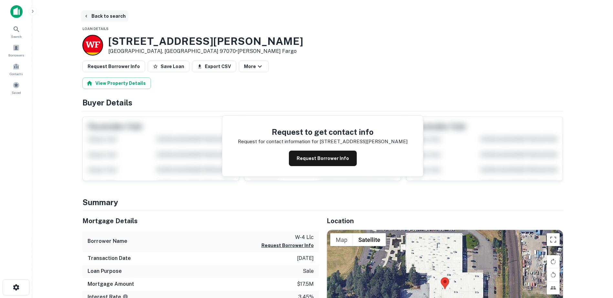
click at [90, 17] on button "Back to search" at bounding box center [104, 16] width 47 height 12
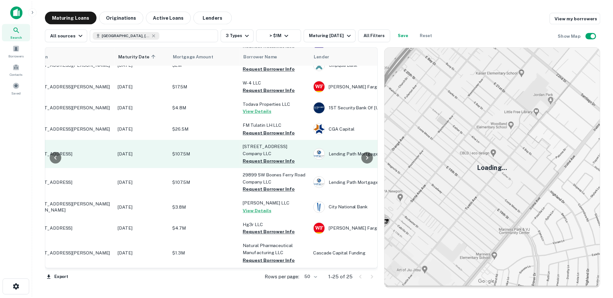
scroll to position [291, 40]
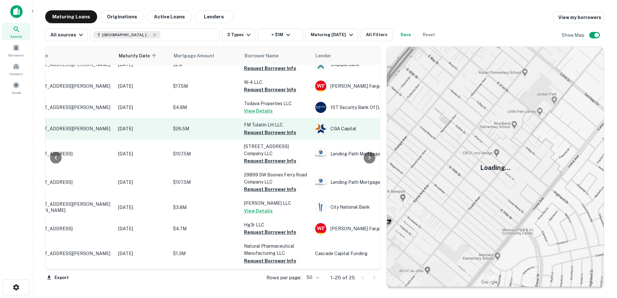
click at [182, 128] on p "$26.5M" at bounding box center [205, 128] width 65 height 7
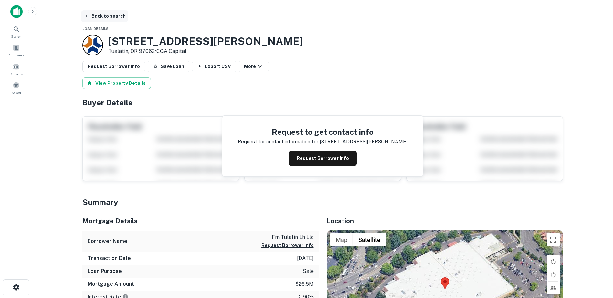
click at [90, 18] on button "Back to search" at bounding box center [104, 16] width 47 height 12
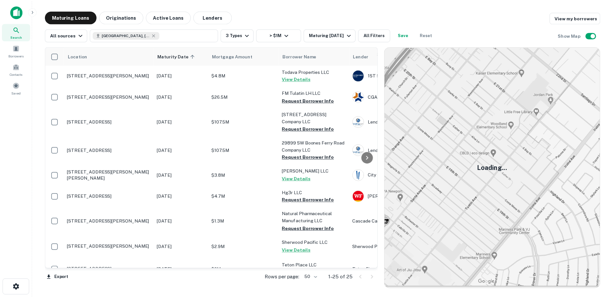
scroll to position [324, 0]
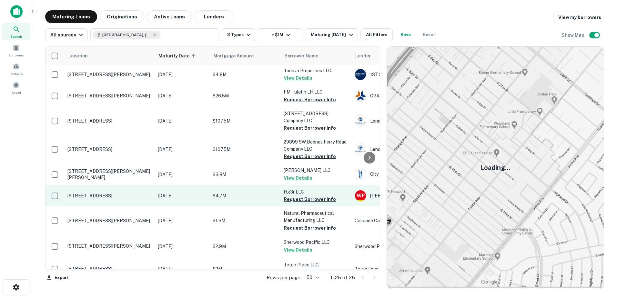
click at [162, 196] on p "Aug 09, 2026" at bounding box center [182, 195] width 48 height 7
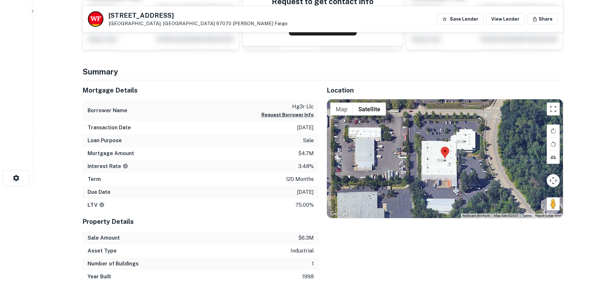
scroll to position [110, 0]
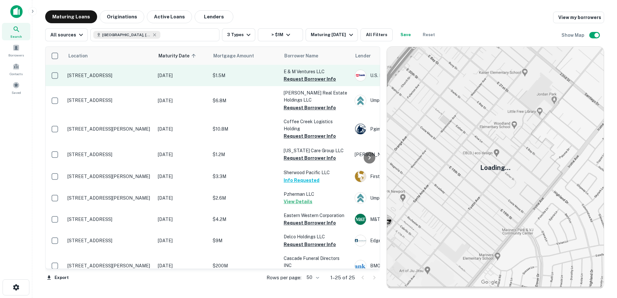
click at [230, 78] on p "$1.5M" at bounding box center [245, 75] width 65 height 7
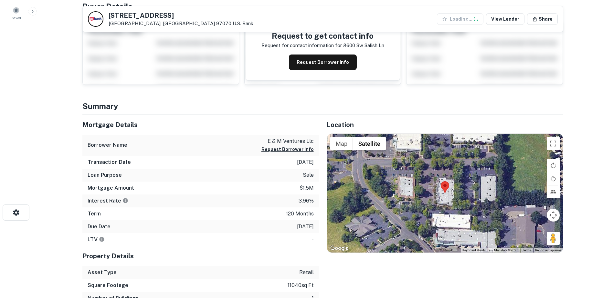
scroll to position [75, 0]
drag, startPoint x: 550, startPoint y: 240, endPoint x: 435, endPoint y: 186, distance: 127.0
click at [435, 186] on div "Map Terrain Satellite Labels Keyboard shortcuts Map Data Map data ©2025 Map dat…" at bounding box center [445, 193] width 236 height 119
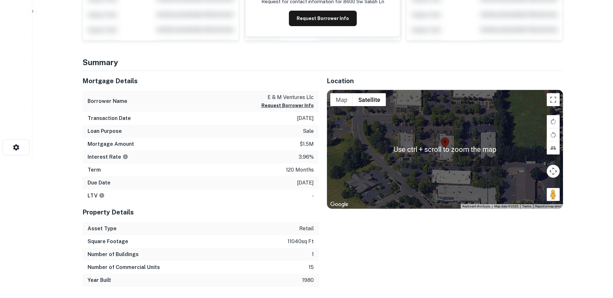
scroll to position [164, 0]
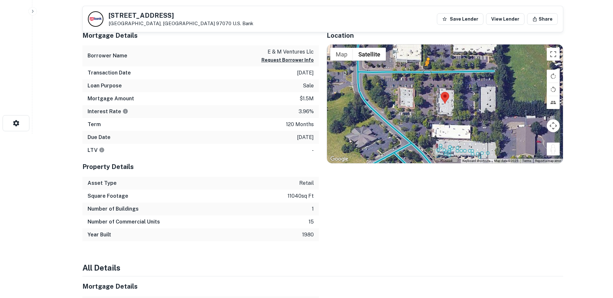
click at [424, 74] on div "To activate drag with keyboard, press Alt + Enter. Once in keyboard drag state,…" at bounding box center [445, 104] width 236 height 119
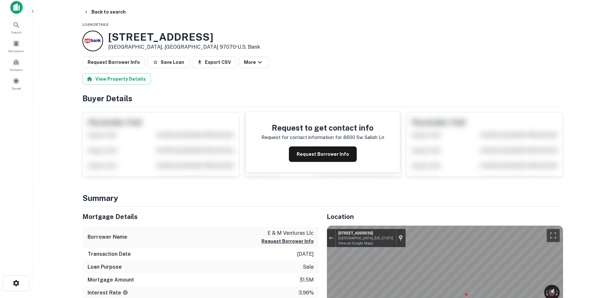
scroll to position [0, 0]
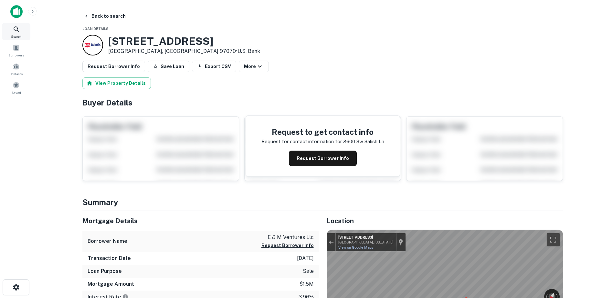
click at [19, 33] on icon at bounding box center [17, 30] width 8 height 8
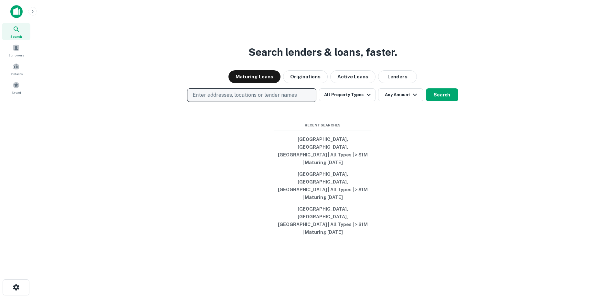
click at [259, 99] on p "Enter addresses, locations or lender names" at bounding box center [244, 95] width 104 height 8
type input "********"
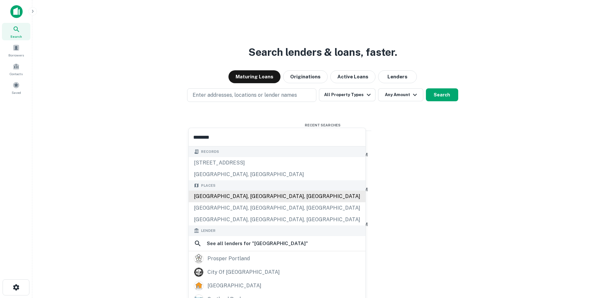
click at [214, 200] on div "Places [GEOGRAPHIC_DATA], [GEOGRAPHIC_DATA], [GEOGRAPHIC_DATA] [GEOGRAPHIC_DATA…" at bounding box center [277, 203] width 177 height 46
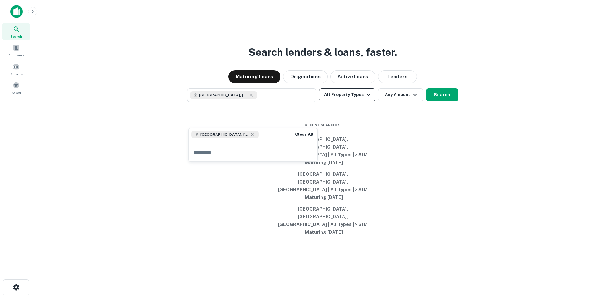
click at [347, 101] on button "All Property Types" at bounding box center [347, 94] width 56 height 13
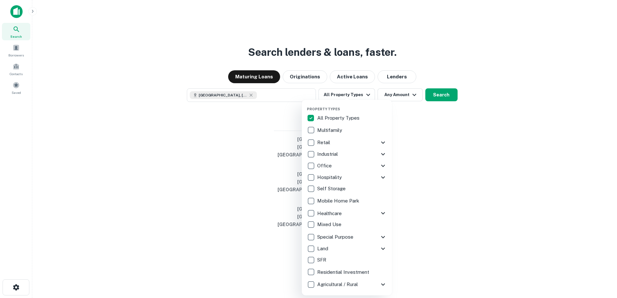
click at [332, 131] on p "Multifamily" at bounding box center [330, 131] width 26 height 8
click at [445, 182] on div at bounding box center [308, 149] width 617 height 298
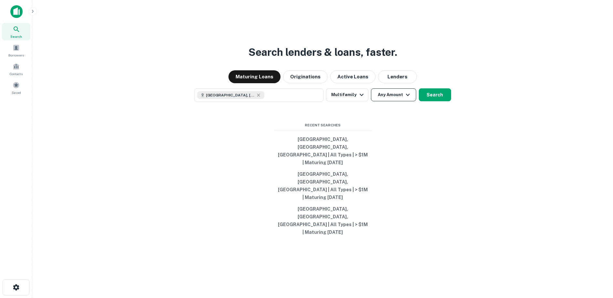
click at [404, 99] on icon "button" at bounding box center [408, 95] width 8 height 8
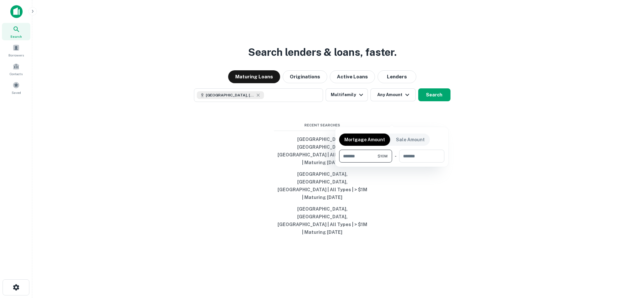
type input "********"
click at [492, 118] on div at bounding box center [308, 149] width 617 height 298
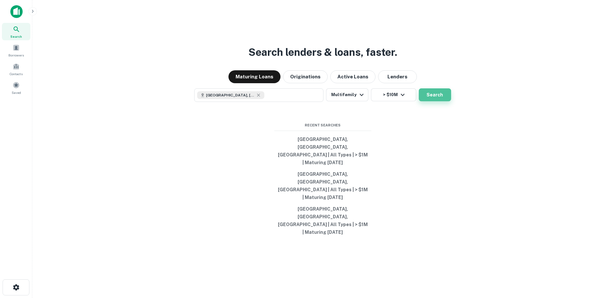
click at [441, 101] on button "Search" at bounding box center [434, 94] width 32 height 13
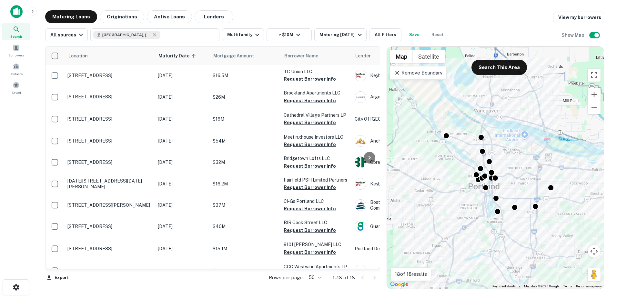
click at [423, 76] on p "Remove Boundary" at bounding box center [418, 73] width 48 height 8
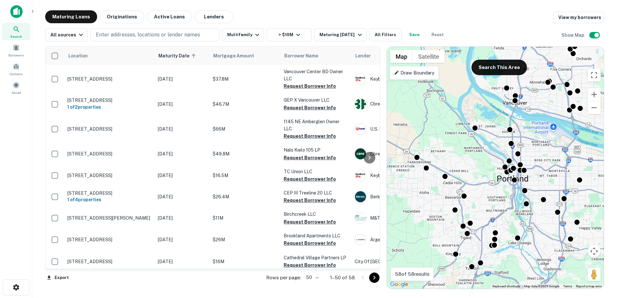
drag, startPoint x: 459, startPoint y: 180, endPoint x: 489, endPoint y: 172, distance: 31.2
click at [489, 172] on div "To activate drag with keyboard, press Alt + Enter. Once in keyboard drag state,…" at bounding box center [495, 168] width 217 height 242
click at [356, 36] on icon "button" at bounding box center [360, 35] width 8 height 8
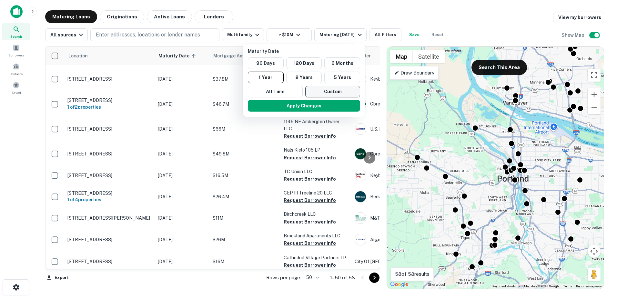
click at [330, 95] on button "Custom" at bounding box center [332, 92] width 55 height 12
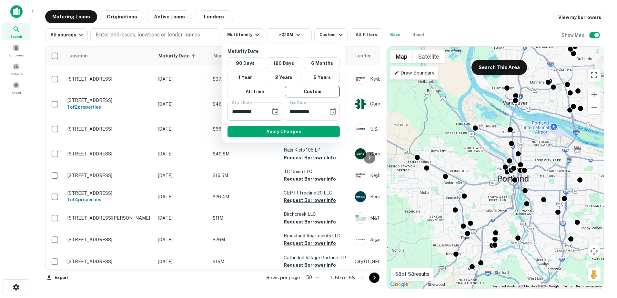
click at [276, 110] on icon "Choose date, selected date is Oct 6, 2025" at bounding box center [276, 111] width 6 height 6
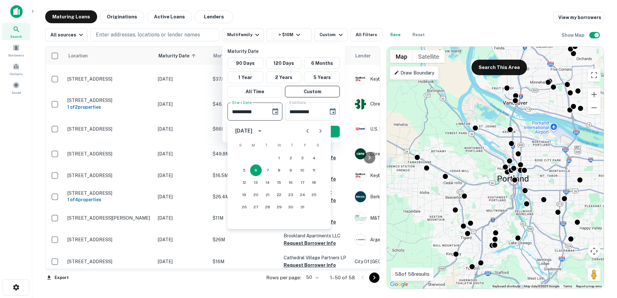
click at [321, 131] on icon "Next month" at bounding box center [321, 131] width 8 height 8
click at [244, 158] on button "1" at bounding box center [245, 158] width 12 height 12
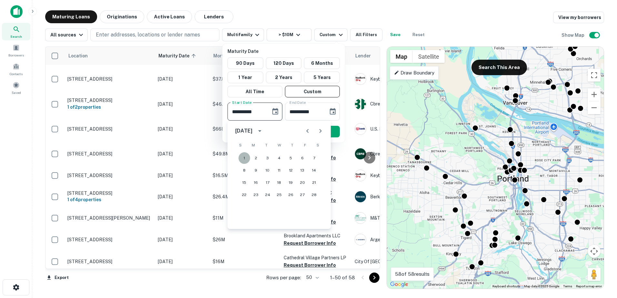
type input "**********"
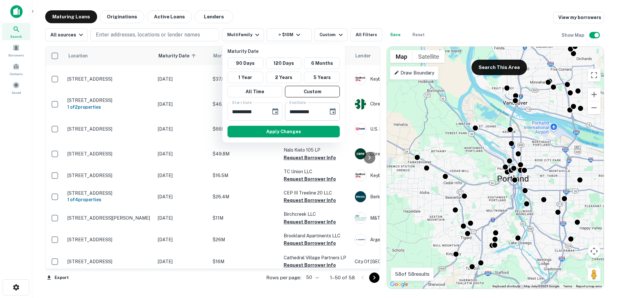
click at [333, 115] on icon "Choose date, selected date is Apr 4, 2026" at bounding box center [333, 112] width 8 height 8
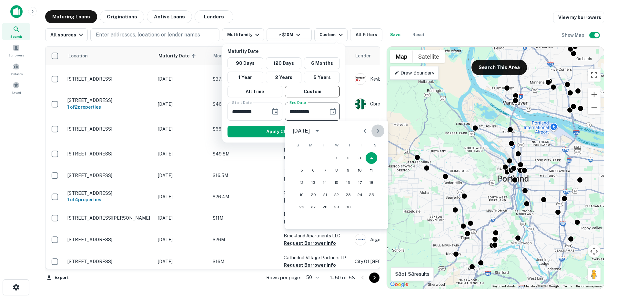
click at [376, 130] on icon "Next month" at bounding box center [378, 131] width 8 height 8
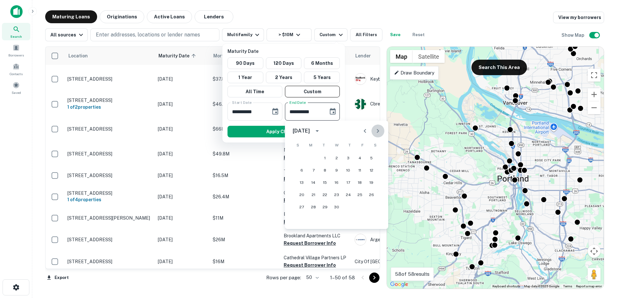
click at [376, 130] on icon "Next month" at bounding box center [378, 131] width 8 height 8
click at [377, 133] on icon "Next month" at bounding box center [378, 131] width 8 height 8
click at [303, 218] on button "31" at bounding box center [302, 220] width 12 height 12
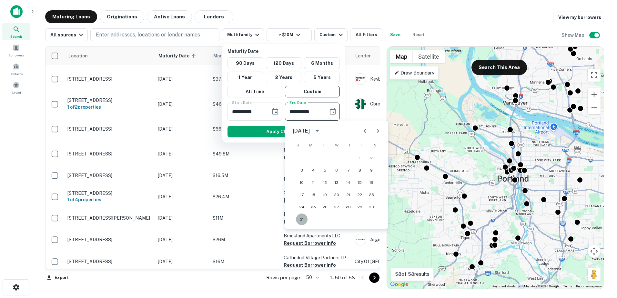
type input "**********"
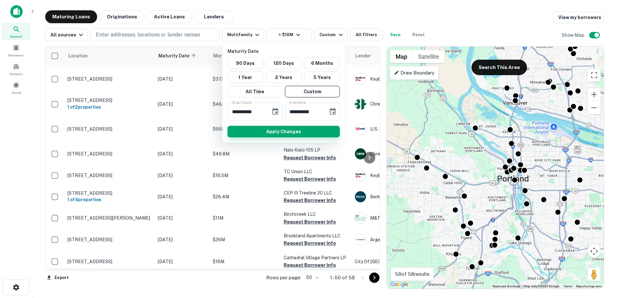
click at [302, 133] on button "Apply Changes" at bounding box center [284, 132] width 112 height 12
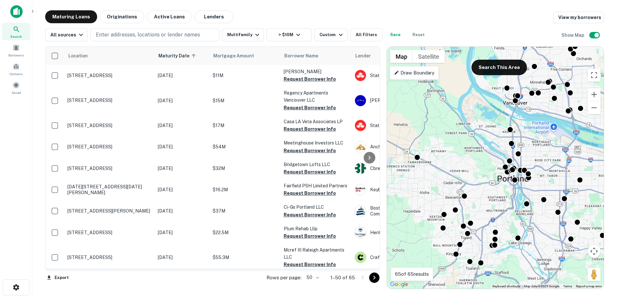
click at [411, 71] on p "Draw Boundary" at bounding box center [414, 73] width 40 height 8
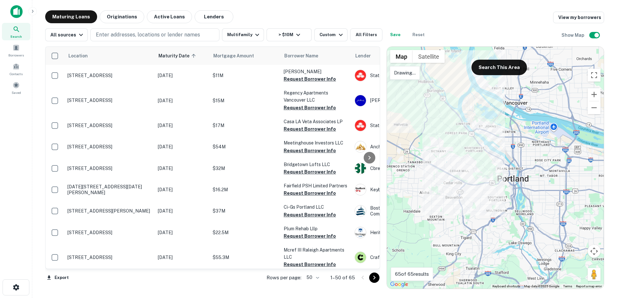
click at [423, 114] on div at bounding box center [495, 168] width 217 height 242
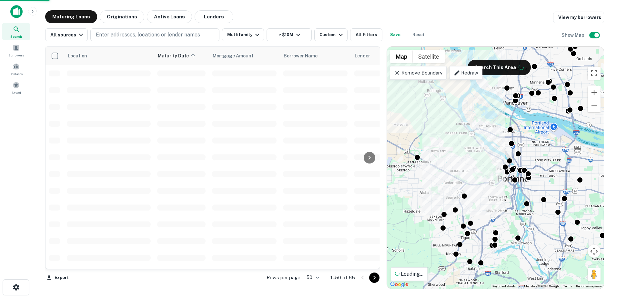
click at [413, 76] on p "Remove Boundary" at bounding box center [418, 73] width 48 height 8
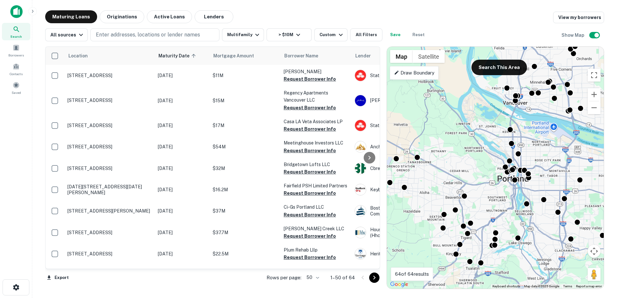
click at [413, 76] on p "Draw Boundary" at bounding box center [414, 73] width 40 height 8
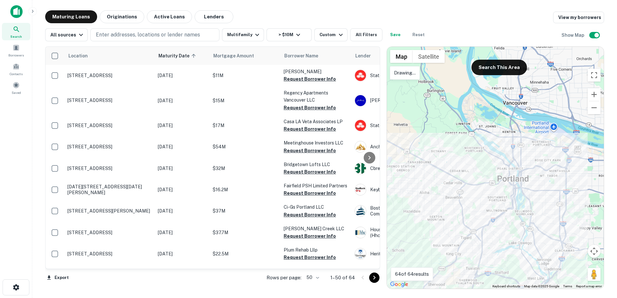
drag, startPoint x: 397, startPoint y: 146, endPoint x: 456, endPoint y: 114, distance: 67.6
click at [399, 145] on div at bounding box center [495, 168] width 217 height 242
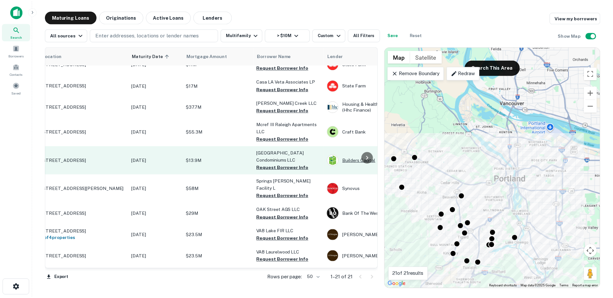
scroll to position [18, 0]
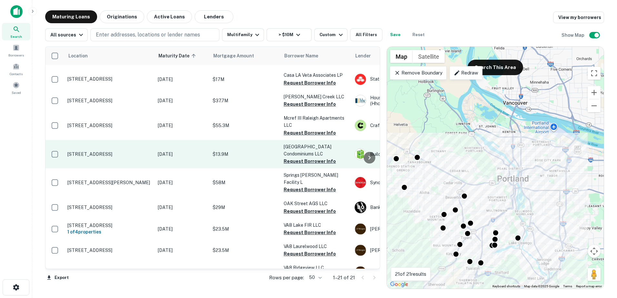
click at [120, 151] on p "[STREET_ADDRESS]" at bounding box center [109, 154] width 84 height 6
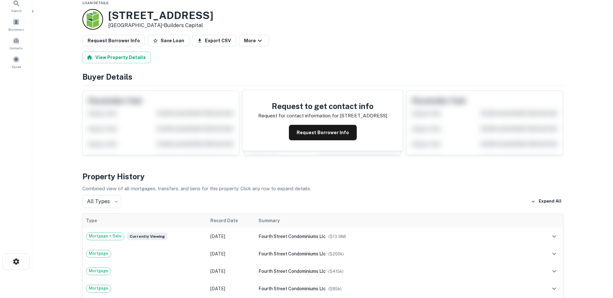
scroll to position [15, 0]
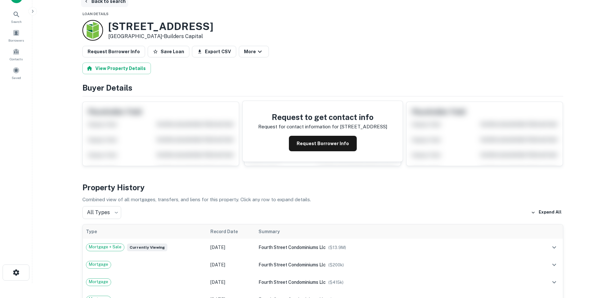
click at [94, 5] on button "Back to search" at bounding box center [104, 1] width 47 height 12
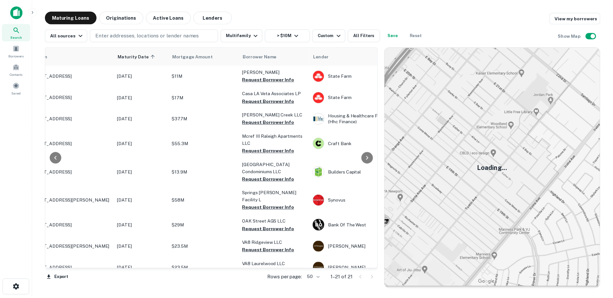
scroll to position [0, 40]
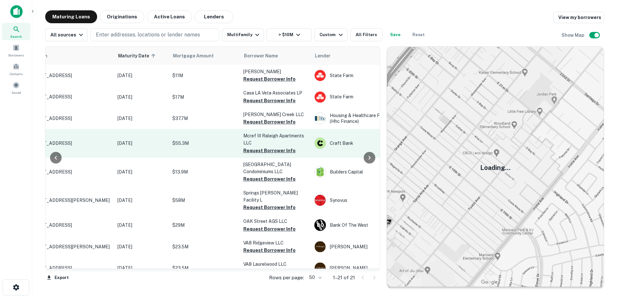
click at [86, 140] on p "[STREET_ADDRESS]" at bounding box center [69, 143] width 84 height 6
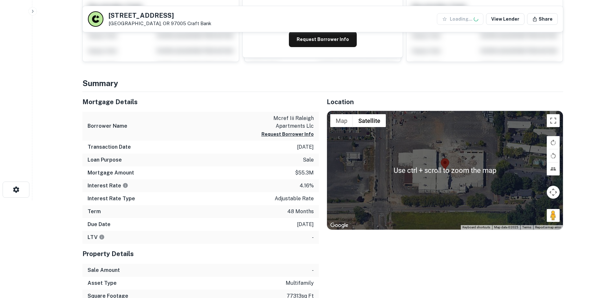
scroll to position [105, 0]
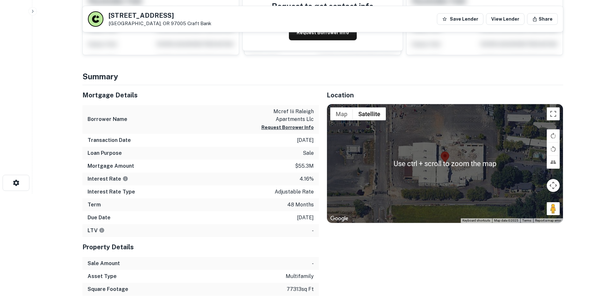
click at [553, 190] on button "Map camera controls" at bounding box center [552, 185] width 13 height 13
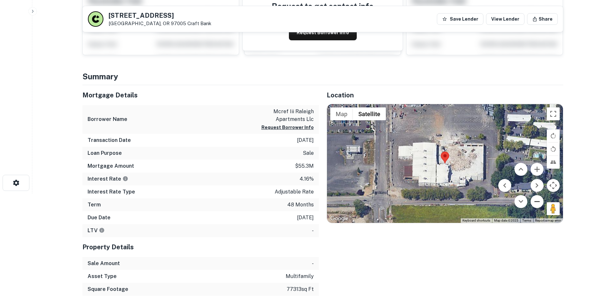
click at [534, 201] on button "Zoom out" at bounding box center [536, 201] width 13 height 13
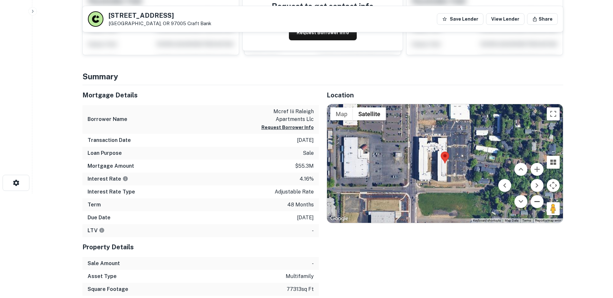
click at [534, 201] on button "Zoom out" at bounding box center [536, 201] width 13 height 13
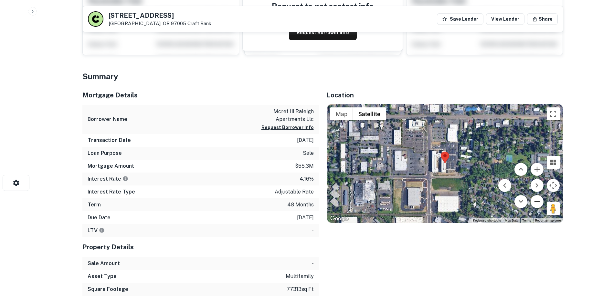
click at [534, 201] on button "Zoom out" at bounding box center [536, 201] width 13 height 13
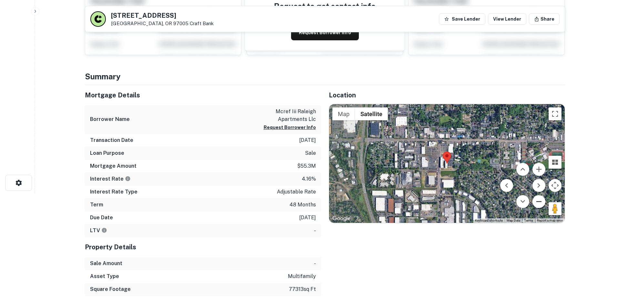
scroll to position [0, 0]
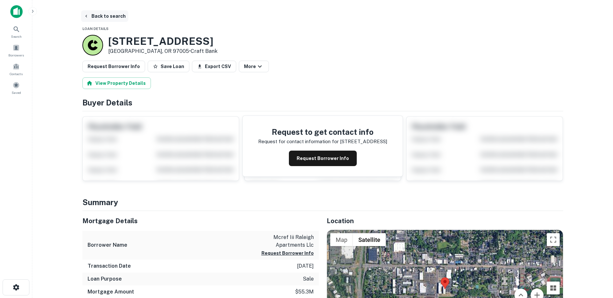
click at [93, 15] on button "Back to search" at bounding box center [104, 16] width 47 height 12
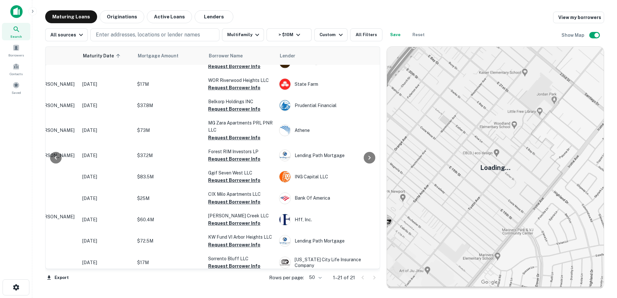
scroll to position [283, 76]
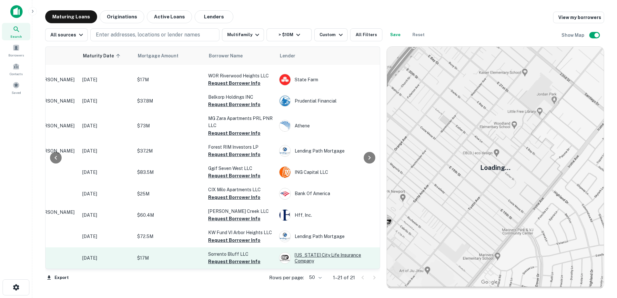
click at [291, 253] on div "[US_STATE] City Life Insurance Company" at bounding box center [327, 258] width 97 height 12
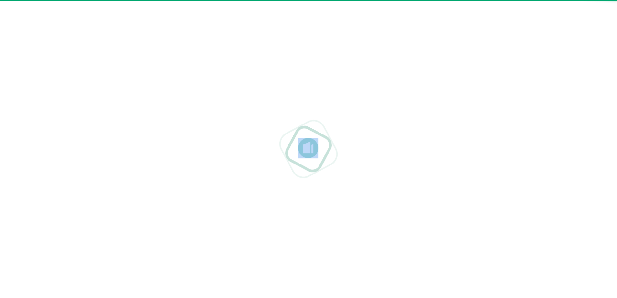
click at [291, 253] on div at bounding box center [308, 149] width 617 height 298
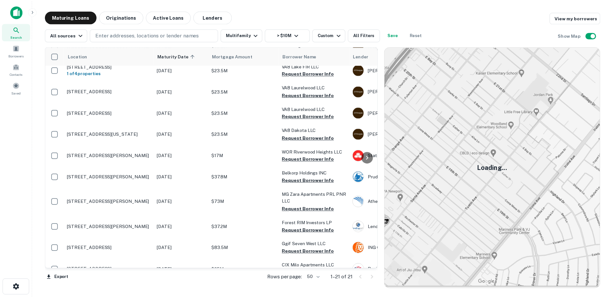
scroll to position [283, 0]
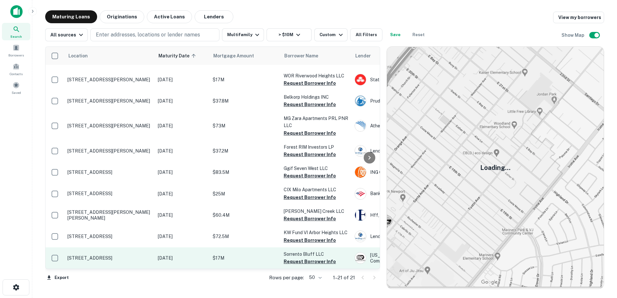
click at [144, 255] on p "[STREET_ADDRESS]" at bounding box center [109, 258] width 84 height 6
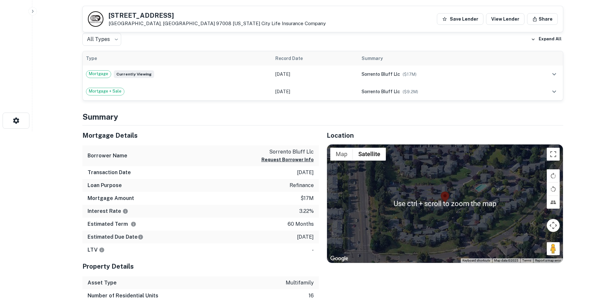
scroll to position [168, 0]
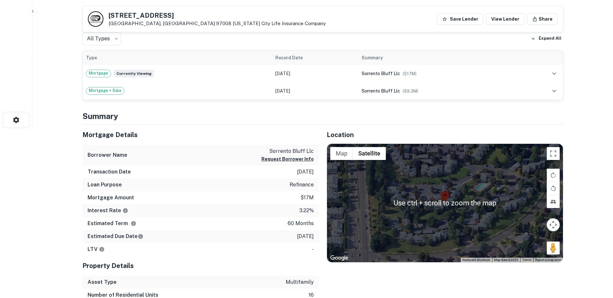
click at [551, 228] on button "Map camera controls" at bounding box center [552, 225] width 13 height 13
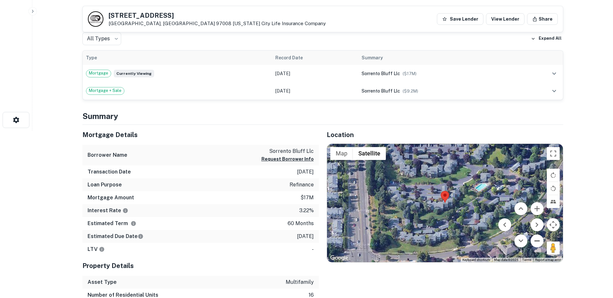
click at [535, 240] on button "Zoom out" at bounding box center [536, 241] width 13 height 13
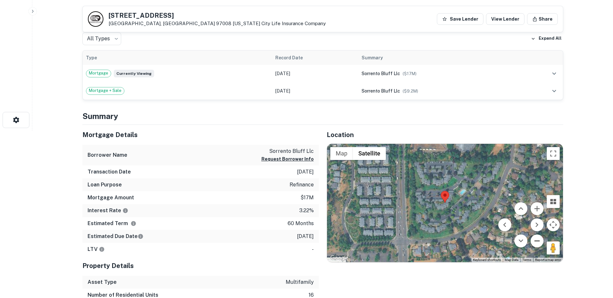
click at [535, 240] on button "Zoom out" at bounding box center [536, 241] width 13 height 13
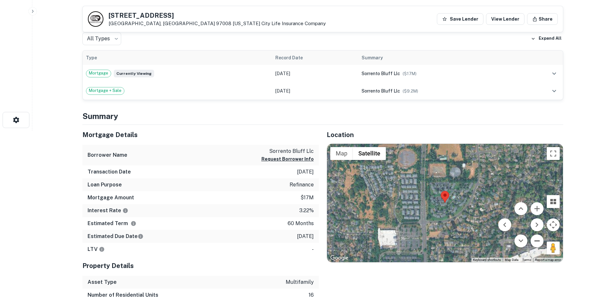
click at [535, 240] on button "Zoom out" at bounding box center [536, 241] width 13 height 13
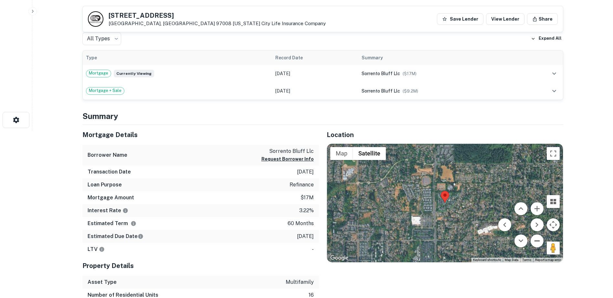
click at [535, 240] on button "Zoom out" at bounding box center [536, 241] width 13 height 13
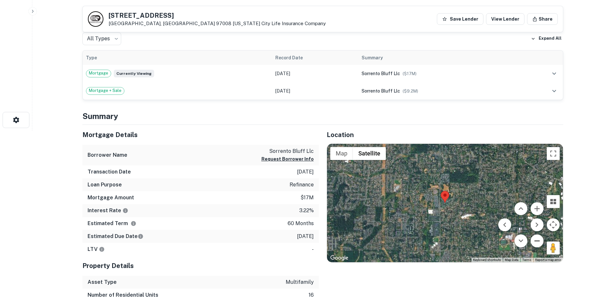
click at [535, 240] on button "Zoom out" at bounding box center [536, 241] width 13 height 13
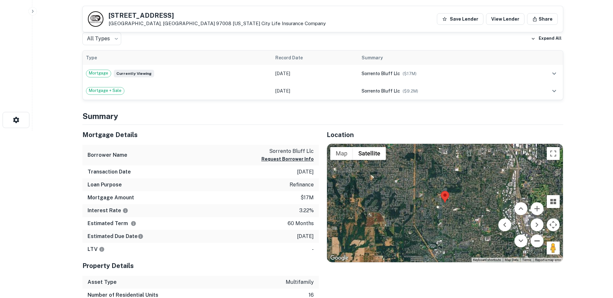
click at [535, 240] on button "Zoom out" at bounding box center [536, 241] width 13 height 13
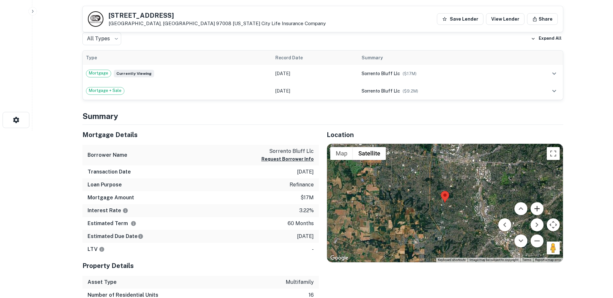
click at [533, 208] on button "Zoom in" at bounding box center [536, 208] width 13 height 13
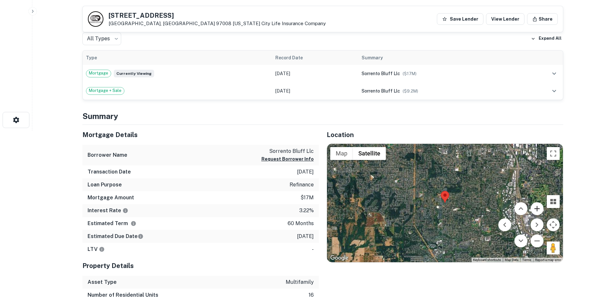
click at [539, 210] on button "Zoom in" at bounding box center [536, 208] width 13 height 13
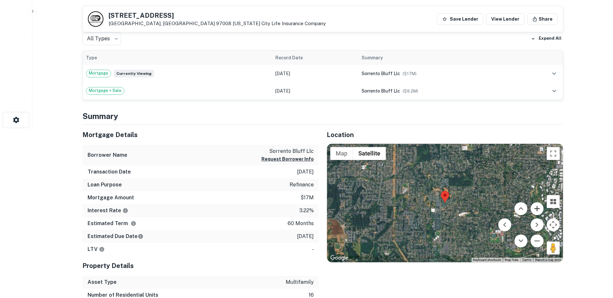
click at [539, 210] on button "Zoom in" at bounding box center [536, 208] width 13 height 13
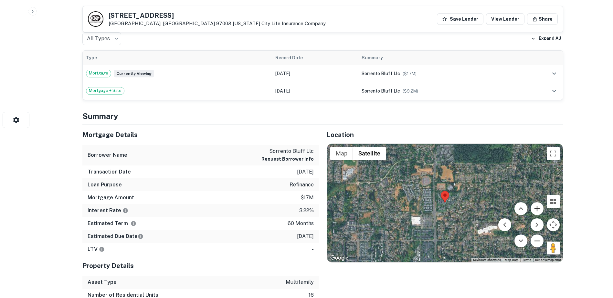
click at [539, 210] on button "Zoom in" at bounding box center [536, 208] width 13 height 13
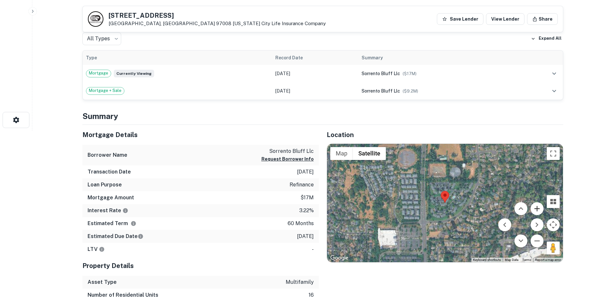
click at [539, 210] on button "Zoom in" at bounding box center [536, 208] width 13 height 13
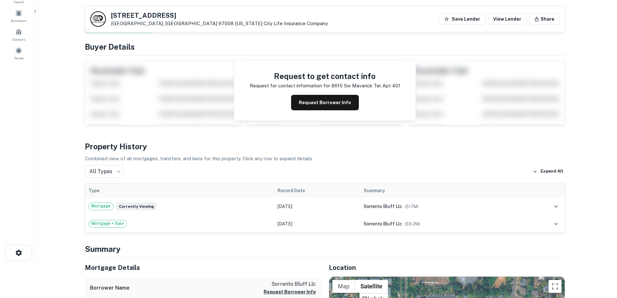
scroll to position [0, 0]
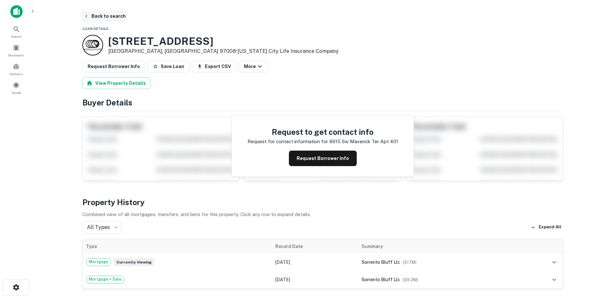
click at [96, 15] on button "Back to search" at bounding box center [104, 16] width 47 height 12
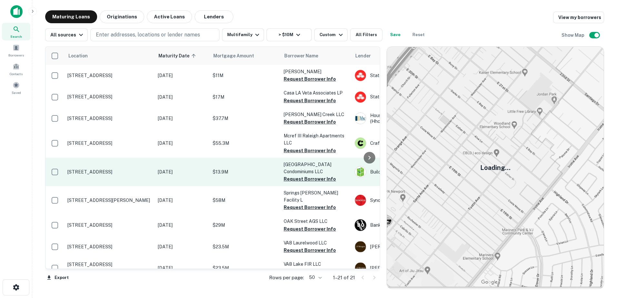
click at [104, 172] on p "[STREET_ADDRESS]" at bounding box center [109, 172] width 84 height 6
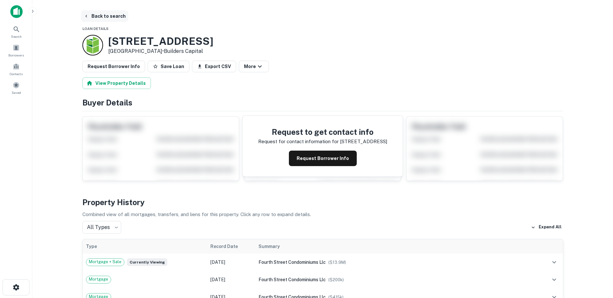
click at [100, 19] on button "Back to search" at bounding box center [104, 16] width 47 height 12
